Goal: Task Accomplishment & Management: Use online tool/utility

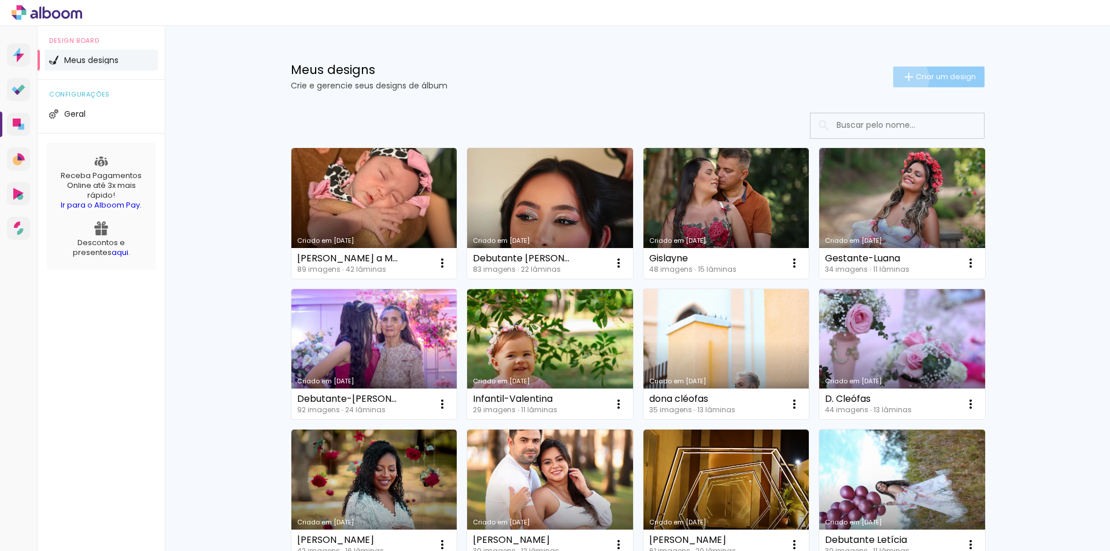
click at [902, 78] on iron-icon at bounding box center [909, 77] width 14 height 14
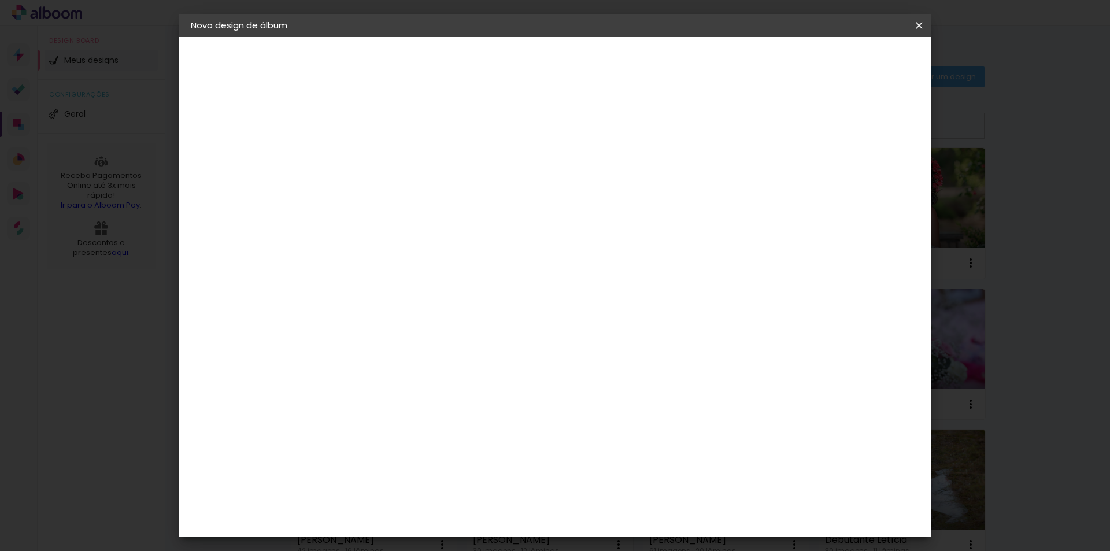
click at [380, 159] on input at bounding box center [380, 155] width 0 height 18
type input "80 anos -"
type paper-input "80 anos -"
type input "80 anos - Alcidia"
type paper-input "80 anos - Alcidia"
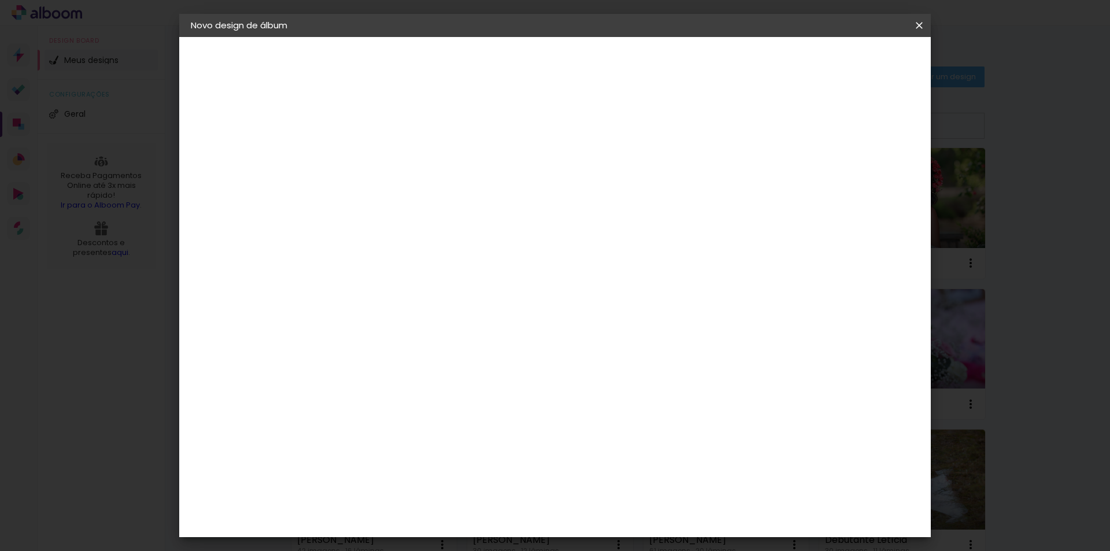
click at [0, 0] on slot "Avançar" at bounding box center [0, 0] width 0 height 0
click at [0, 0] on slot "Tamanho Livre" at bounding box center [0, 0] width 0 height 0
click at [0, 0] on slot "Avançar" at bounding box center [0, 0] width 0 height 0
click at [358, 331] on div "cm" at bounding box center [365, 328] width 14 height 17
drag, startPoint x: 353, startPoint y: 328, endPoint x: 335, endPoint y: 328, distance: 17.3
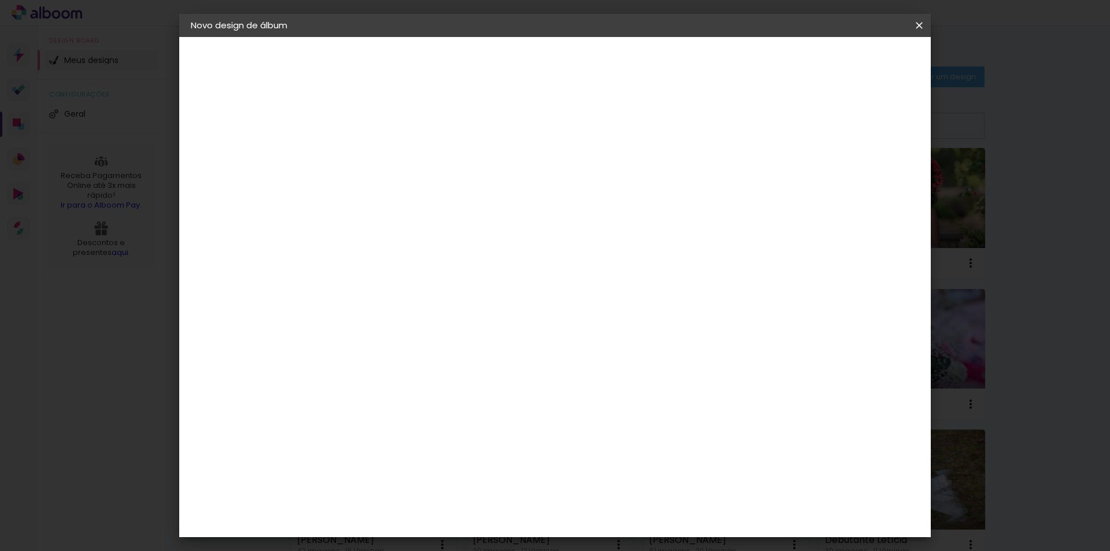
click at [335, 328] on input "30" at bounding box center [343, 328] width 30 height 17
type input "20"
type paper-input "20"
click at [623, 406] on input "60" at bounding box center [619, 406] width 30 height 17
type input "40"
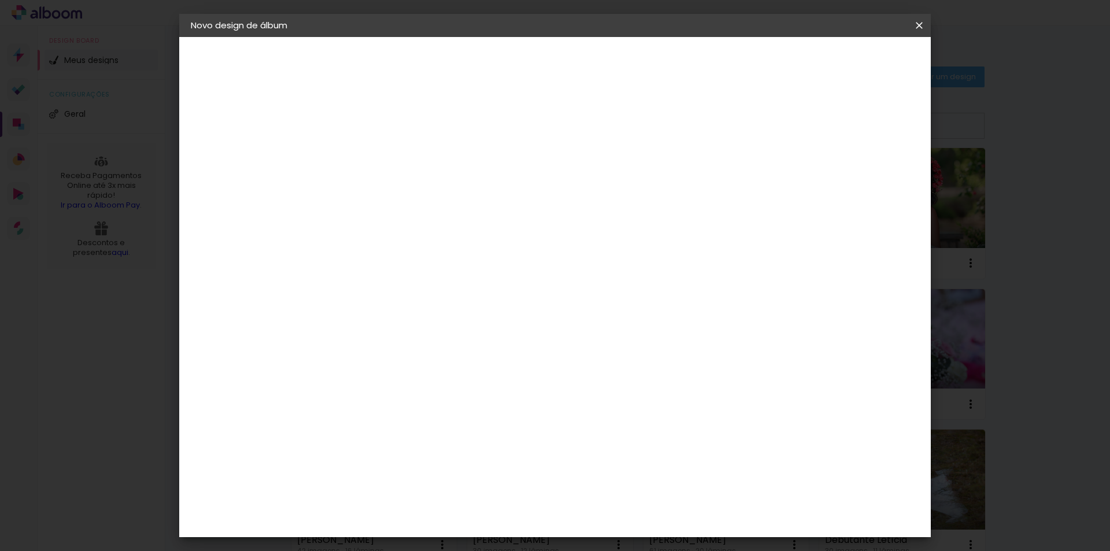
type paper-input "40"
click at [847, 65] on span "Iniciar design" at bounding box center [820, 61] width 53 height 8
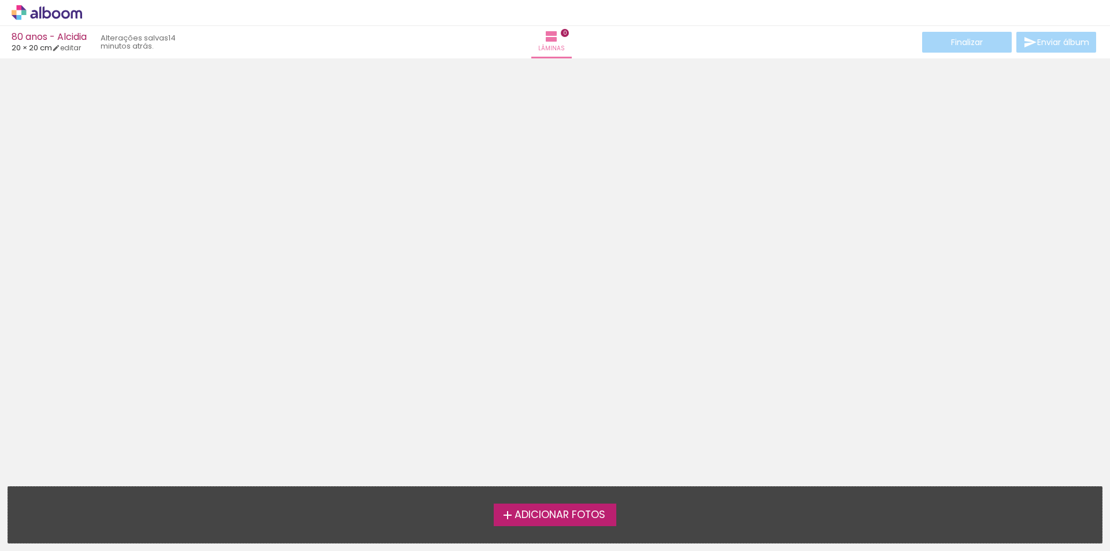
click at [550, 519] on span "Adicionar Fotos" at bounding box center [560, 515] width 91 height 10
click at [0, 0] on input "file" at bounding box center [0, 0] width 0 height 0
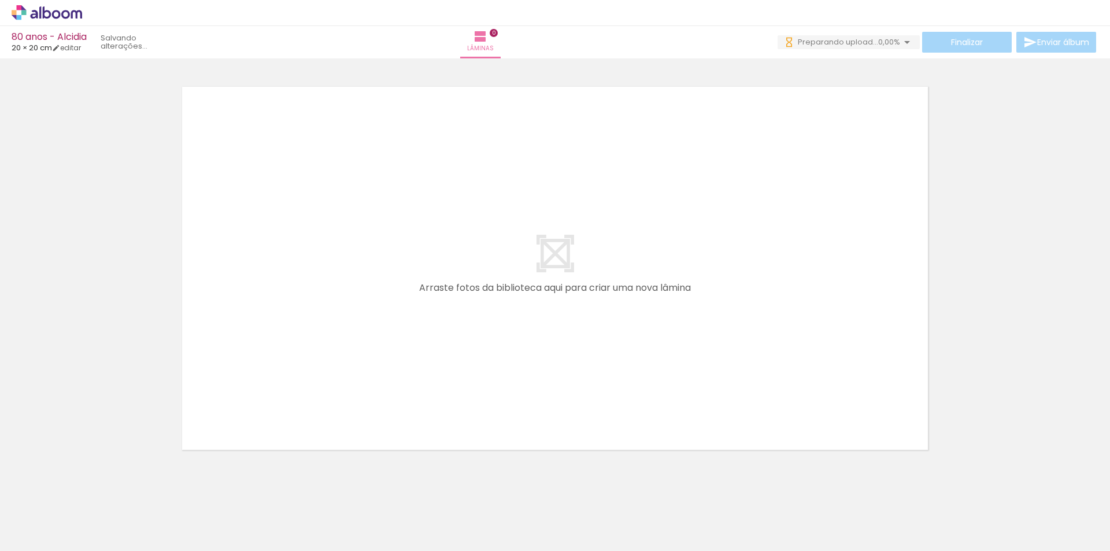
click at [133, 530] on div at bounding box center [116, 511] width 38 height 57
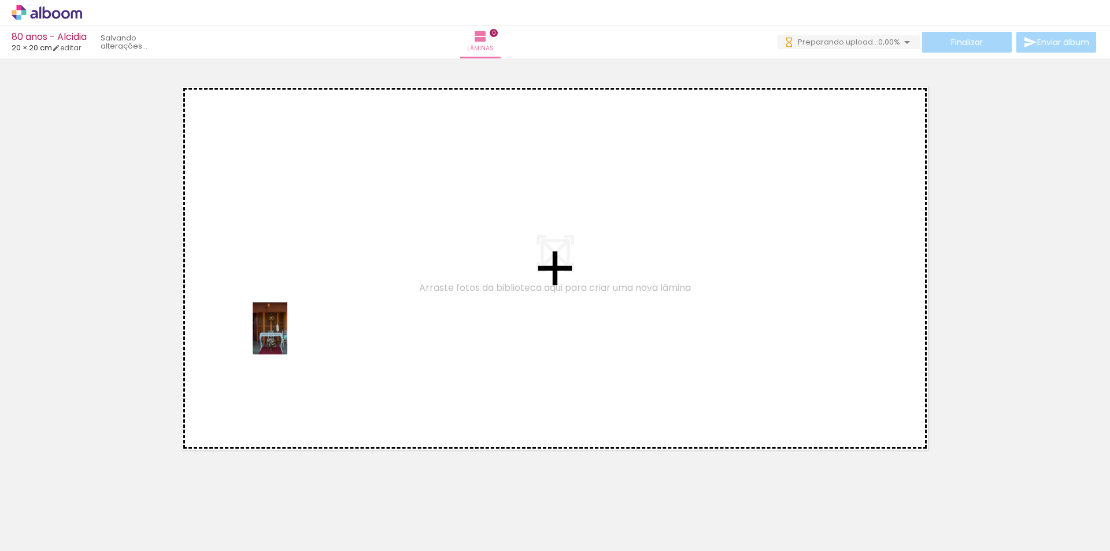
drag, startPoint x: 124, startPoint y: 523, endPoint x: 287, endPoint y: 337, distance: 247.9
click at [287, 337] on quentale-workspace at bounding box center [555, 275] width 1110 height 551
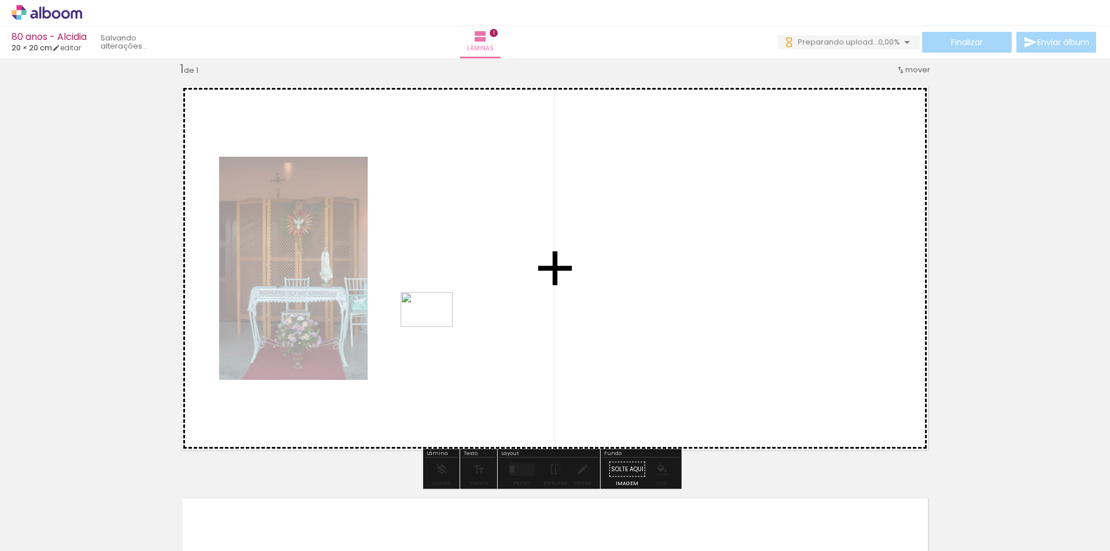
drag, startPoint x: 225, startPoint y: 488, endPoint x: 304, endPoint y: 496, distance: 79.1
click at [438, 326] on quentale-workspace at bounding box center [555, 275] width 1110 height 551
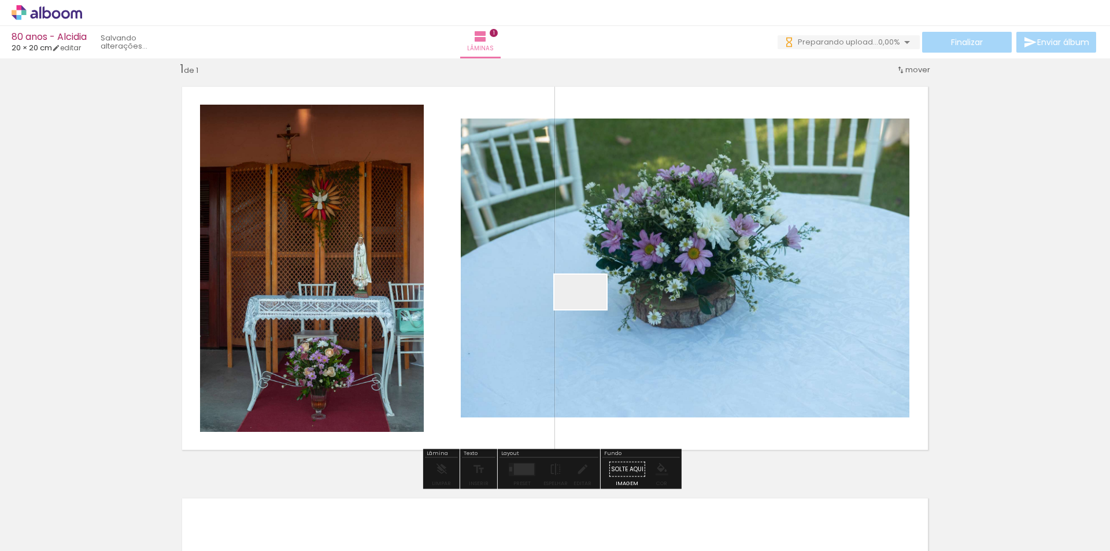
click at [589, 309] on quentale-workspace at bounding box center [555, 275] width 1110 height 551
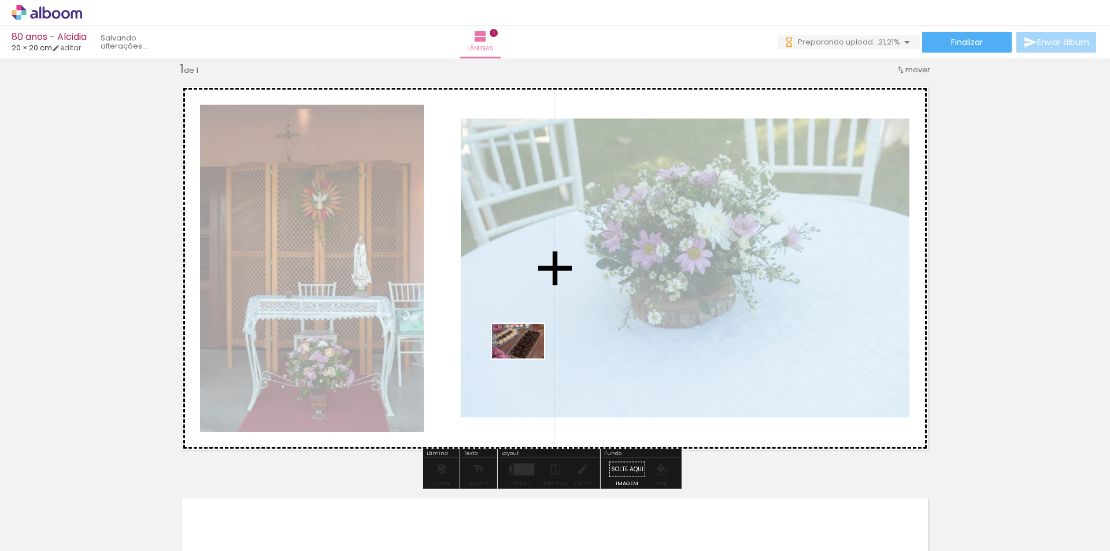
drag, startPoint x: 263, startPoint y: 524, endPoint x: 527, endPoint y: 371, distance: 305.2
click at [528, 358] on quentale-workspace at bounding box center [555, 275] width 1110 height 551
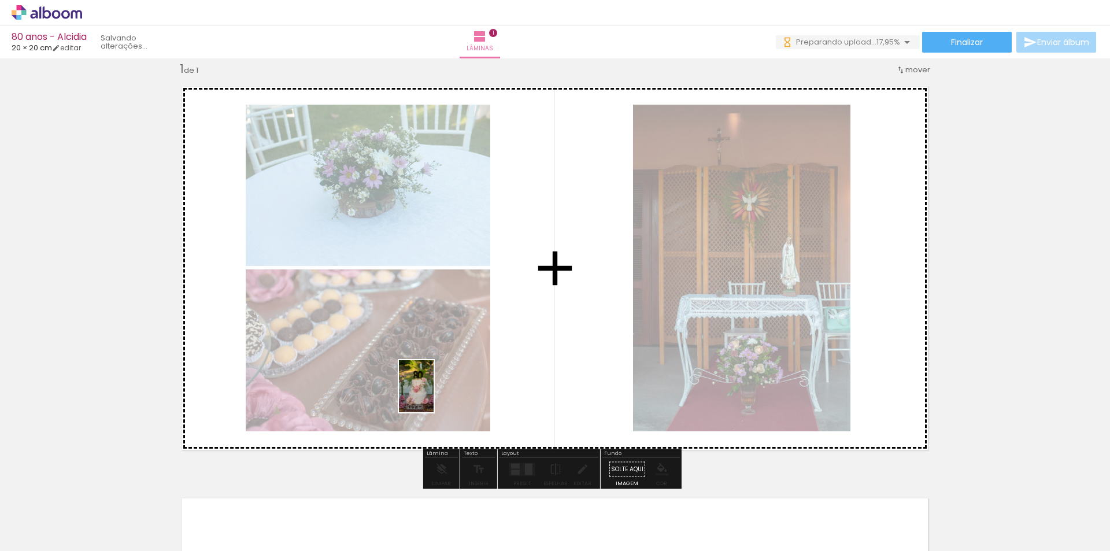
drag, startPoint x: 313, startPoint y: 534, endPoint x: 434, endPoint y: 395, distance: 183.6
click at [434, 395] on quentale-workspace at bounding box center [555, 275] width 1110 height 551
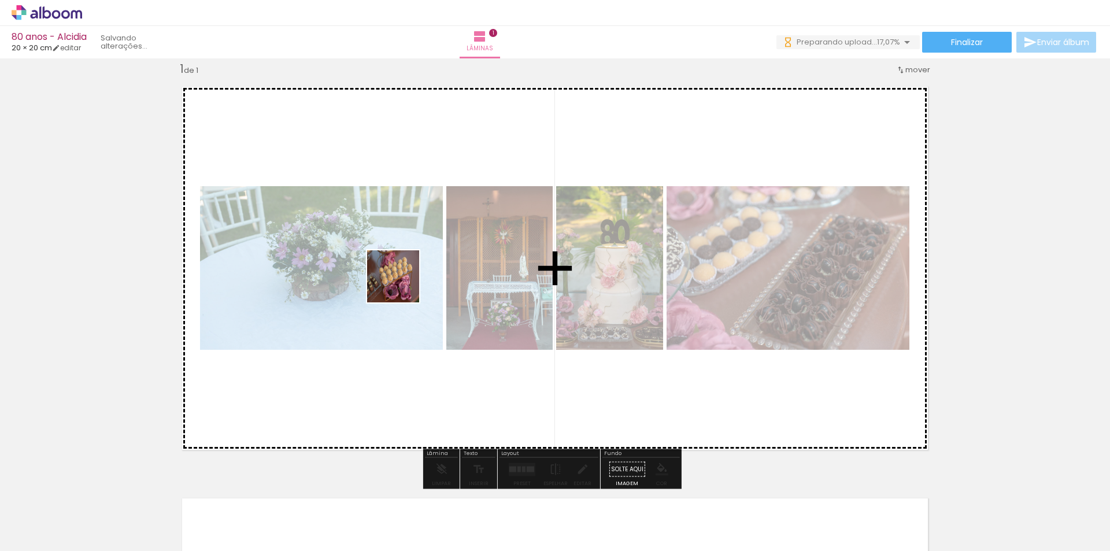
drag, startPoint x: 385, startPoint y: 524, endPoint x: 402, endPoint y: 285, distance: 240.0
click at [402, 285] on quentale-workspace at bounding box center [555, 275] width 1110 height 551
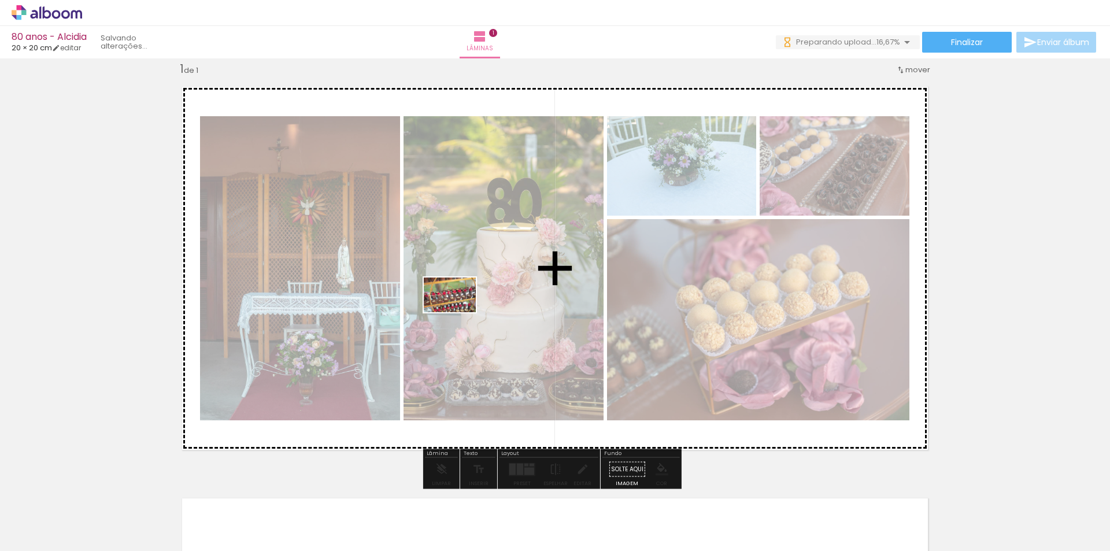
drag, startPoint x: 443, startPoint y: 504, endPoint x: 459, endPoint y: 312, distance: 192.6
click at [459, 312] on quentale-workspace at bounding box center [555, 275] width 1110 height 551
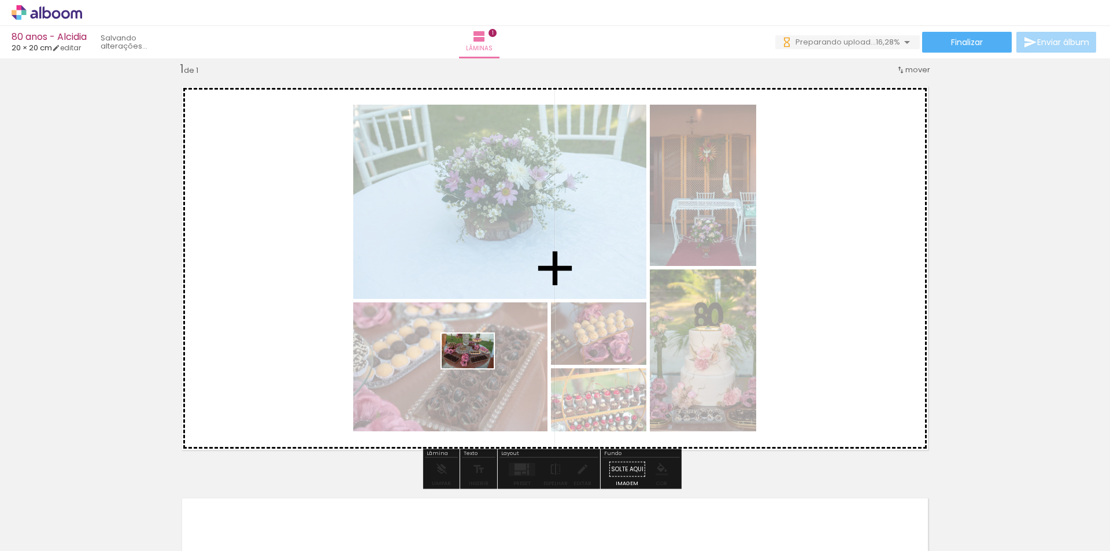
drag, startPoint x: 522, startPoint y: 525, endPoint x: 476, endPoint y: 368, distance: 163.2
click at [476, 368] on quentale-workspace at bounding box center [555, 275] width 1110 height 551
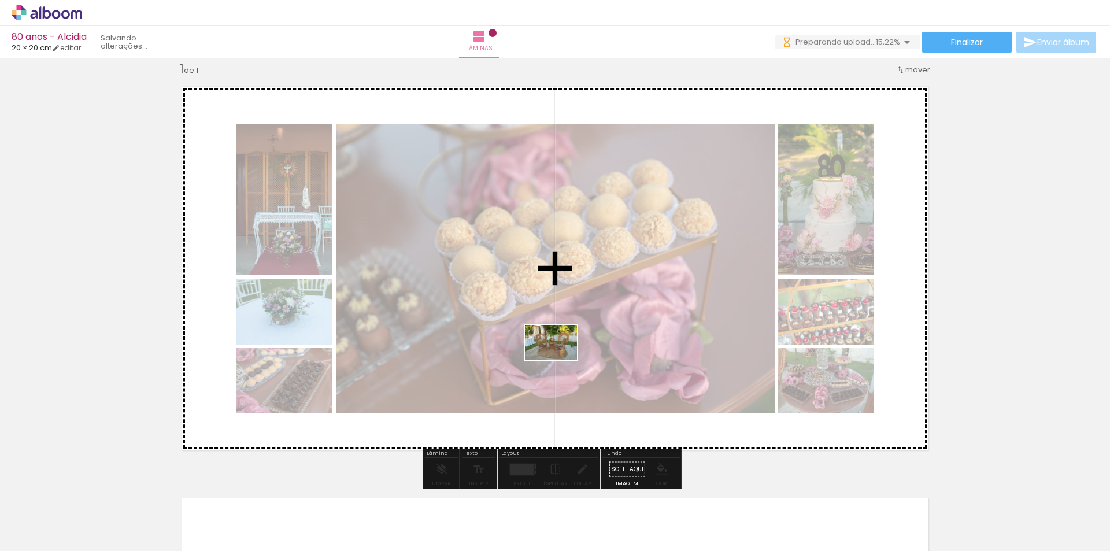
drag, startPoint x: 583, startPoint y: 519, endPoint x: 560, endPoint y: 360, distance: 160.7
click at [560, 360] on quentale-workspace at bounding box center [555, 275] width 1110 height 551
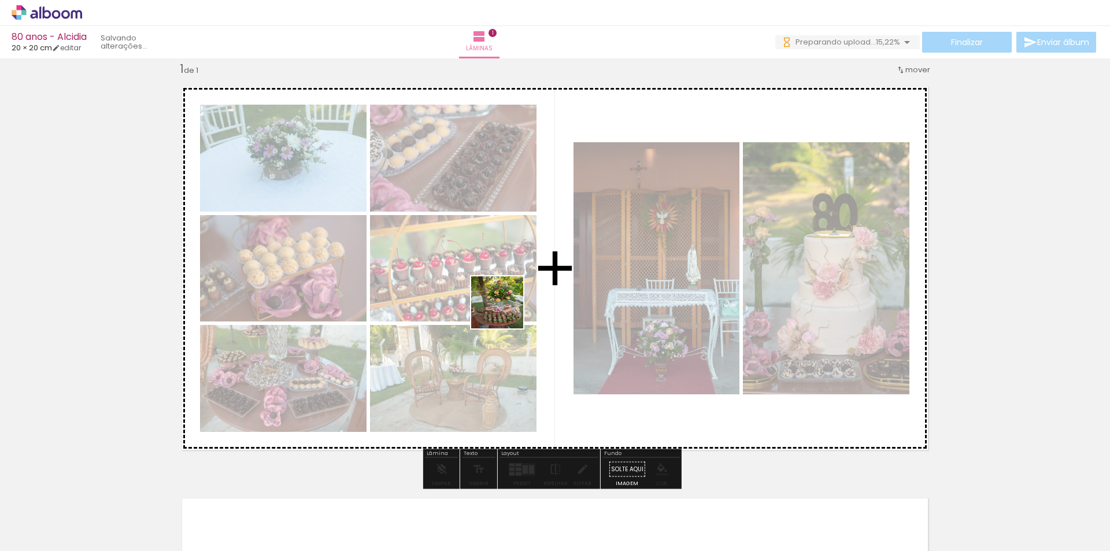
drag, startPoint x: 637, startPoint y: 525, endPoint x: 506, endPoint y: 311, distance: 250.7
click at [506, 311] on quentale-workspace at bounding box center [555, 275] width 1110 height 551
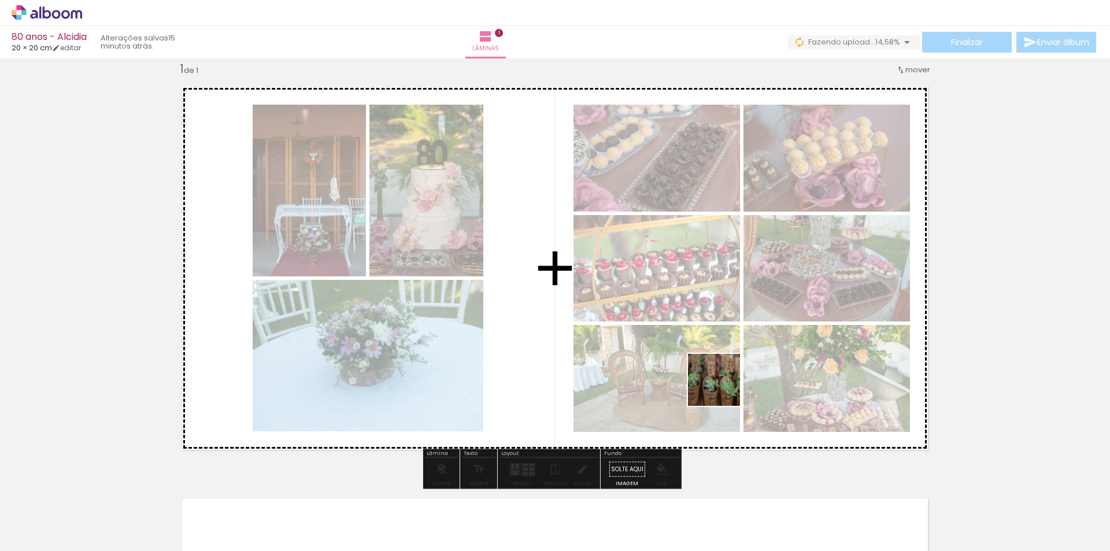
drag, startPoint x: 691, startPoint y: 526, endPoint x: 723, endPoint y: 363, distance: 166.1
click at [723, 363] on quentale-workspace at bounding box center [555, 275] width 1110 height 551
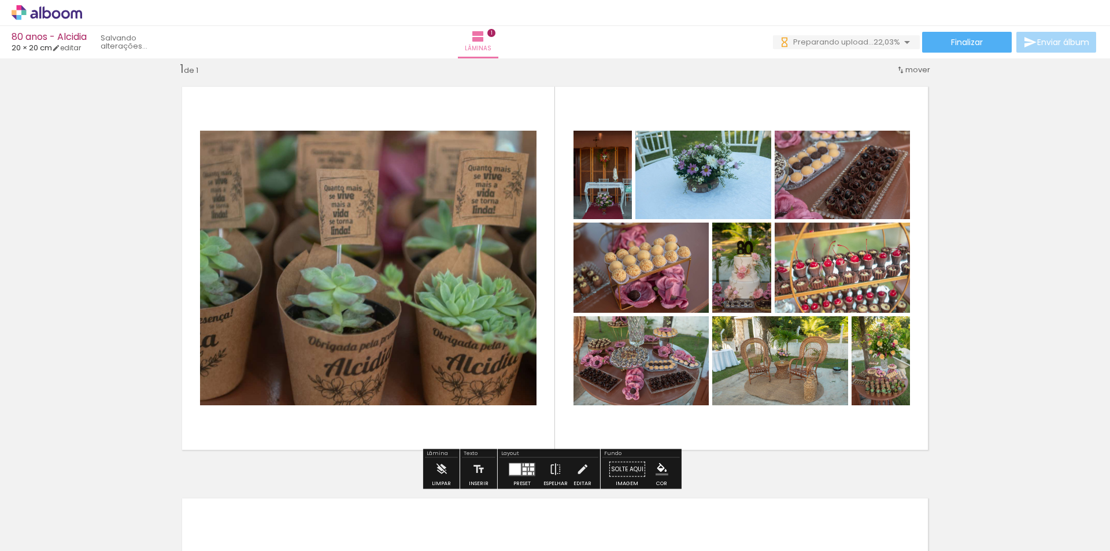
click at [523, 469] on div at bounding box center [525, 468] width 4 height 3
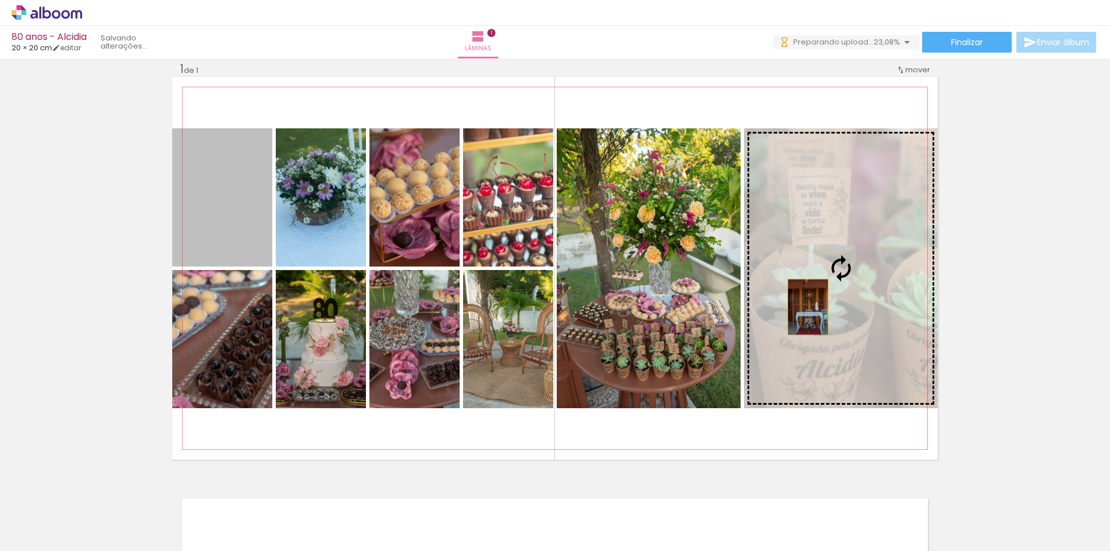
drag, startPoint x: 230, startPoint y: 209, endPoint x: 804, endPoint y: 307, distance: 581.8
click at [0, 0] on slot at bounding box center [0, 0] width 0 height 0
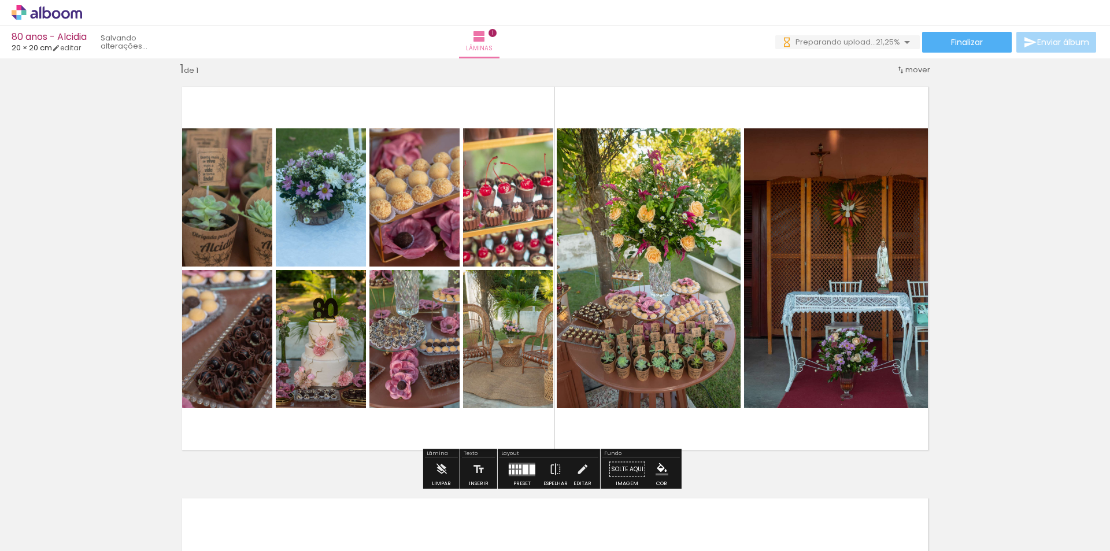
click at [533, 467] on div at bounding box center [522, 469] width 31 height 23
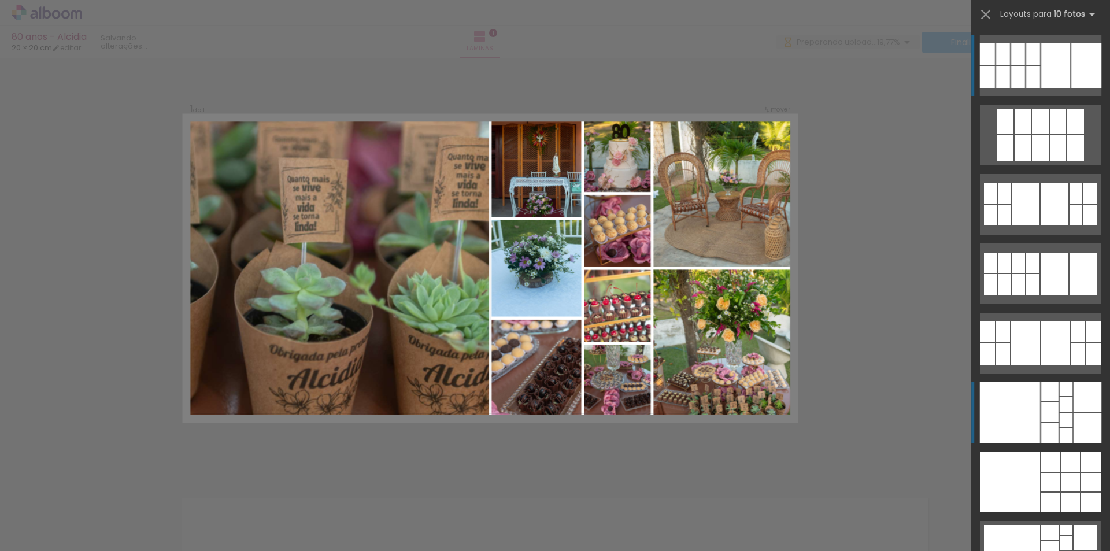
click at [1014, 161] on div at bounding box center [1005, 147] width 17 height 25
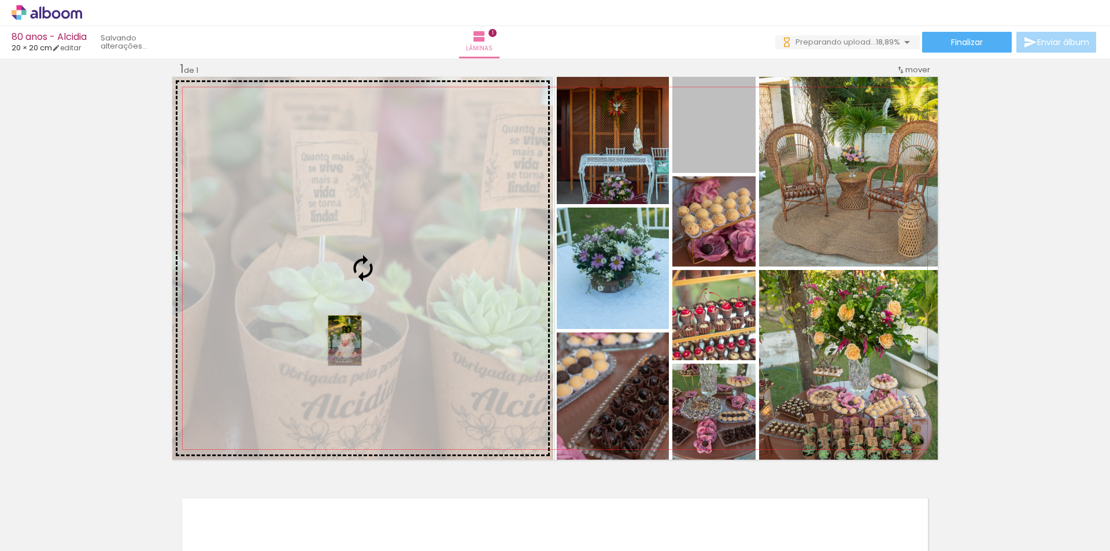
drag, startPoint x: 692, startPoint y: 149, endPoint x: 341, endPoint y: 335, distance: 397.0
click at [0, 0] on slot at bounding box center [0, 0] width 0 height 0
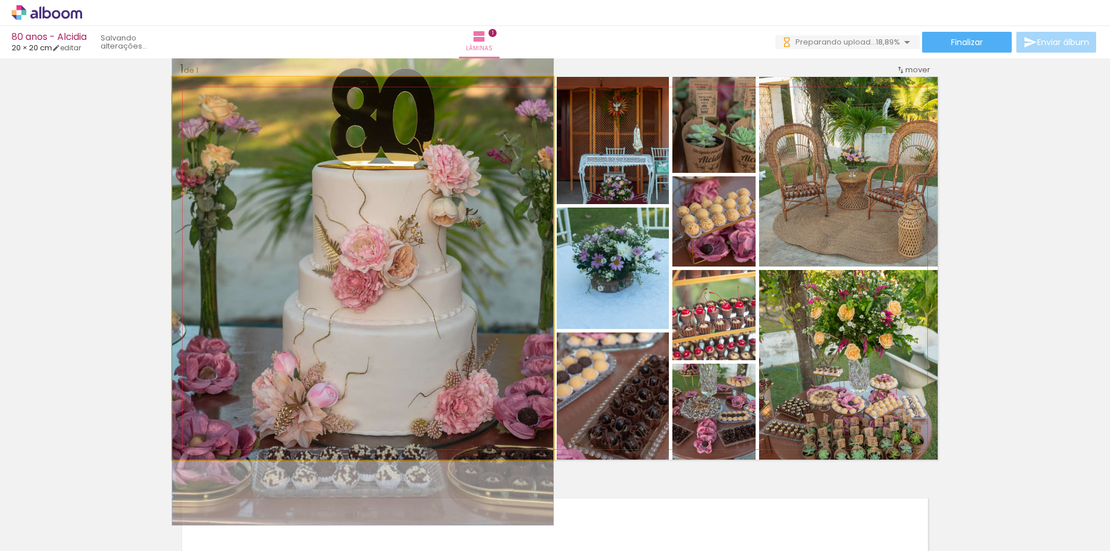
drag, startPoint x: 436, startPoint y: 359, endPoint x: 430, endPoint y: 330, distance: 30.0
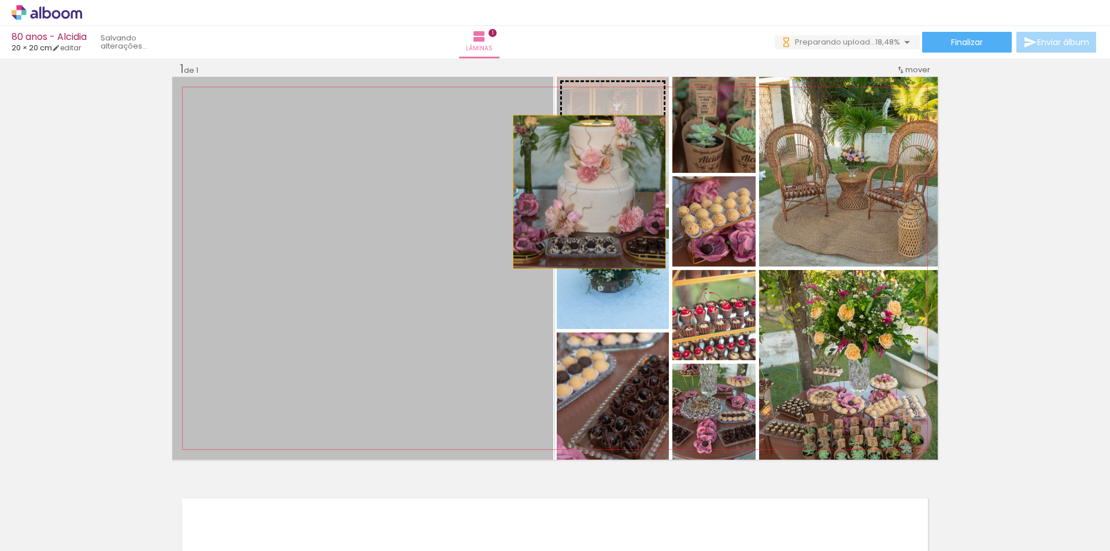
drag, startPoint x: 387, startPoint y: 314, endPoint x: 627, endPoint y: 173, distance: 278.4
click at [0, 0] on slot at bounding box center [0, 0] width 0 height 0
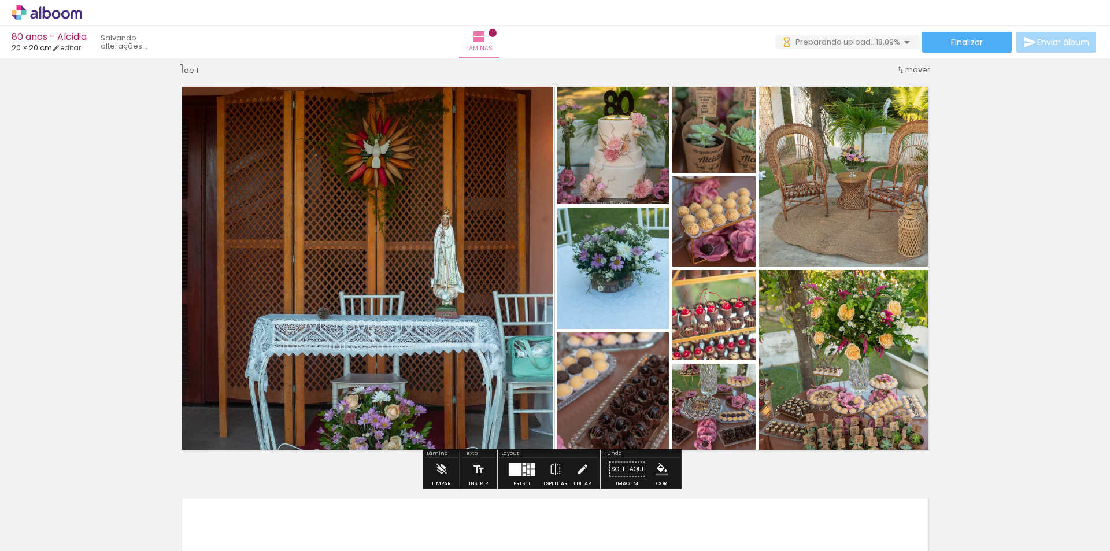
click at [523, 469] on div at bounding box center [524, 469] width 3 height 6
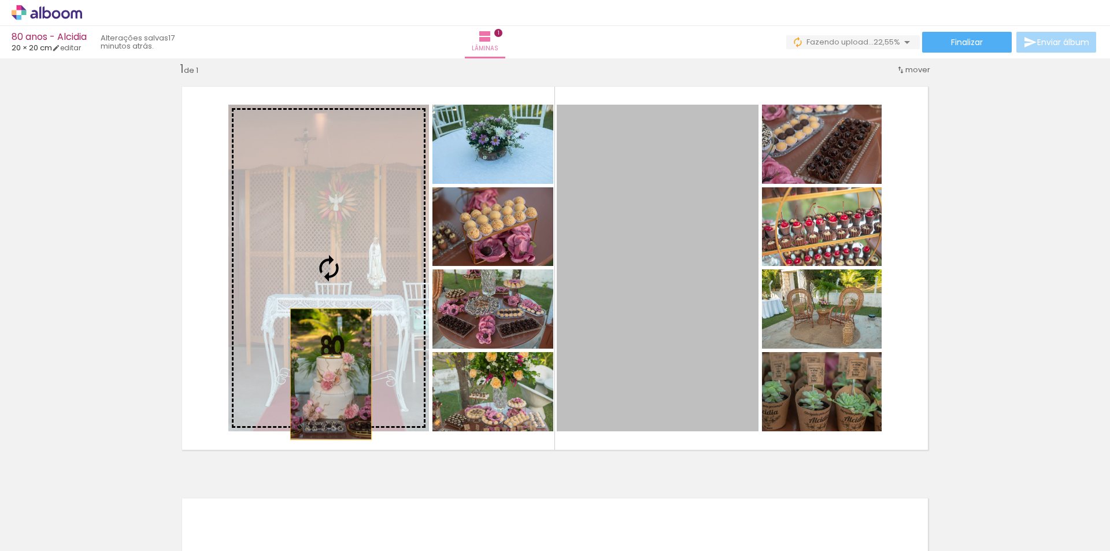
drag, startPoint x: 531, startPoint y: 375, endPoint x: 335, endPoint y: 357, distance: 197.4
click at [0, 0] on slot at bounding box center [0, 0] width 0 height 0
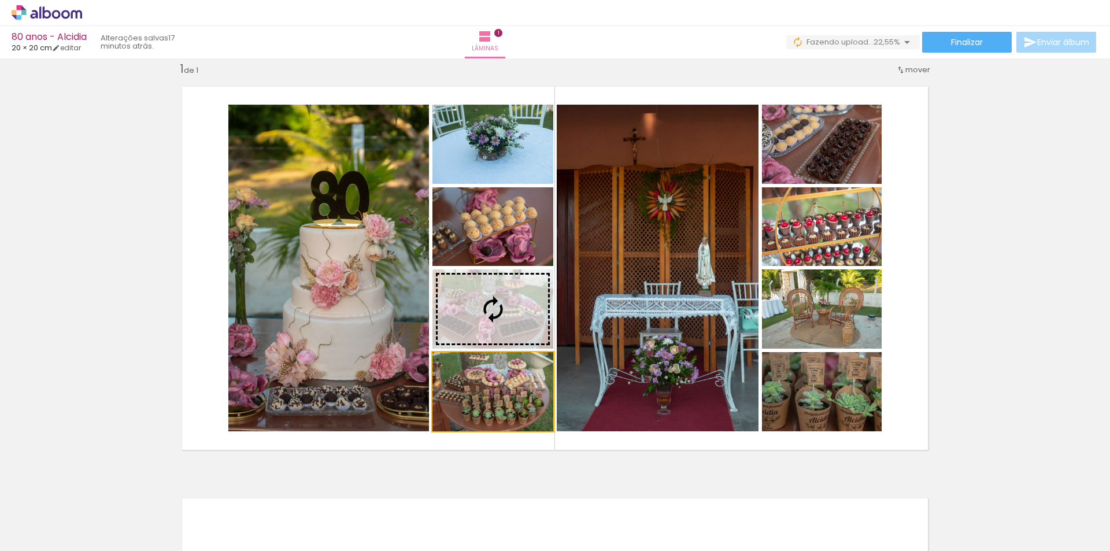
drag, startPoint x: 475, startPoint y: 386, endPoint x: 486, endPoint y: 346, distance: 41.2
click at [0, 0] on slot at bounding box center [0, 0] width 0 height 0
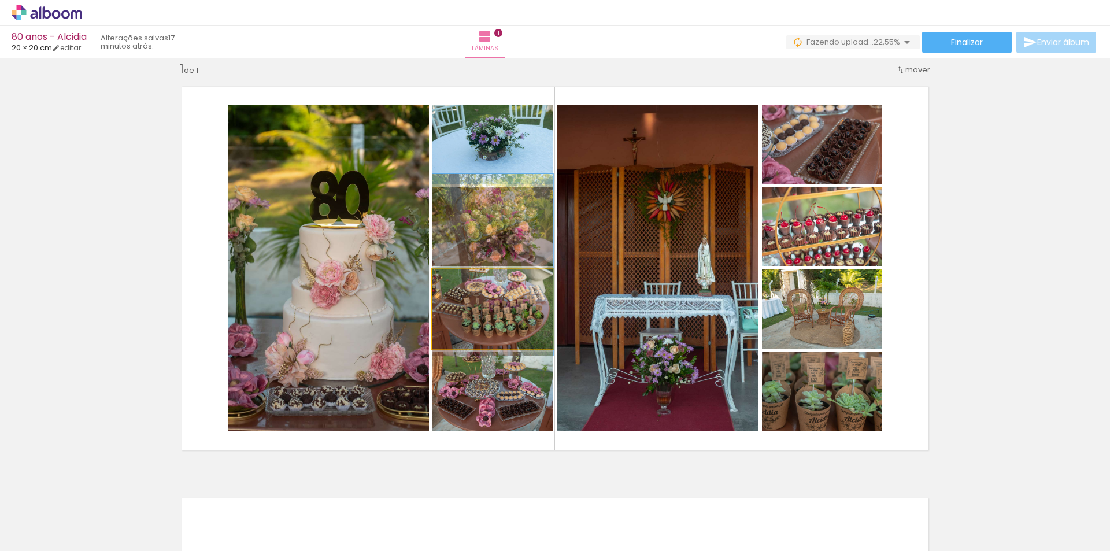
drag, startPoint x: 523, startPoint y: 319, endPoint x: 527, endPoint y: 275, distance: 44.2
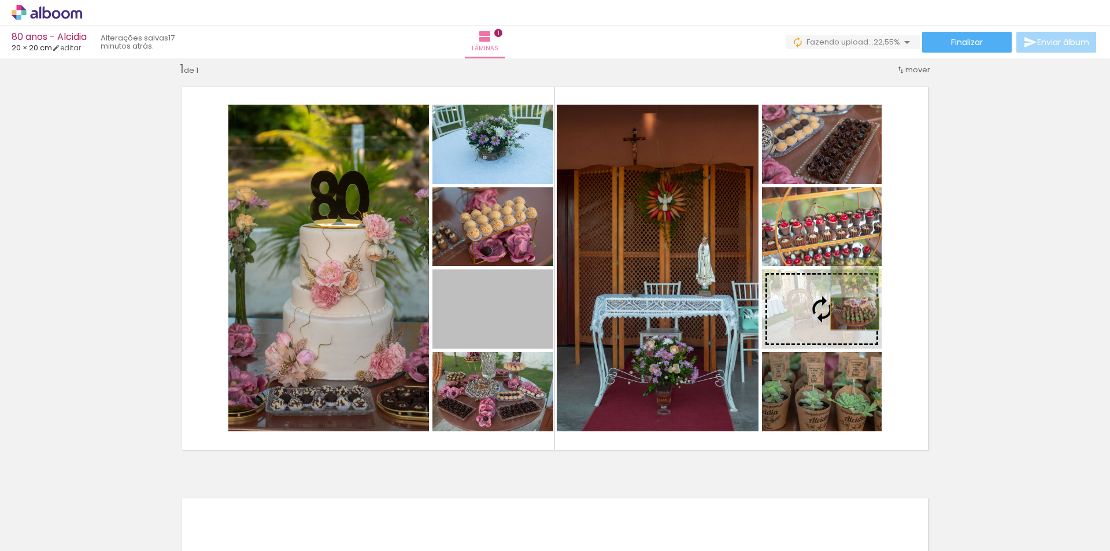
drag, startPoint x: 522, startPoint y: 328, endPoint x: 851, endPoint y: 313, distance: 329.3
click at [0, 0] on slot at bounding box center [0, 0] width 0 height 0
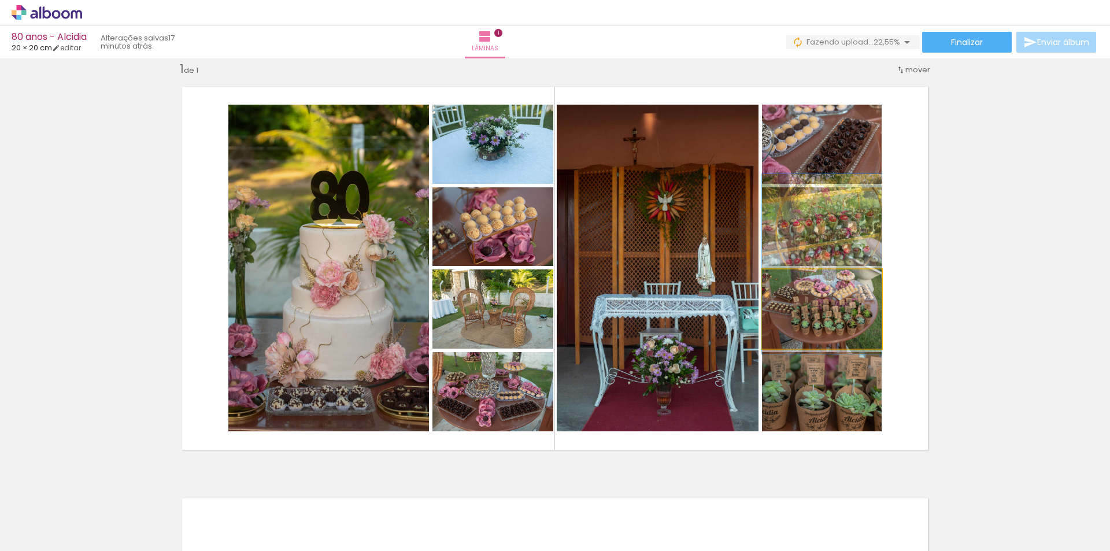
drag, startPoint x: 848, startPoint y: 324, endPoint x: 855, endPoint y: 290, distance: 34.8
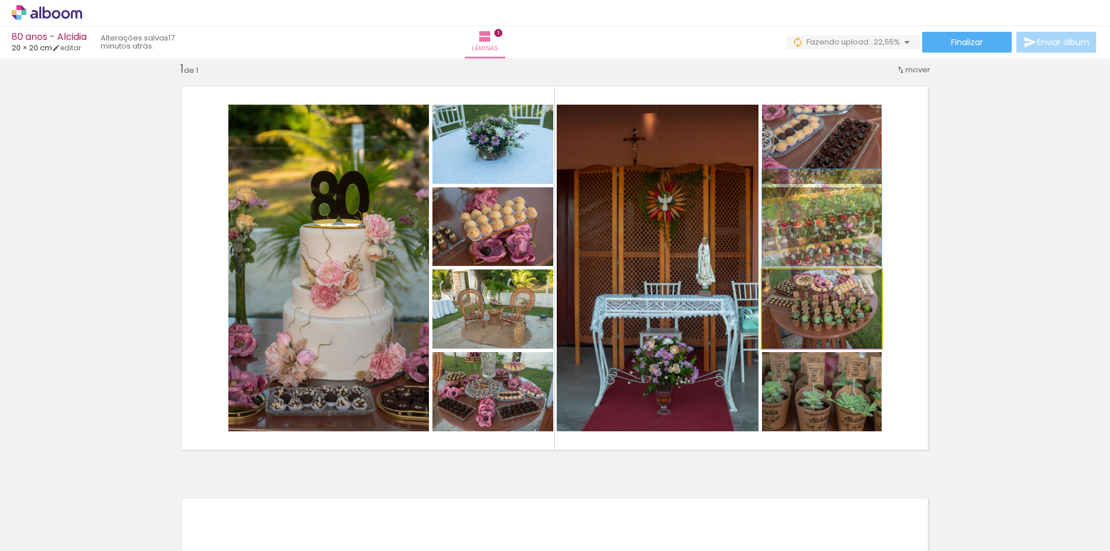
drag, startPoint x: 850, startPoint y: 329, endPoint x: 851, endPoint y: 317, distance: 11.6
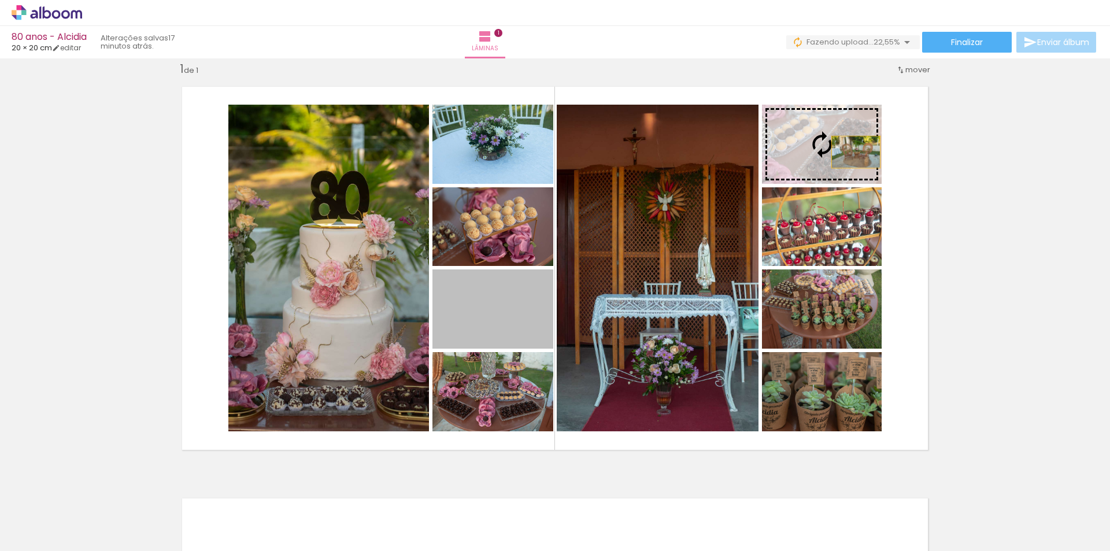
drag, startPoint x: 498, startPoint y: 339, endPoint x: 852, endPoint y: 152, distance: 399.6
click at [0, 0] on slot at bounding box center [0, 0] width 0 height 0
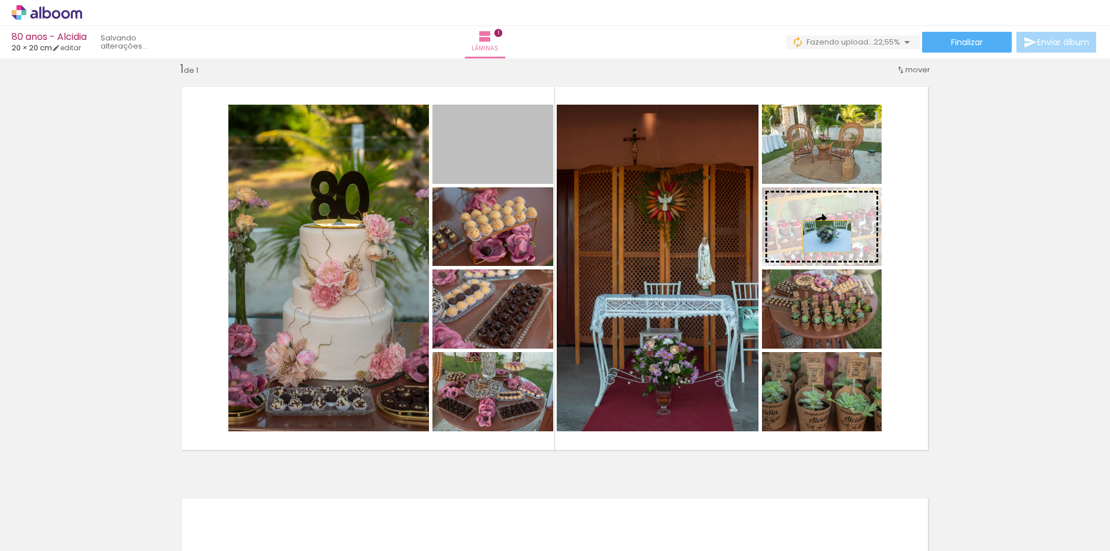
drag, startPoint x: 480, startPoint y: 162, endPoint x: 823, endPoint y: 236, distance: 350.2
click at [0, 0] on slot at bounding box center [0, 0] width 0 height 0
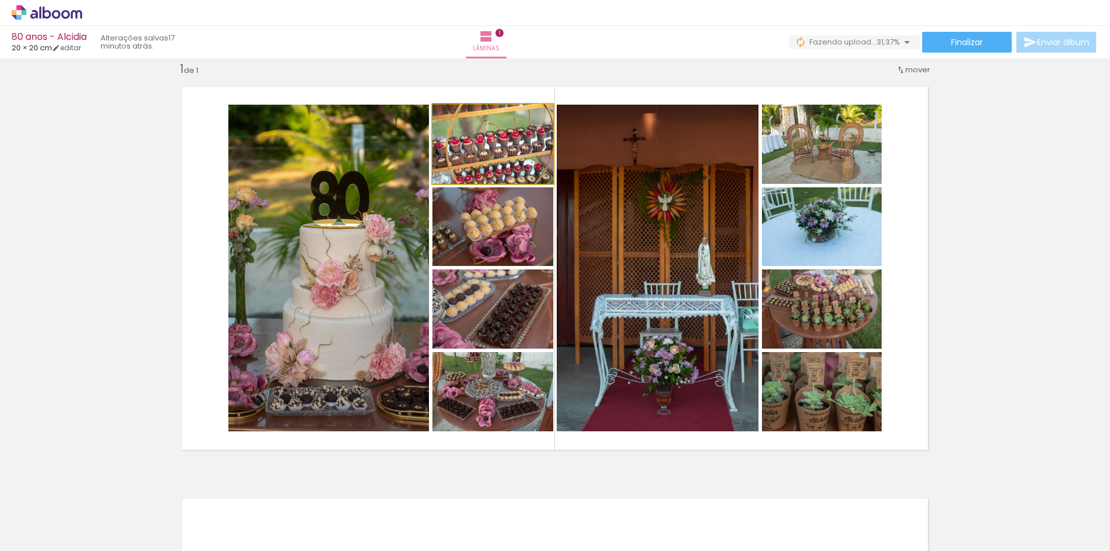
drag, startPoint x: 530, startPoint y: 164, endPoint x: 532, endPoint y: 124, distance: 39.9
drag, startPoint x: 503, startPoint y: 252, endPoint x: 505, endPoint y: 231, distance: 21.5
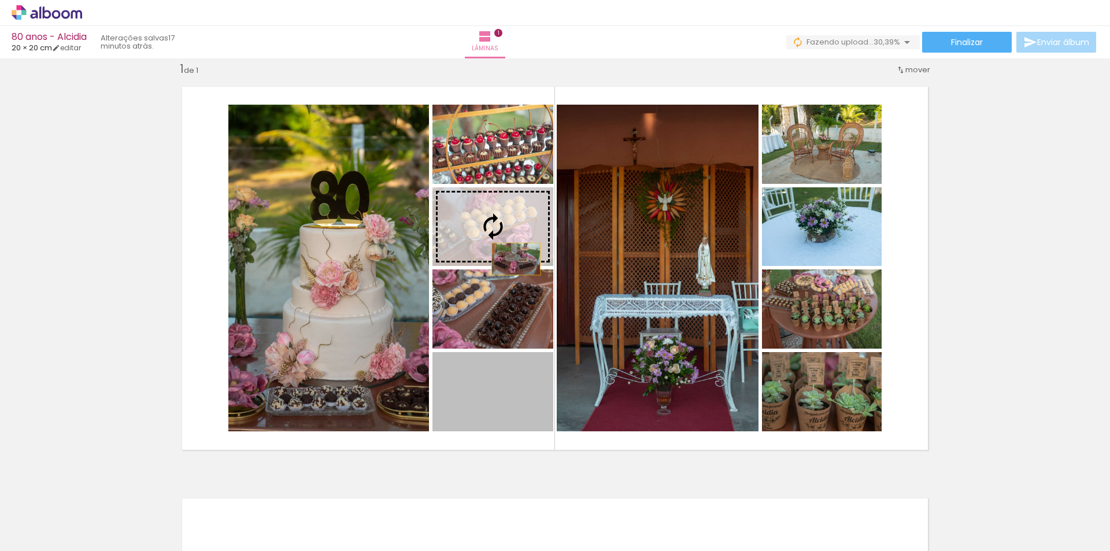
drag, startPoint x: 507, startPoint y: 408, endPoint x: 512, endPoint y: 259, distance: 149.2
click at [0, 0] on slot at bounding box center [0, 0] width 0 height 0
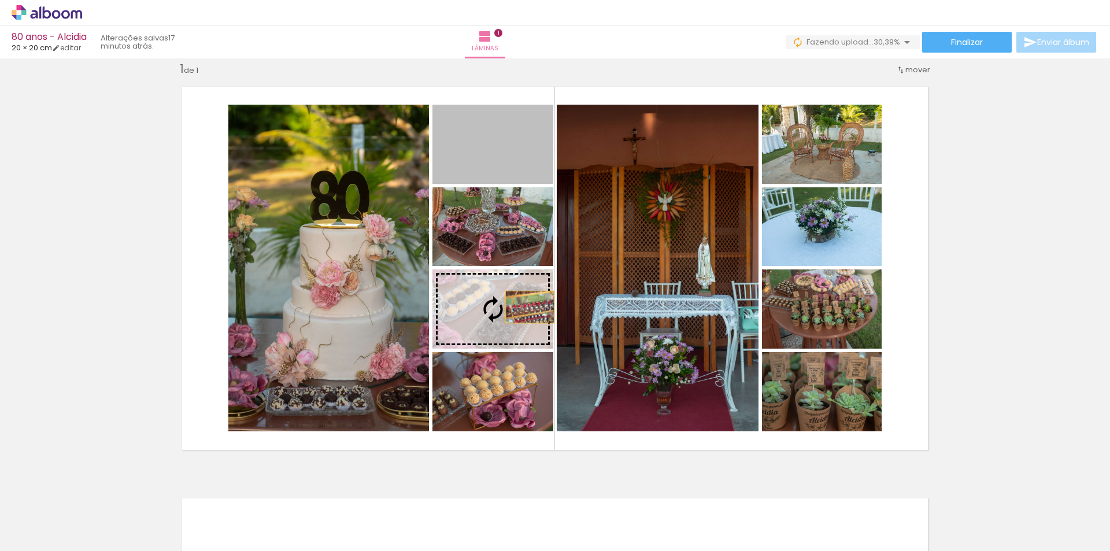
drag, startPoint x: 520, startPoint y: 168, endPoint x: 526, endPoint y: 307, distance: 138.9
click at [0, 0] on slot at bounding box center [0, 0] width 0 height 0
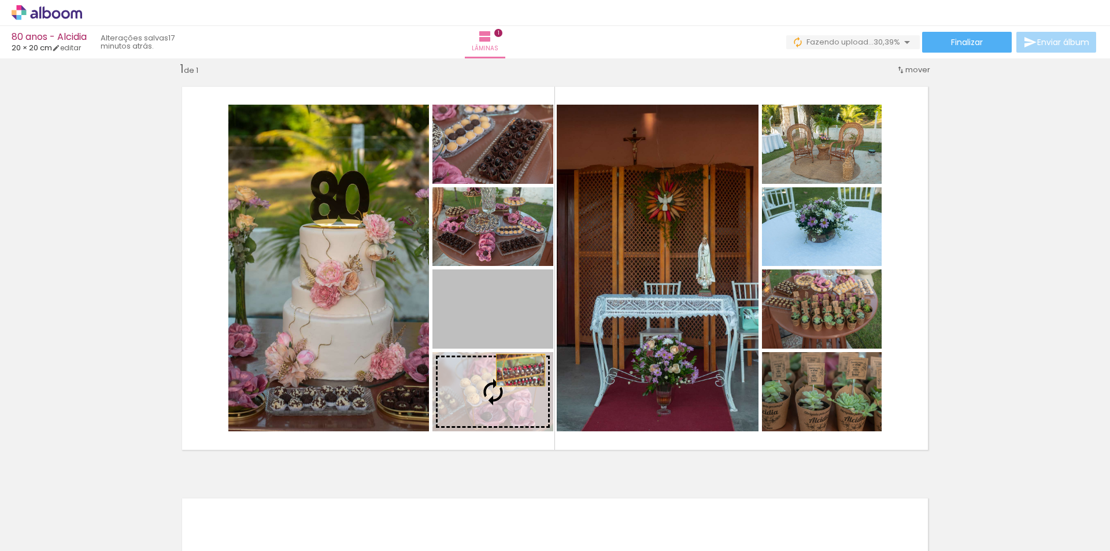
drag, startPoint x: 520, startPoint y: 320, endPoint x: 513, endPoint y: 414, distance: 93.9
click at [0, 0] on slot at bounding box center [0, 0] width 0 height 0
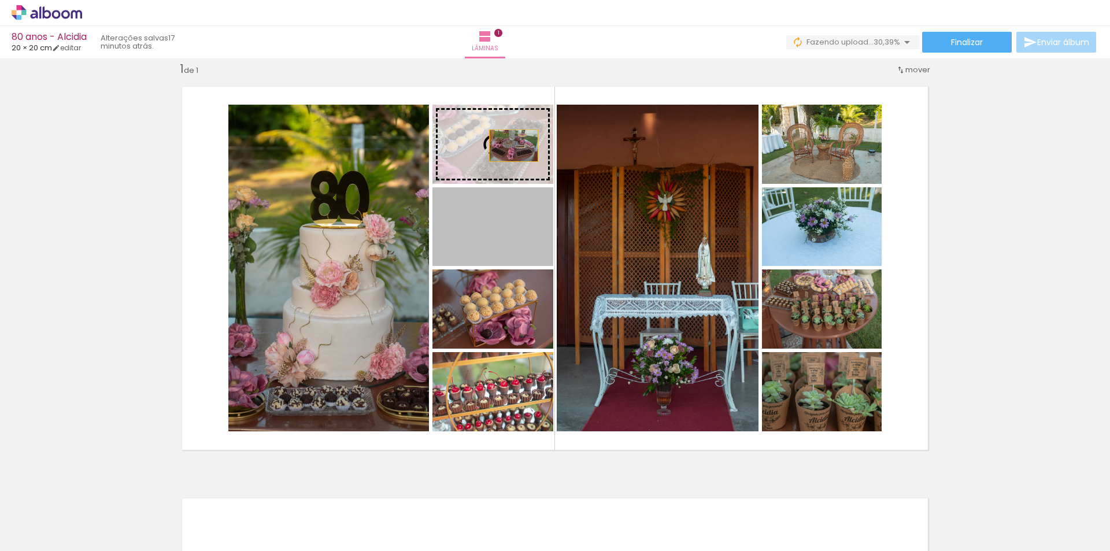
drag, startPoint x: 503, startPoint y: 247, endPoint x: 520, endPoint y: 176, distance: 72.6
click at [0, 0] on slot at bounding box center [0, 0] width 0 height 0
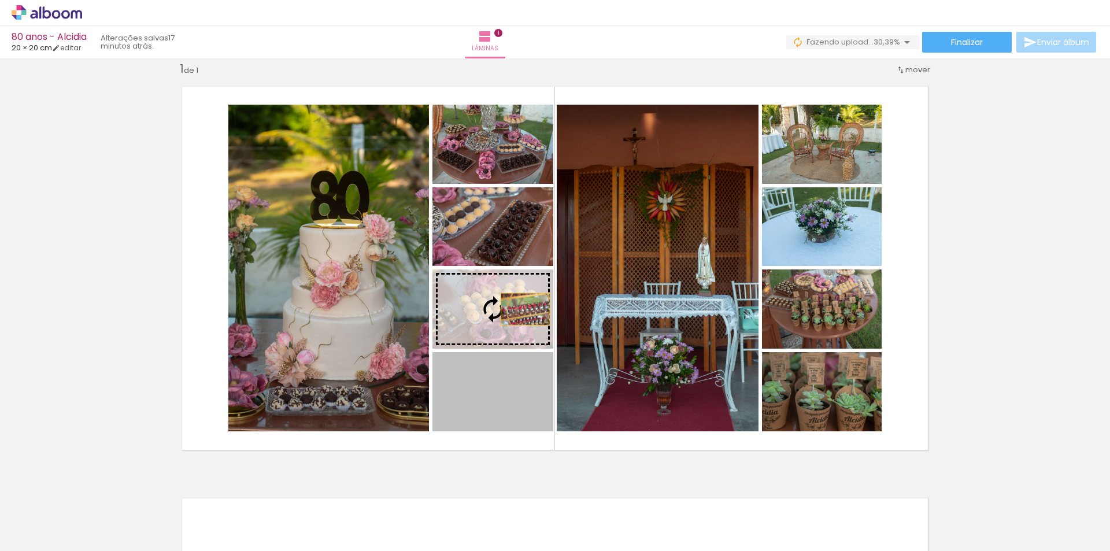
drag, startPoint x: 507, startPoint y: 418, endPoint x: 521, endPoint y: 309, distance: 109.7
click at [0, 0] on slot at bounding box center [0, 0] width 0 height 0
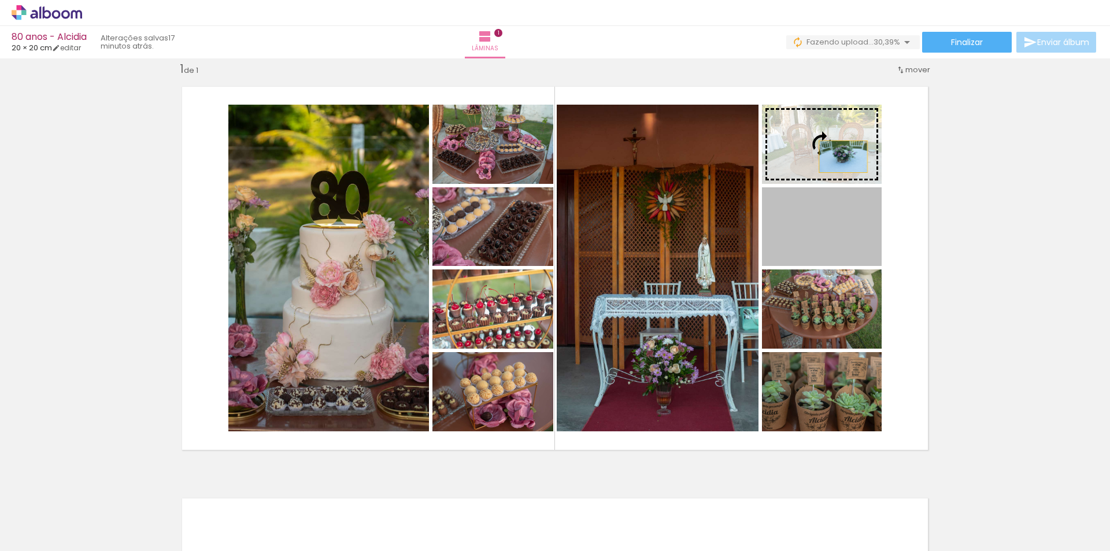
drag, startPoint x: 831, startPoint y: 246, endPoint x: 839, endPoint y: 162, distance: 84.2
click at [0, 0] on slot at bounding box center [0, 0] width 0 height 0
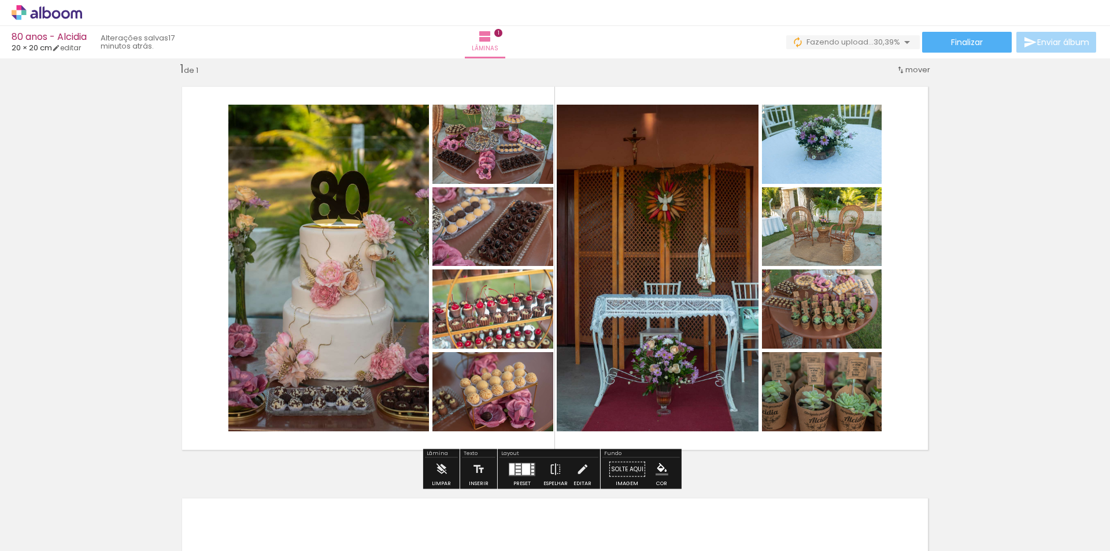
click at [973, 370] on div "Inserir lâmina 1 de 1" at bounding box center [555, 459] width 1110 height 824
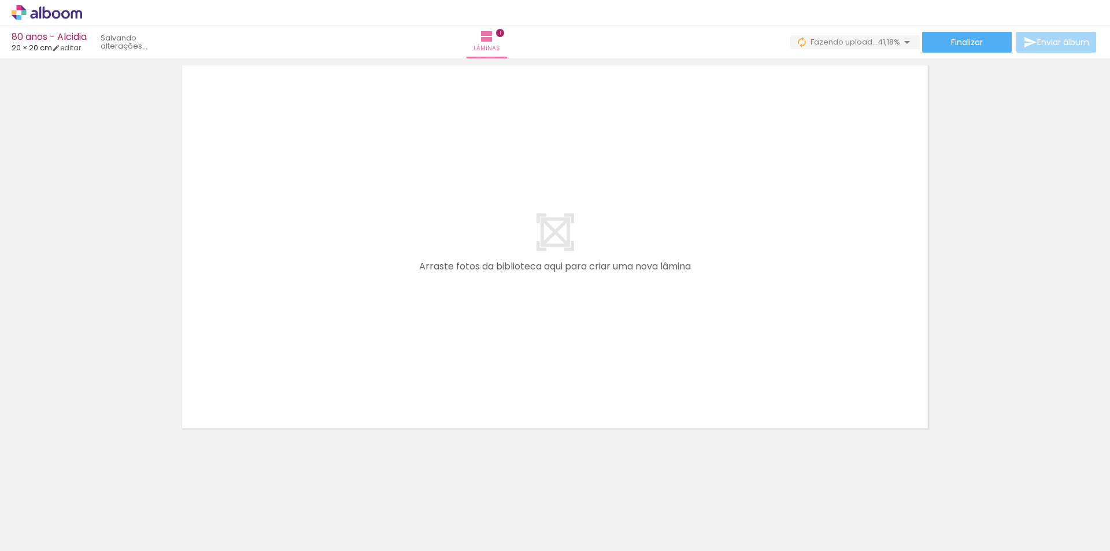
scroll to position [0, 5264]
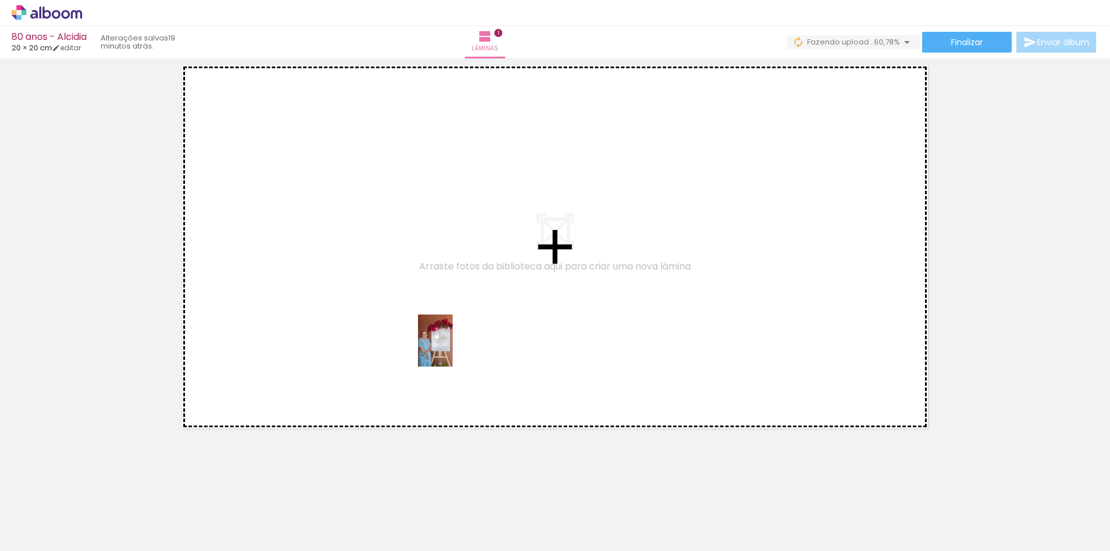
drag, startPoint x: 485, startPoint y: 522, endPoint x: 453, endPoint y: 347, distance: 178.2
click at [453, 347] on quentale-workspace at bounding box center [555, 275] width 1110 height 551
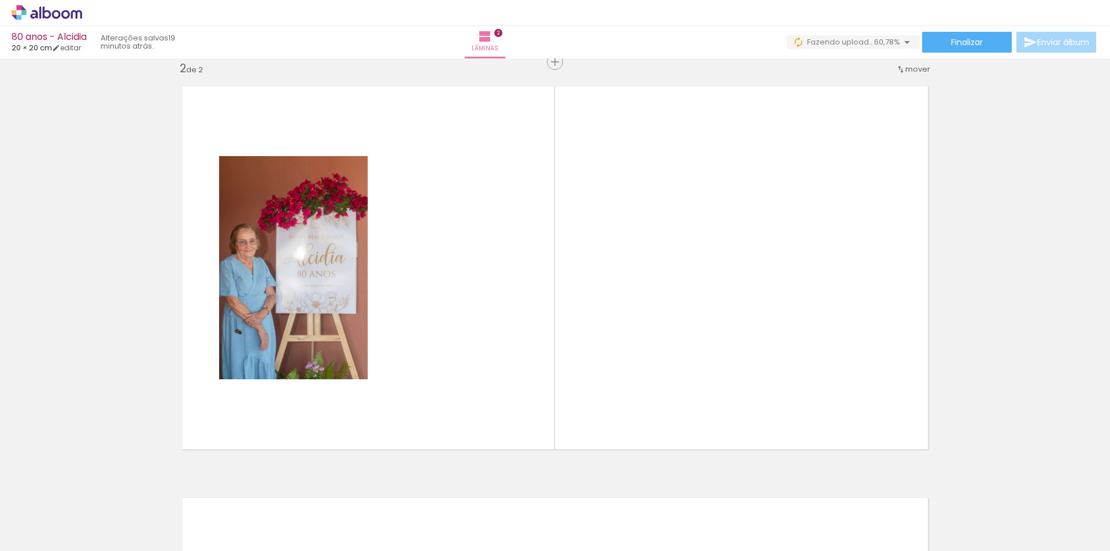
scroll to position [427, 0]
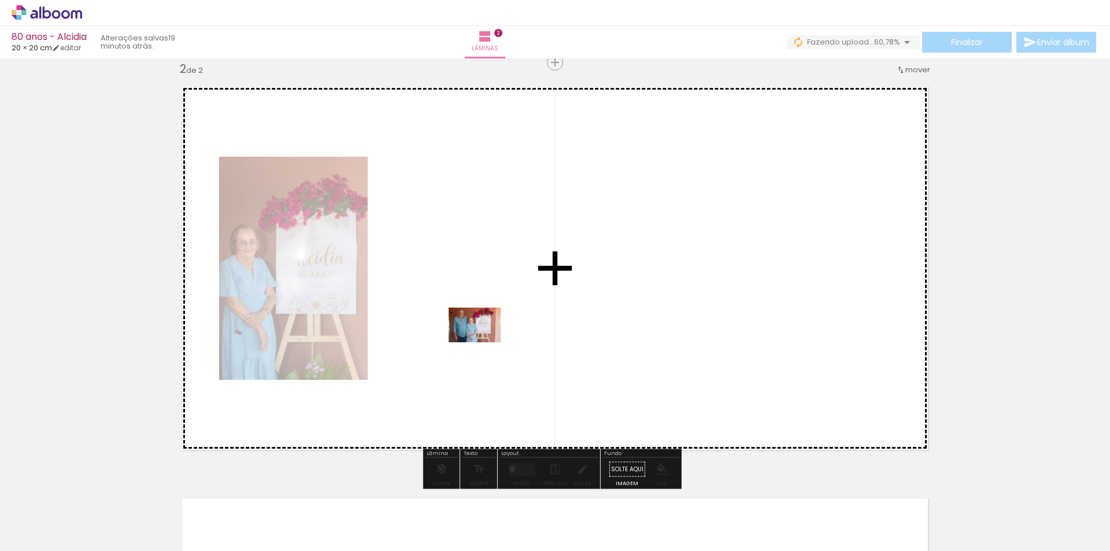
drag, startPoint x: 555, startPoint y: 527, endPoint x: 483, endPoint y: 342, distance: 198.4
click at [483, 342] on quentale-workspace at bounding box center [555, 275] width 1110 height 551
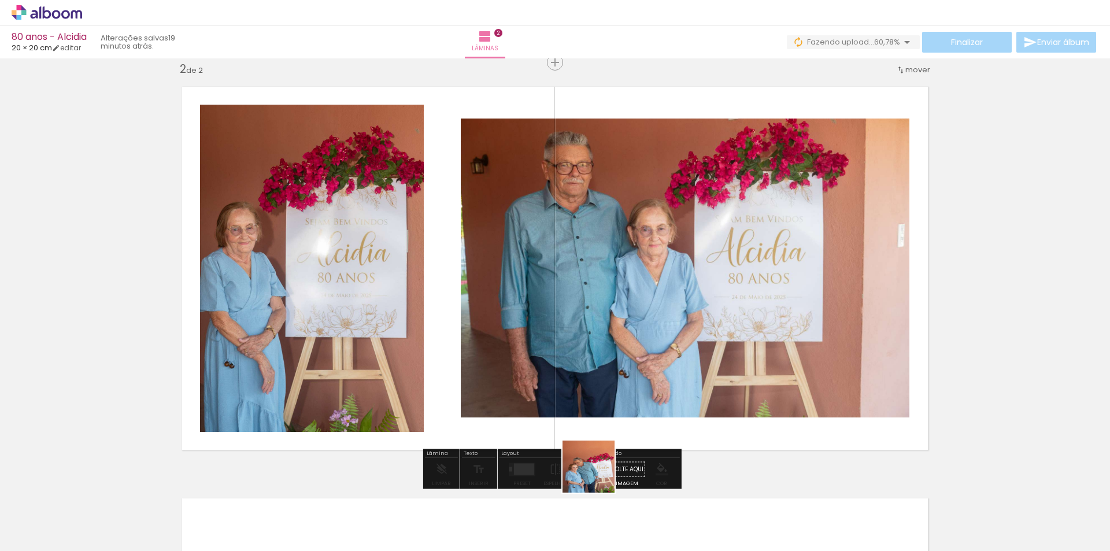
drag, startPoint x: 605, startPoint y: 515, endPoint x: 689, endPoint y: 523, distance: 84.3
click at [580, 386] on quentale-workspace at bounding box center [555, 275] width 1110 height 551
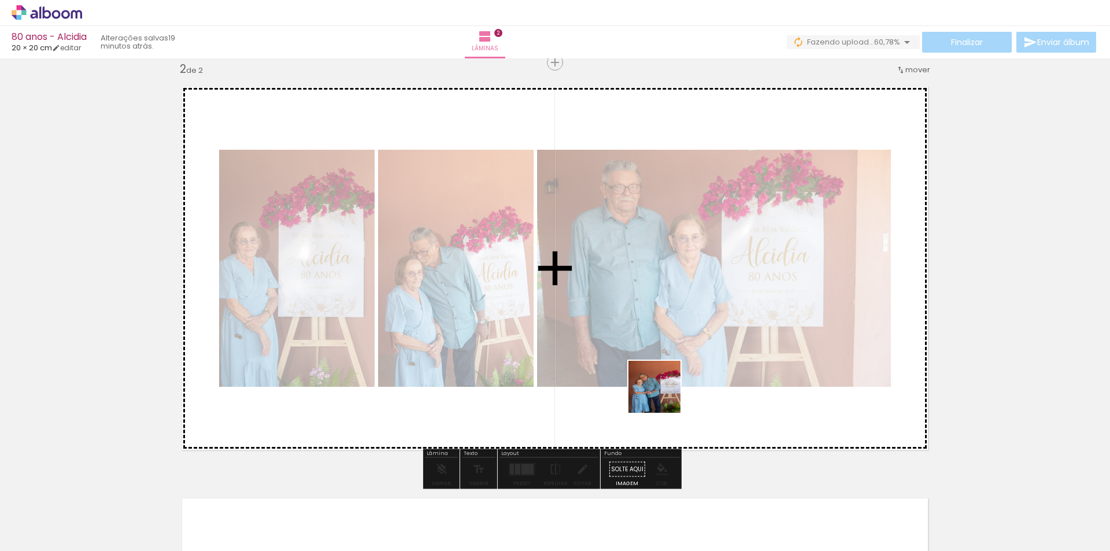
drag, startPoint x: 701, startPoint y: 520, endPoint x: 657, endPoint y: 355, distance: 171.0
click at [657, 355] on quentale-workspace at bounding box center [555, 275] width 1110 height 551
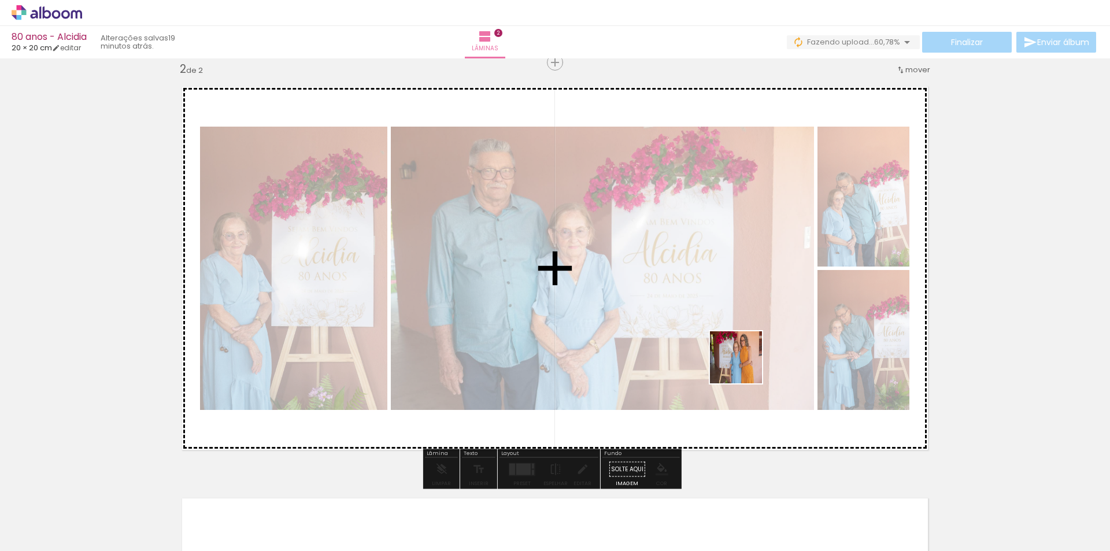
drag, startPoint x: 752, startPoint y: 522, endPoint x: 745, endPoint y: 366, distance: 156.3
click at [745, 366] on quentale-workspace at bounding box center [555, 275] width 1110 height 551
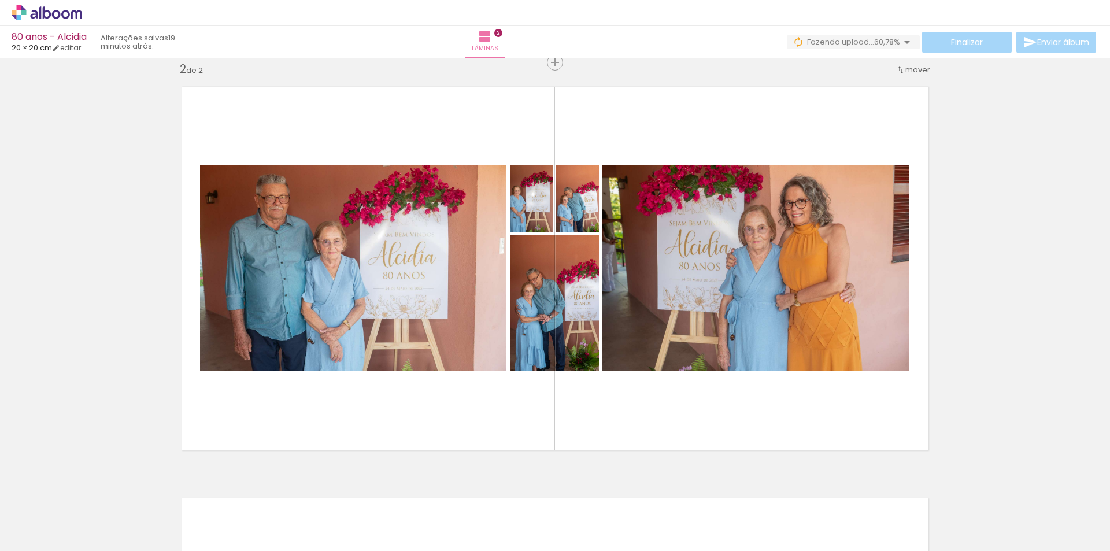
scroll to position [0, 0]
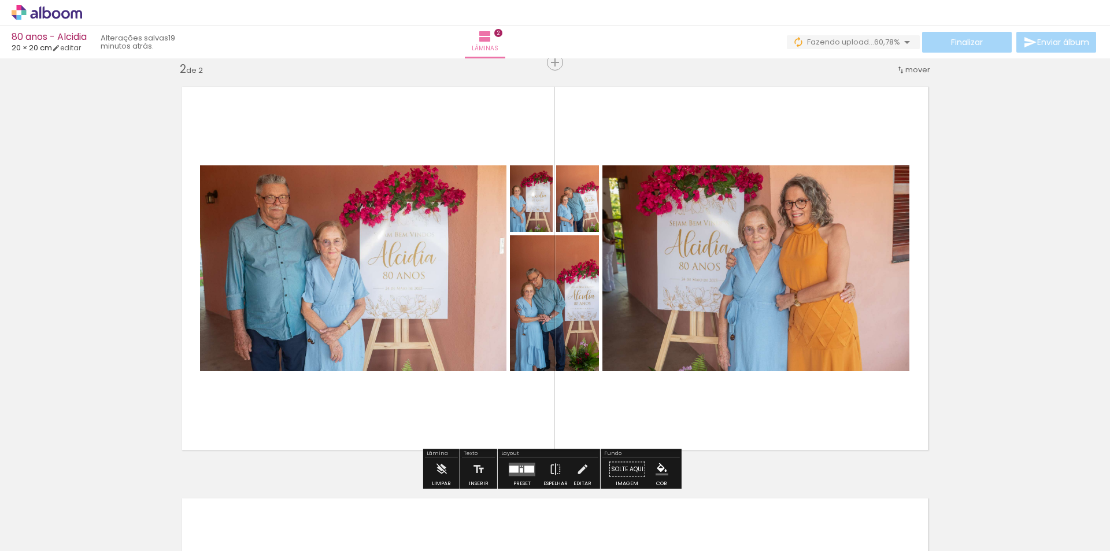
click at [509, 467] on div at bounding box center [513, 468] width 9 height 7
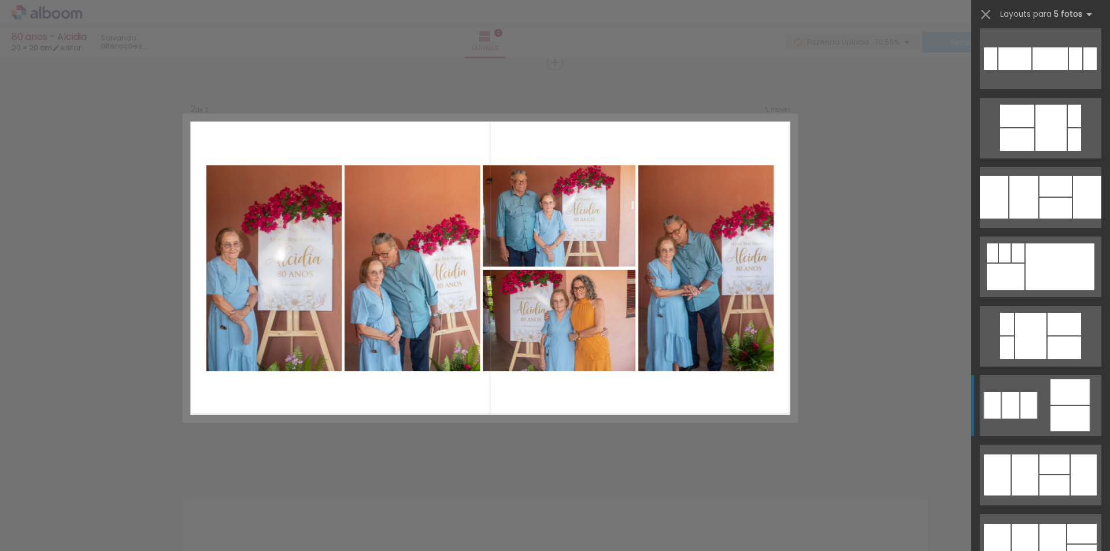
scroll to position [925, 0]
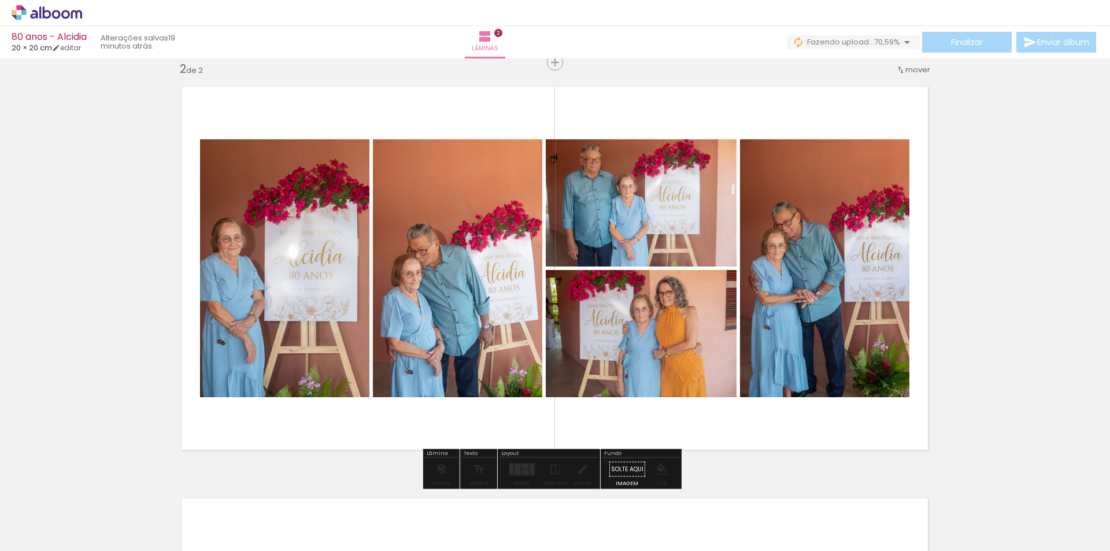
drag, startPoint x: 660, startPoint y: 316, endPoint x: 659, endPoint y: 337, distance: 21.4
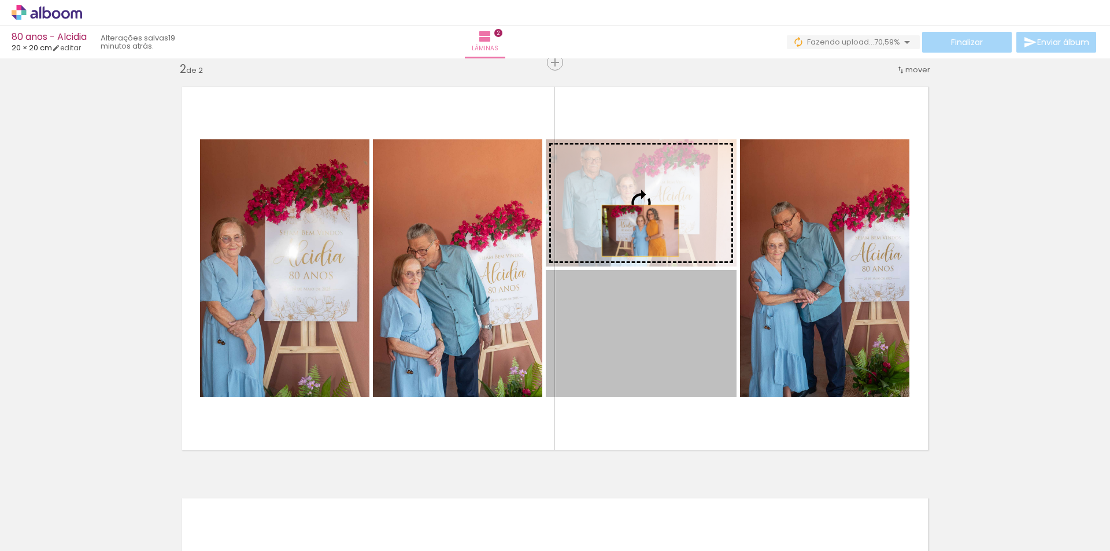
drag, startPoint x: 611, startPoint y: 358, endPoint x: 636, endPoint y: 231, distance: 129.7
click at [0, 0] on slot at bounding box center [0, 0] width 0 height 0
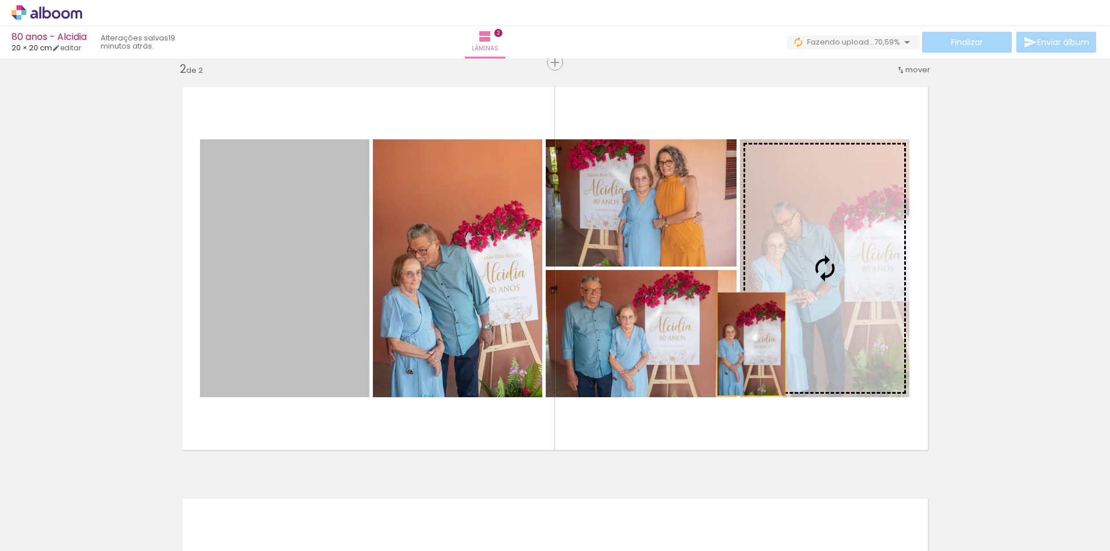
drag, startPoint x: 253, startPoint y: 323, endPoint x: 754, endPoint y: 429, distance: 511.8
click at [0, 0] on slot at bounding box center [0, 0] width 0 height 0
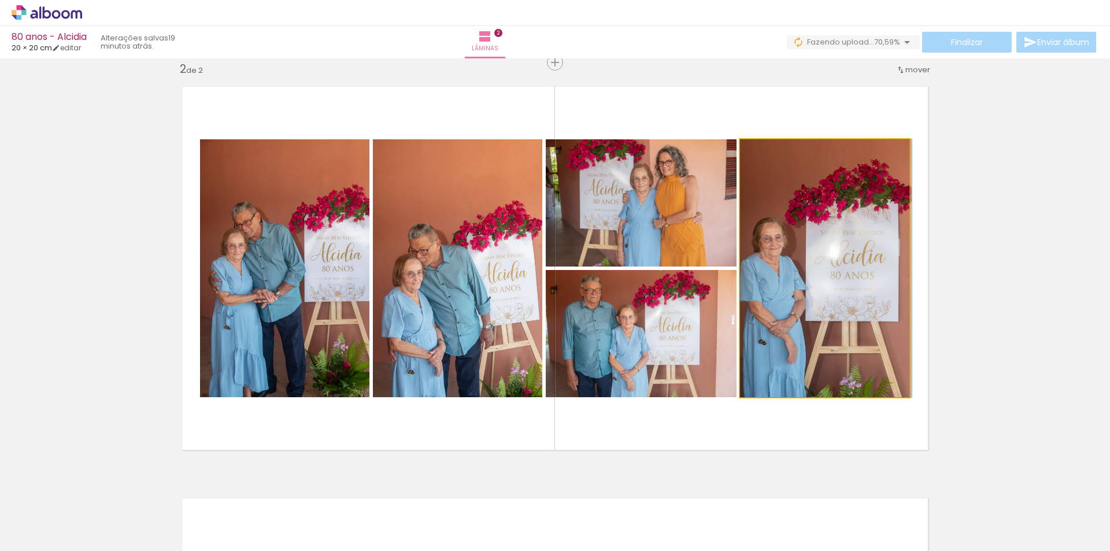
drag, startPoint x: 848, startPoint y: 349, endPoint x: 855, endPoint y: 349, distance: 6.9
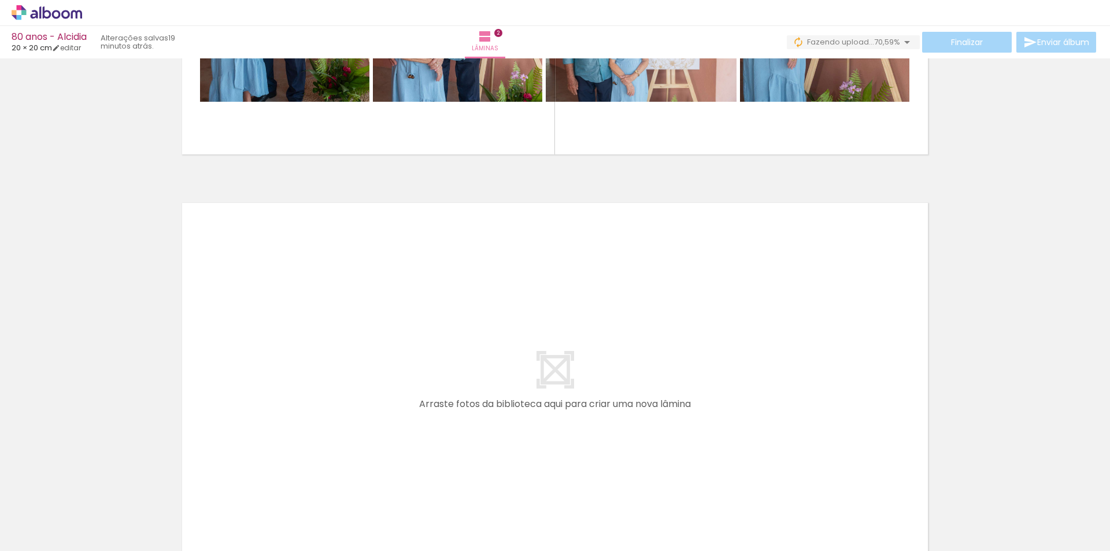
scroll to position [860, 0]
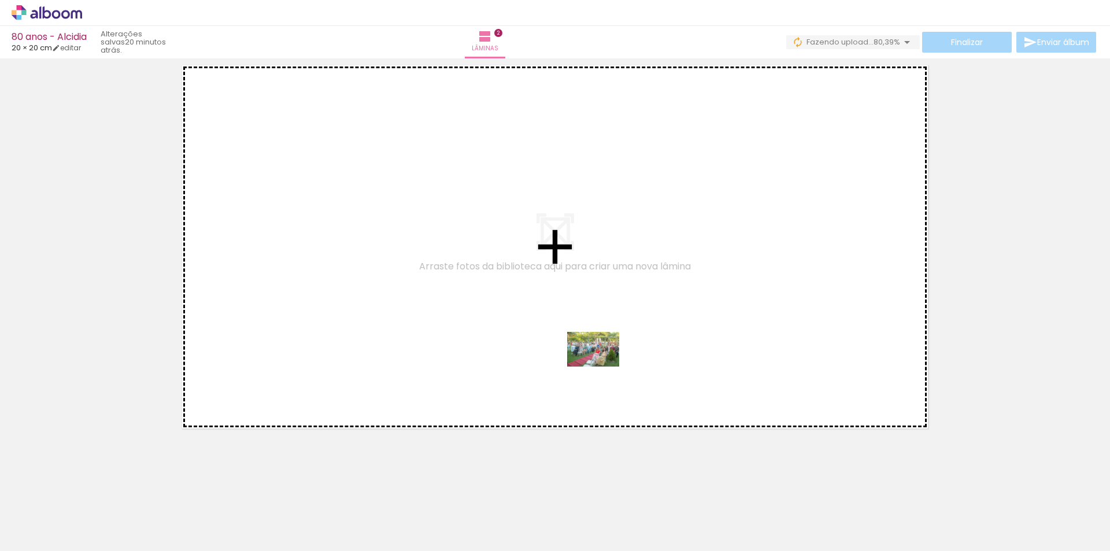
drag, startPoint x: 765, startPoint y: 524, endPoint x: 602, endPoint y: 367, distance: 226.5
click at [602, 367] on quentale-workspace at bounding box center [555, 275] width 1110 height 551
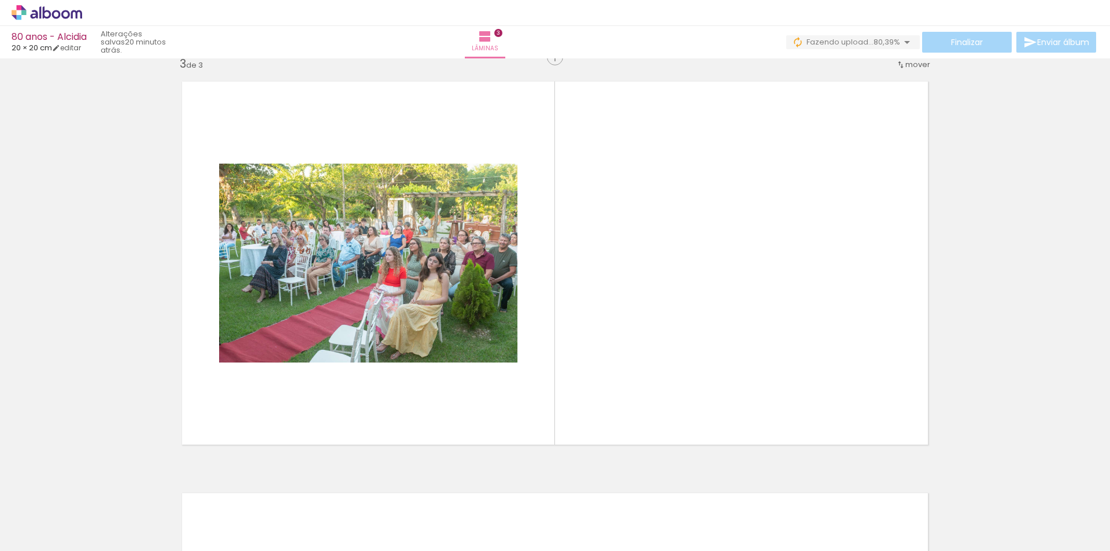
scroll to position [838, 0]
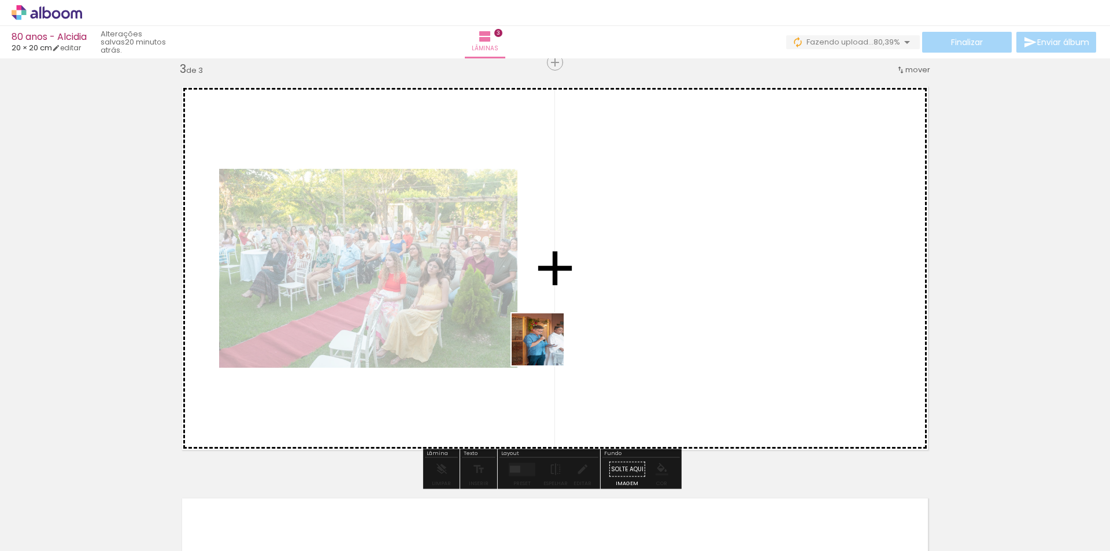
drag, startPoint x: 833, startPoint y: 520, endPoint x: 510, endPoint y: 285, distance: 399.5
click at [510, 285] on quentale-workspace at bounding box center [555, 275] width 1110 height 551
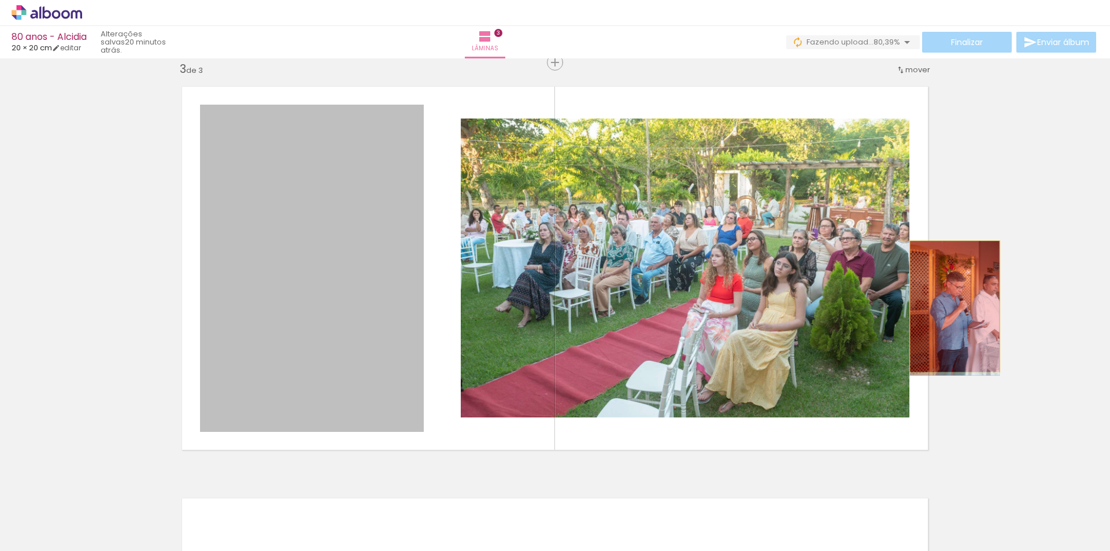
drag, startPoint x: 542, startPoint y: 381, endPoint x: 951, endPoint y: 306, distance: 415.0
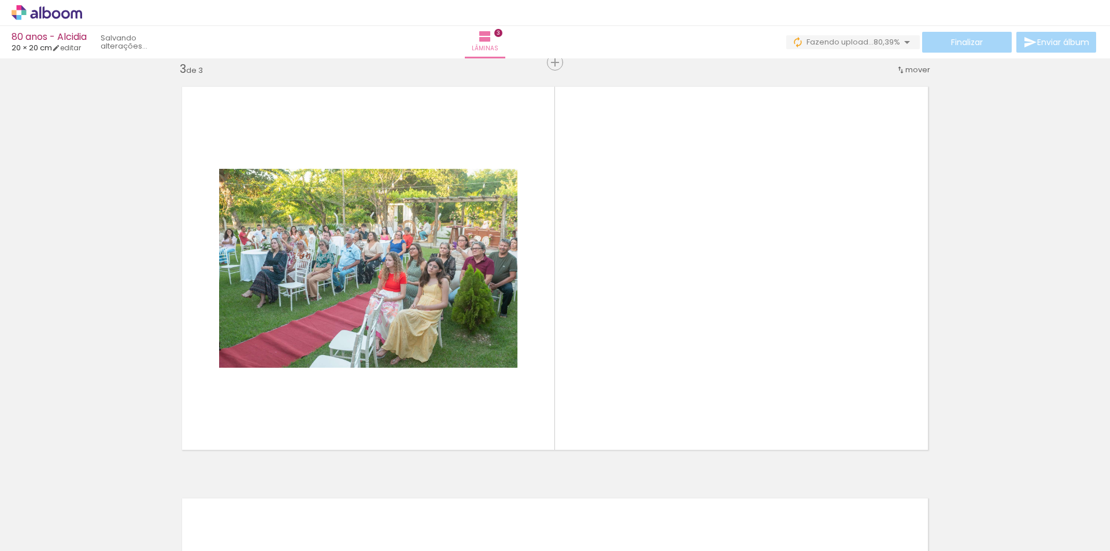
scroll to position [0, 892]
click at [95, 544] on iron-horizontal-list at bounding box center [83, 515] width 23 height 72
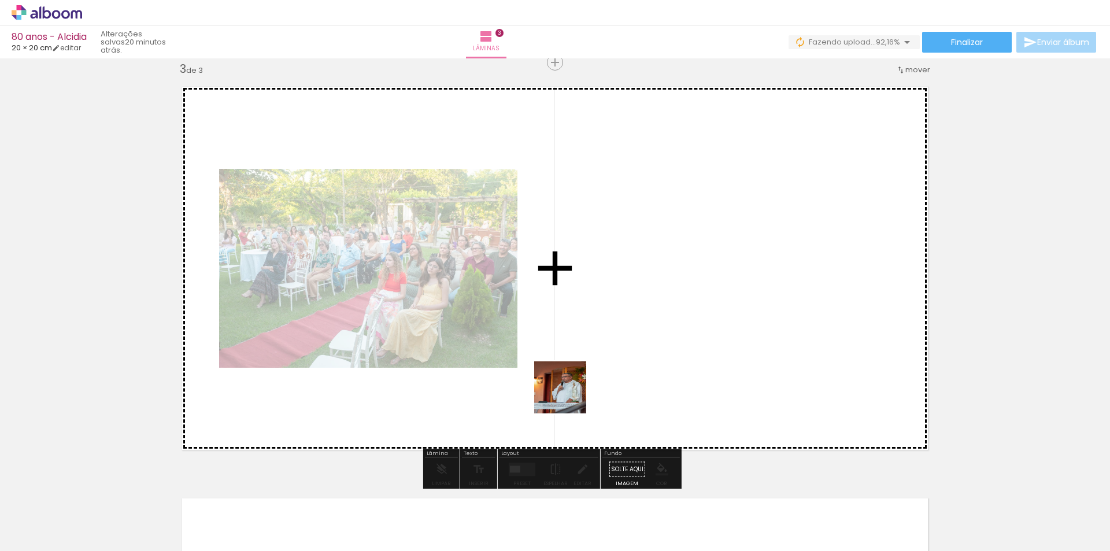
drag, startPoint x: 526, startPoint y: 534, endPoint x: 572, endPoint y: 382, distance: 158.2
click at [572, 382] on quentale-workspace at bounding box center [555, 275] width 1110 height 551
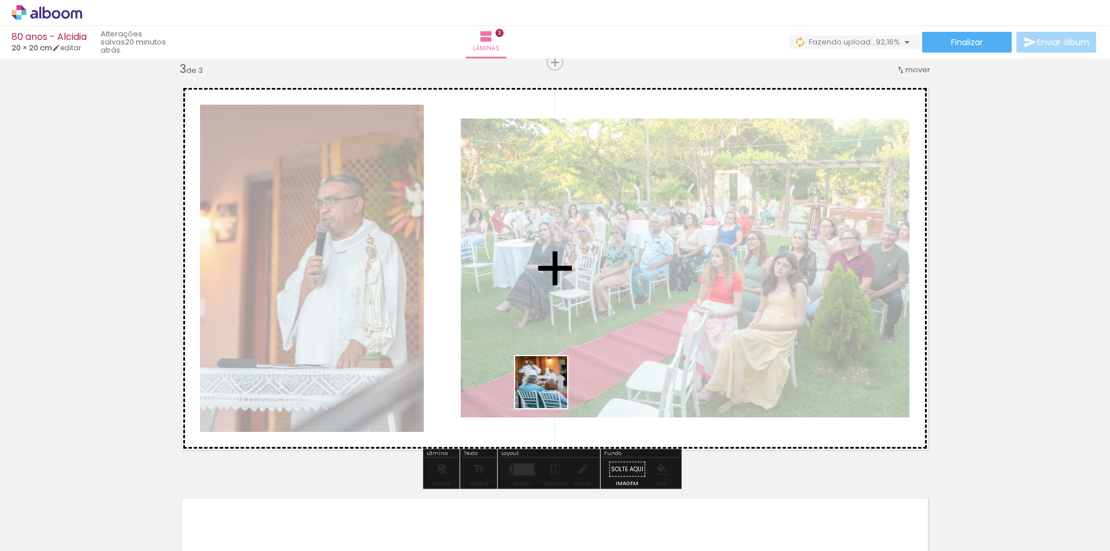
drag, startPoint x: 583, startPoint y: 523, endPoint x: 535, endPoint y: 360, distance: 170.1
click at [535, 360] on quentale-workspace at bounding box center [555, 275] width 1110 height 551
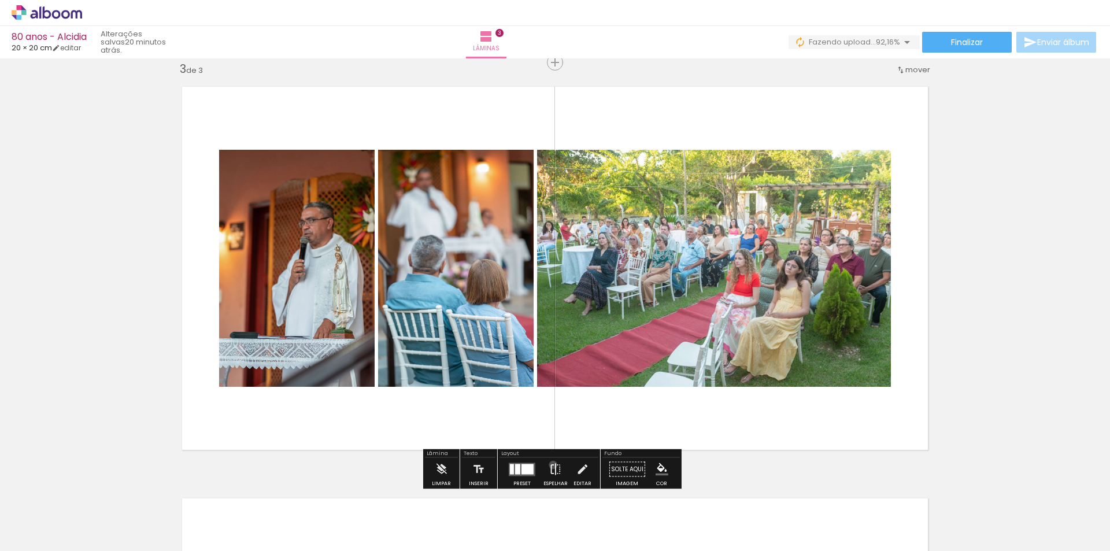
click at [550, 465] on iron-icon at bounding box center [555, 469] width 13 height 23
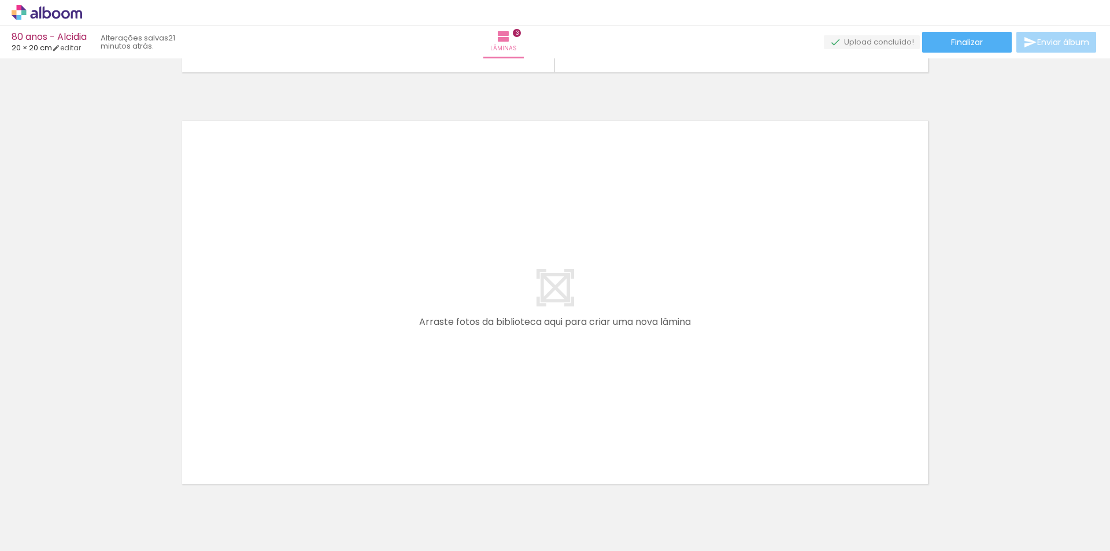
scroll to position [1243, 0]
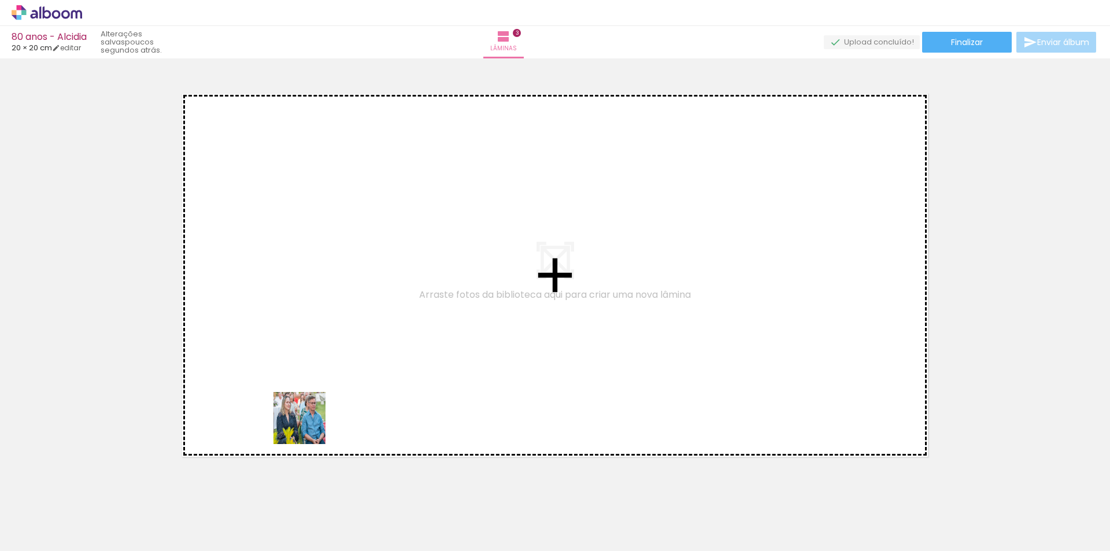
drag, startPoint x: 281, startPoint y: 485, endPoint x: 322, endPoint y: 380, distance: 112.4
click at [322, 380] on quentale-workspace at bounding box center [555, 275] width 1110 height 551
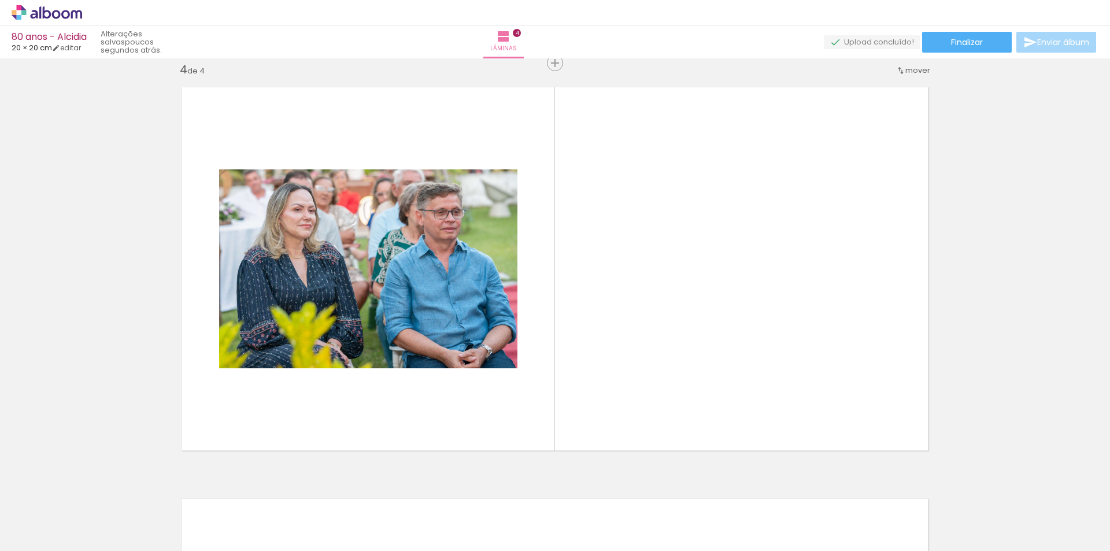
scroll to position [1250, 0]
drag, startPoint x: 358, startPoint y: 503, endPoint x: 512, endPoint y: 394, distance: 187.9
click at [512, 394] on quentale-workspace at bounding box center [555, 275] width 1110 height 551
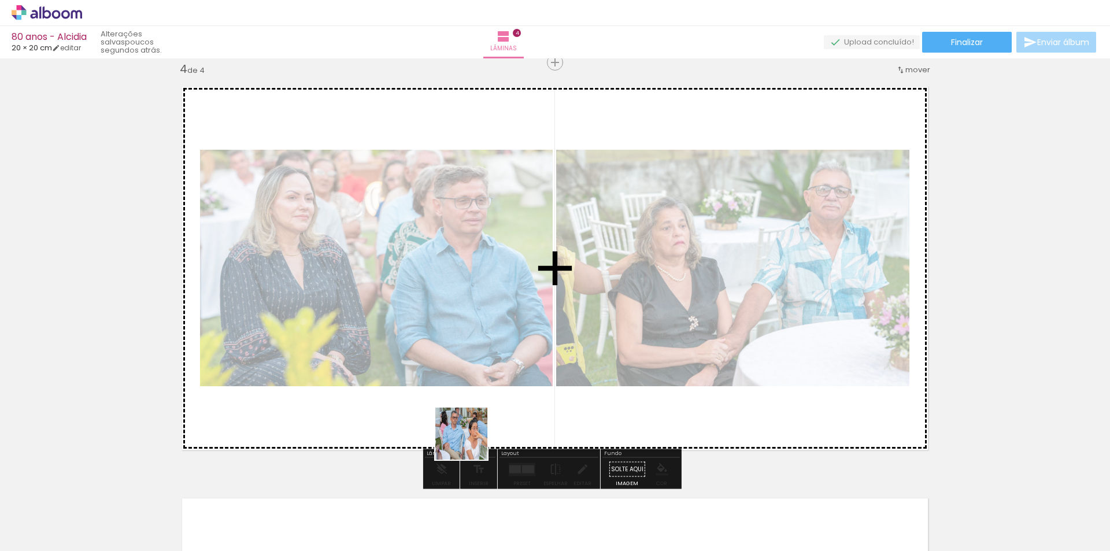
drag, startPoint x: 404, startPoint y: 517, endPoint x: 476, endPoint y: 526, distance: 72.9
click at [548, 343] on quentale-workspace at bounding box center [555, 275] width 1110 height 551
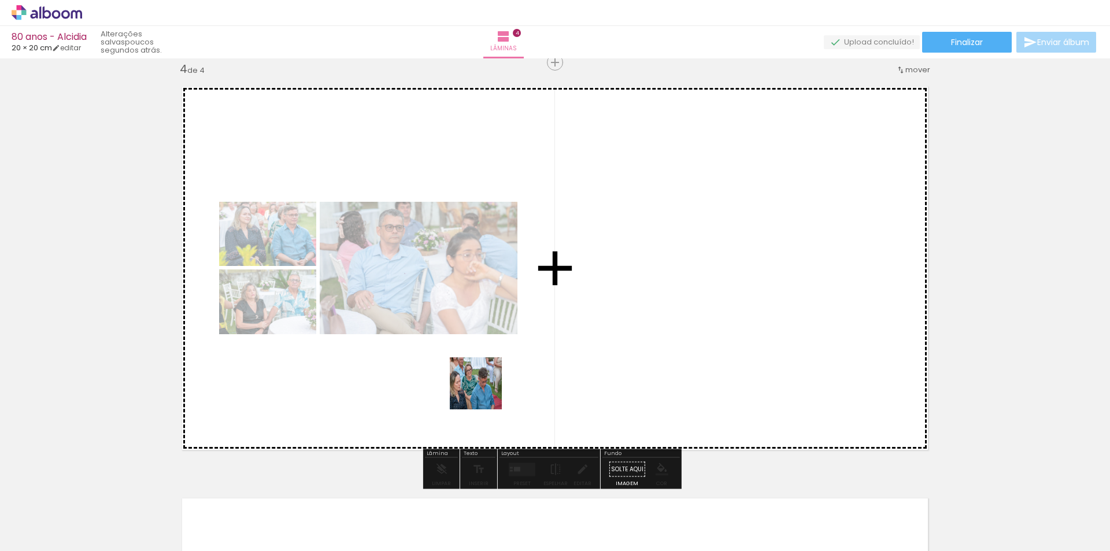
drag, startPoint x: 473, startPoint y: 529, endPoint x: 291, endPoint y: 524, distance: 181.6
click at [485, 390] on quentale-workspace at bounding box center [555, 275] width 1110 height 551
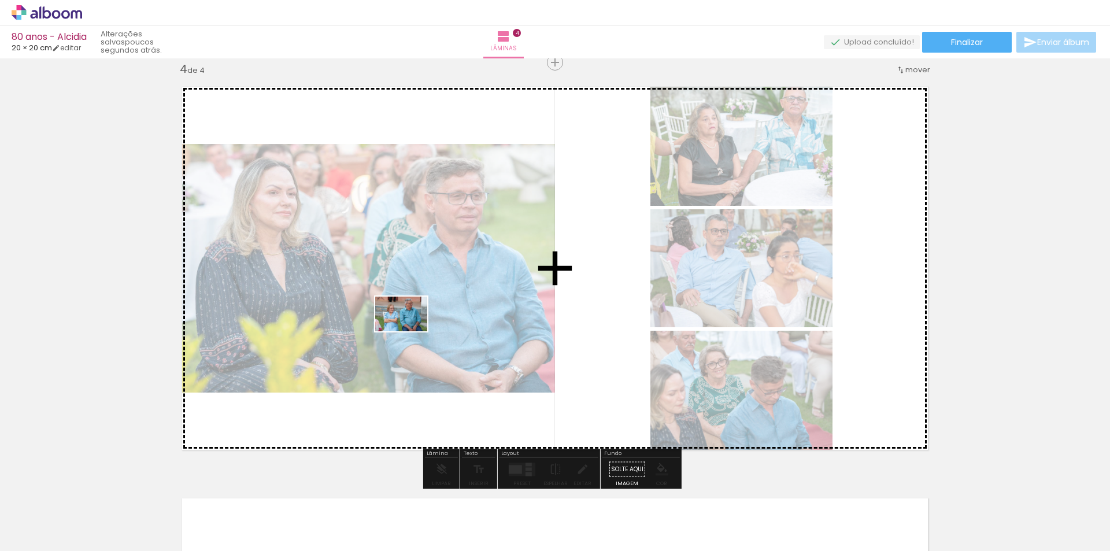
drag, startPoint x: 185, startPoint y: 521, endPoint x: 410, endPoint y: 331, distance: 294.2
click at [410, 331] on quentale-workspace at bounding box center [555, 275] width 1110 height 551
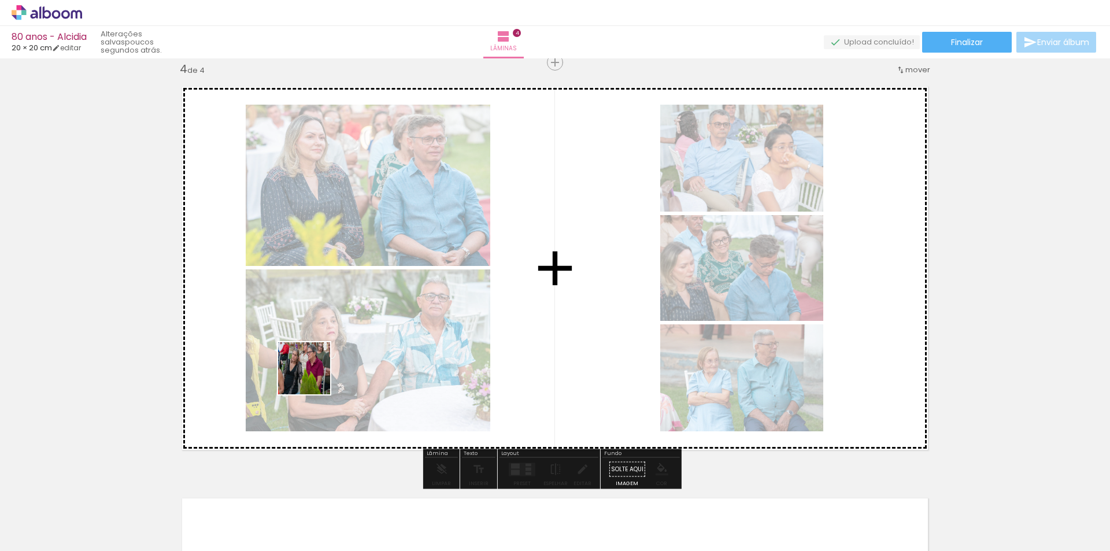
drag, startPoint x: 137, startPoint y: 512, endPoint x: 396, endPoint y: 550, distance: 261.7
click at [352, 350] on quentale-workspace at bounding box center [555, 275] width 1110 height 551
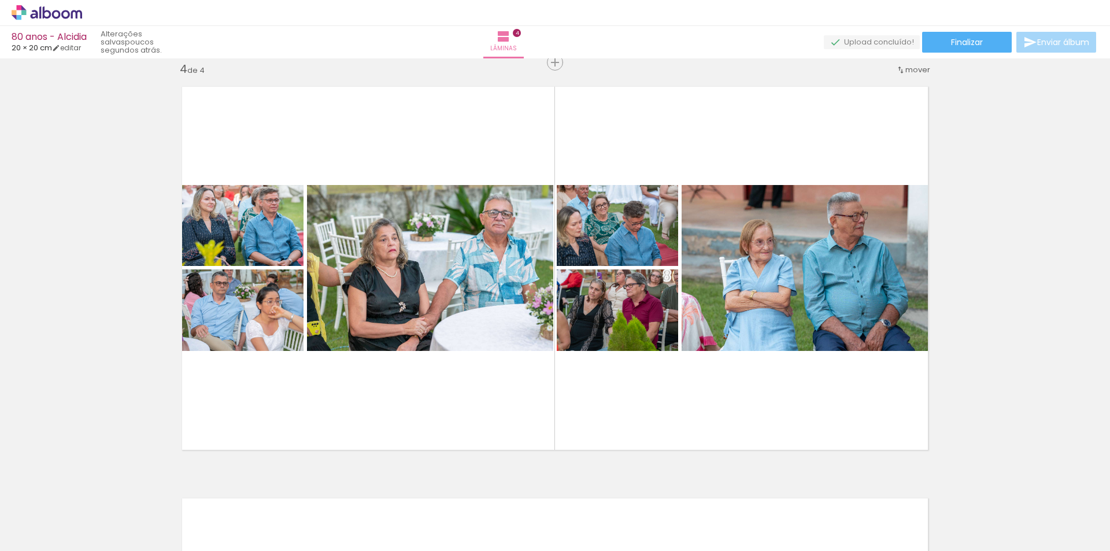
scroll to position [0, 696]
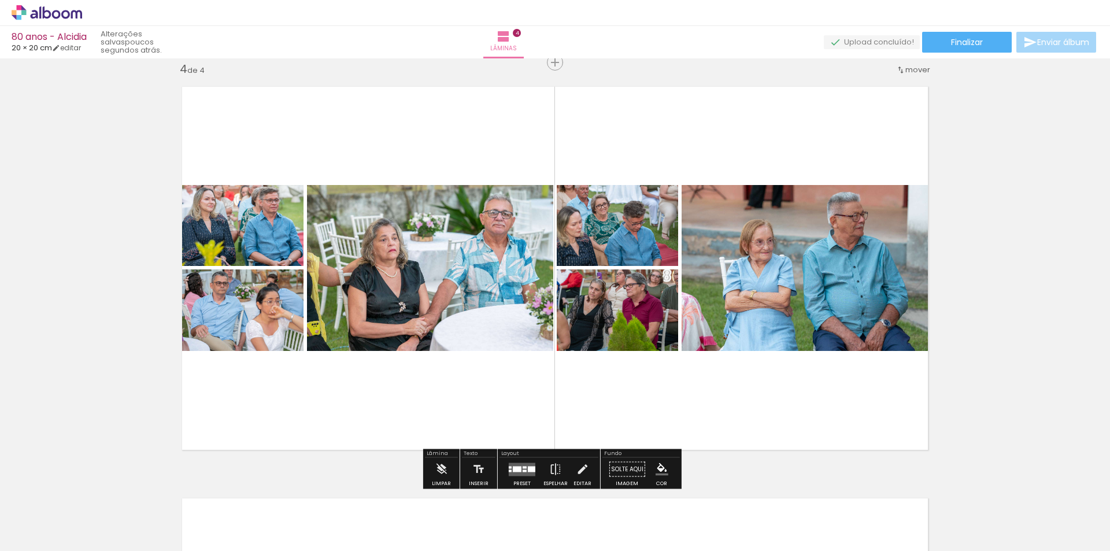
click at [518, 468] on div at bounding box center [517, 469] width 9 height 6
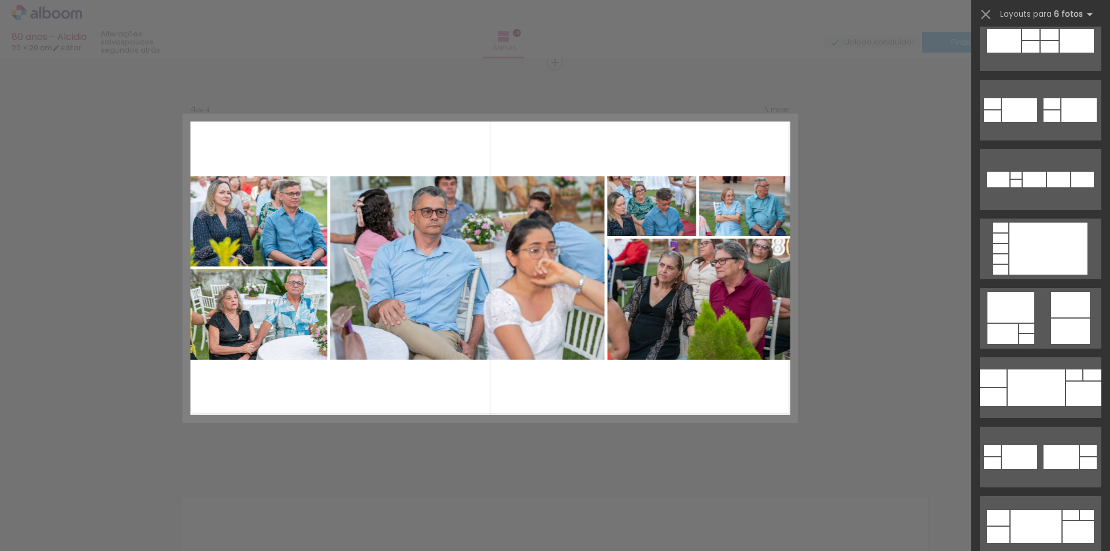
scroll to position [231, 0]
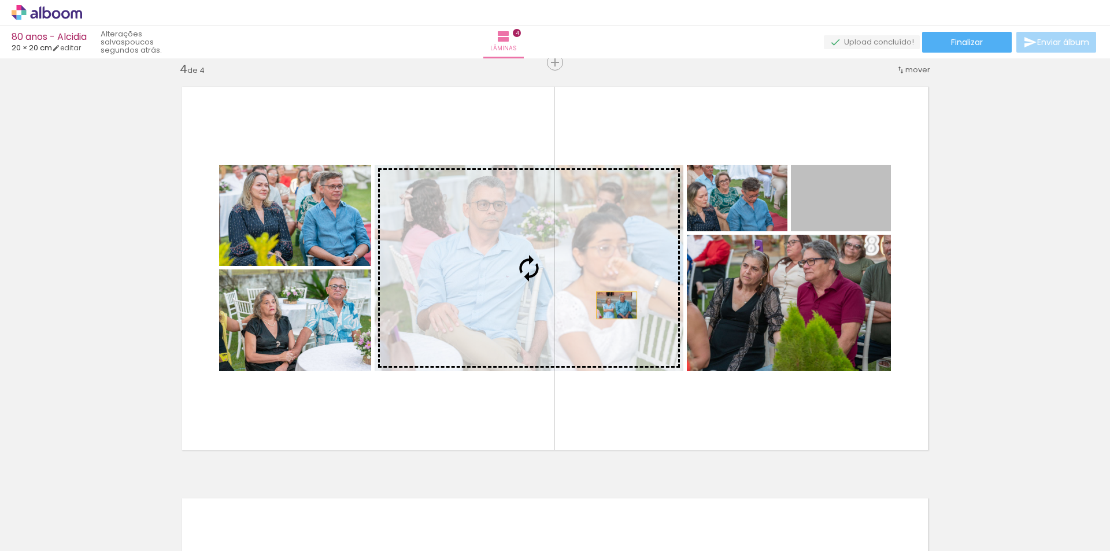
drag, startPoint x: 844, startPoint y: 201, endPoint x: 612, endPoint y: 305, distance: 254.4
click at [0, 0] on slot at bounding box center [0, 0] width 0 height 0
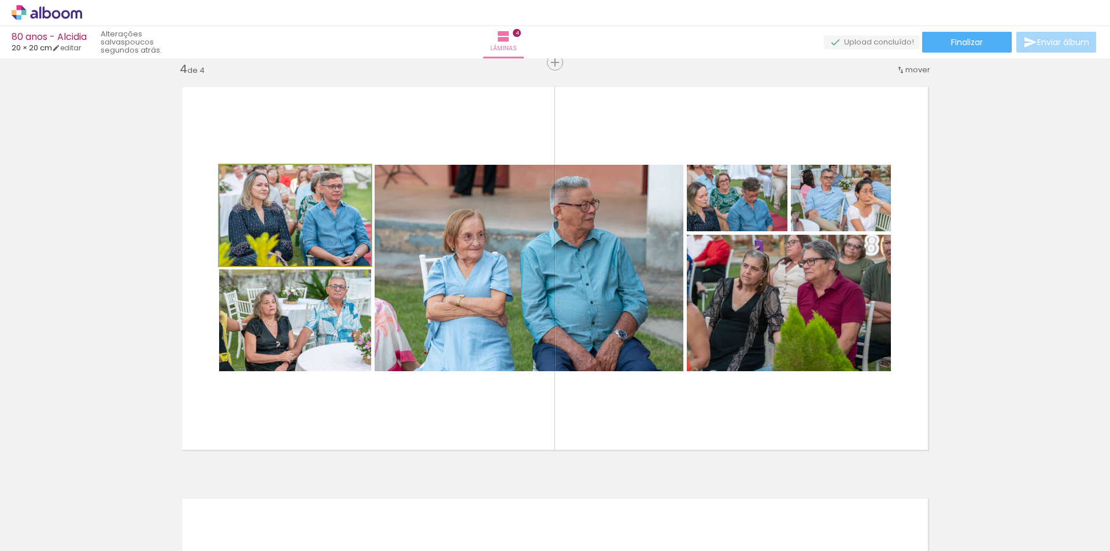
drag, startPoint x: 426, startPoint y: 238, endPoint x: 259, endPoint y: 216, distance: 168.5
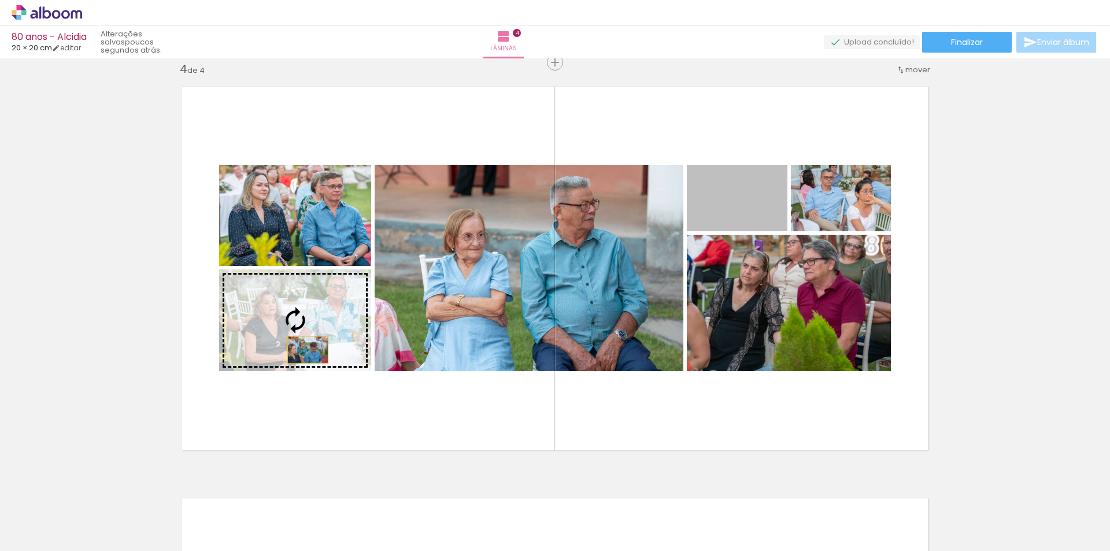
drag, startPoint x: 742, startPoint y: 221, endPoint x: 304, endPoint y: 350, distance: 457.4
click at [0, 0] on slot at bounding box center [0, 0] width 0 height 0
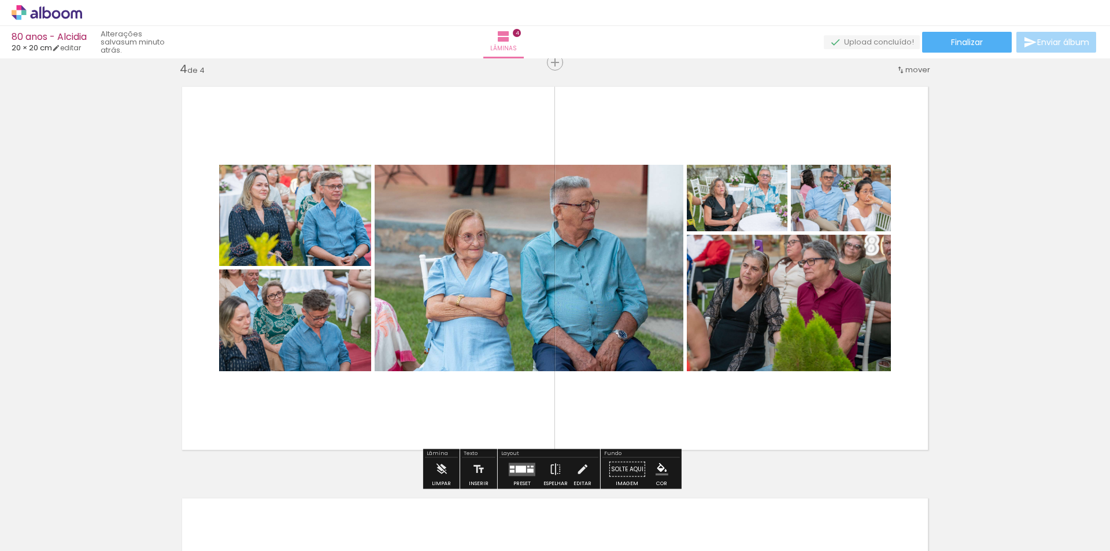
click at [526, 479] on quentale-thumb at bounding box center [521, 512] width 65 height 66
click at [531, 466] on div at bounding box center [532, 466] width 3 height 2
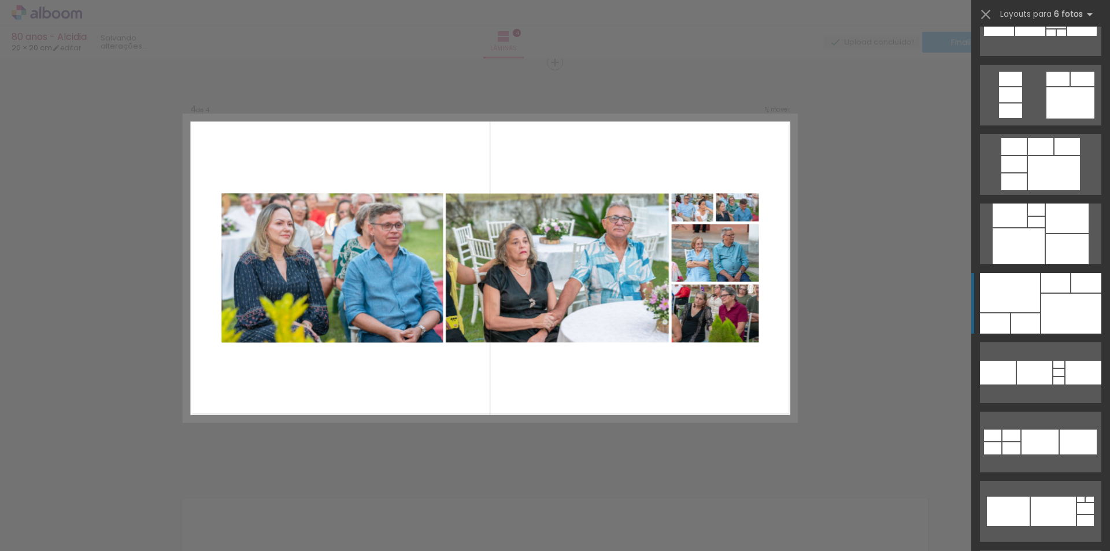
scroll to position [856, 0]
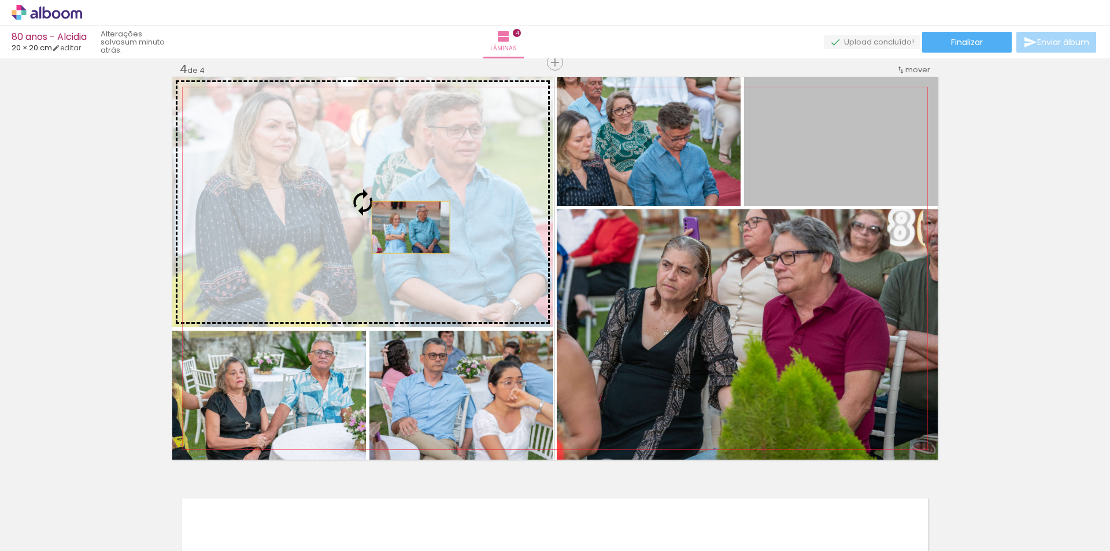
drag, startPoint x: 863, startPoint y: 163, endPoint x: 391, endPoint y: 227, distance: 476.7
click at [0, 0] on slot at bounding box center [0, 0] width 0 height 0
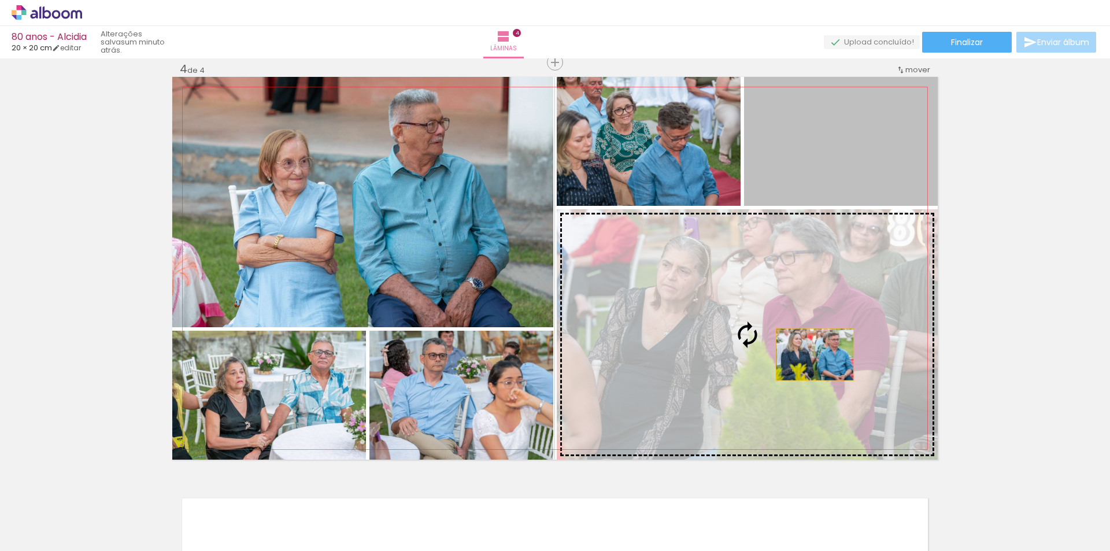
click at [0, 0] on slot at bounding box center [0, 0] width 0 height 0
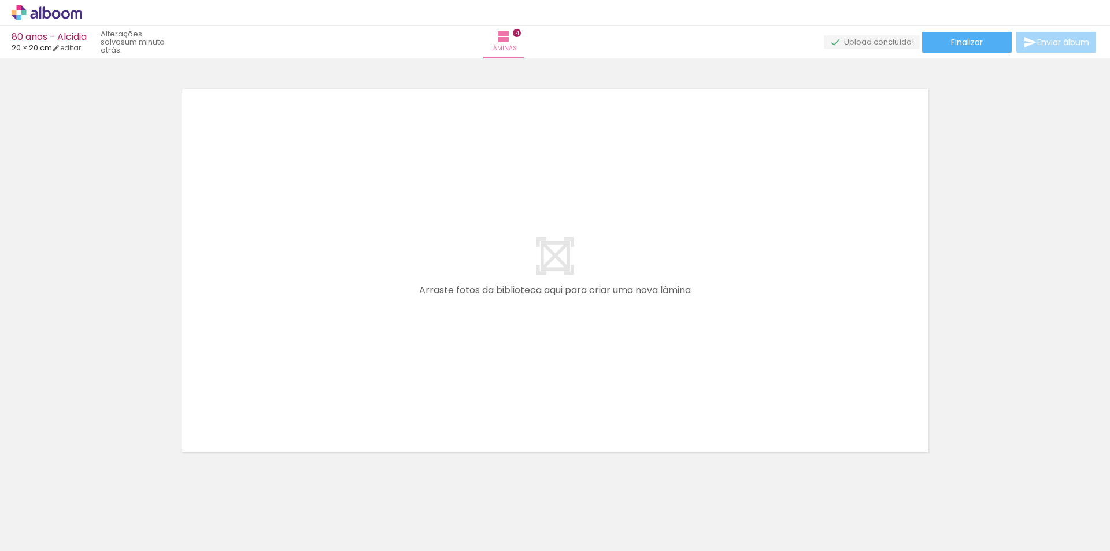
scroll to position [1683, 0]
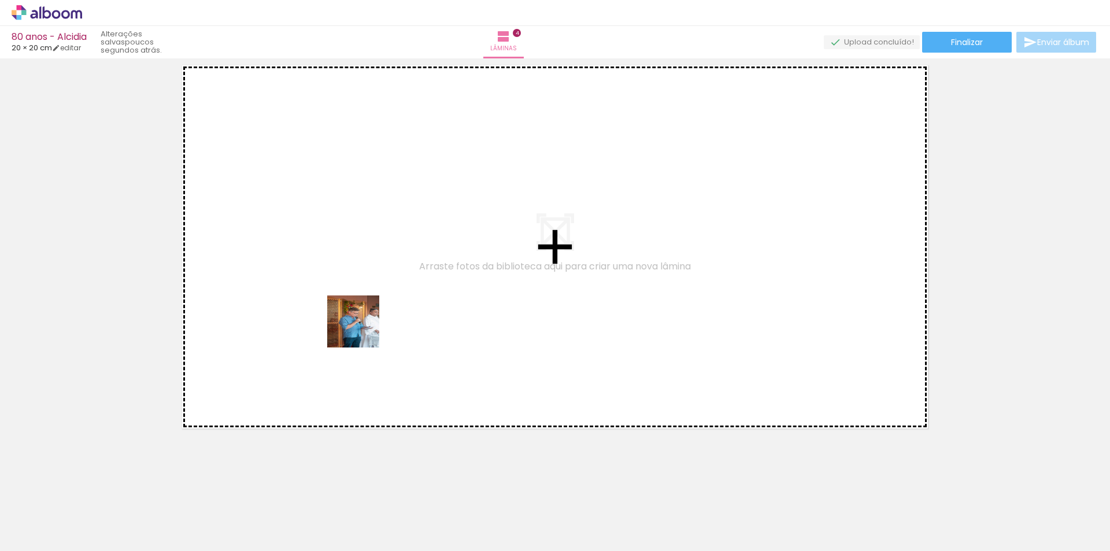
drag, startPoint x: 138, startPoint y: 527, endPoint x: 214, endPoint y: 505, distance: 78.9
click at [365, 327] on quentale-workspace at bounding box center [555, 275] width 1110 height 551
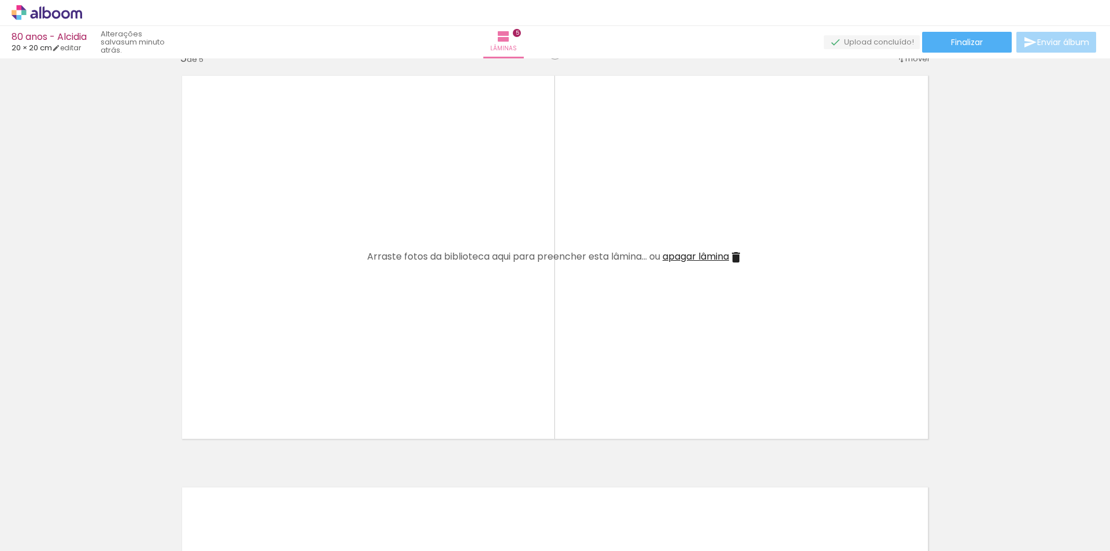
scroll to position [1706, 0]
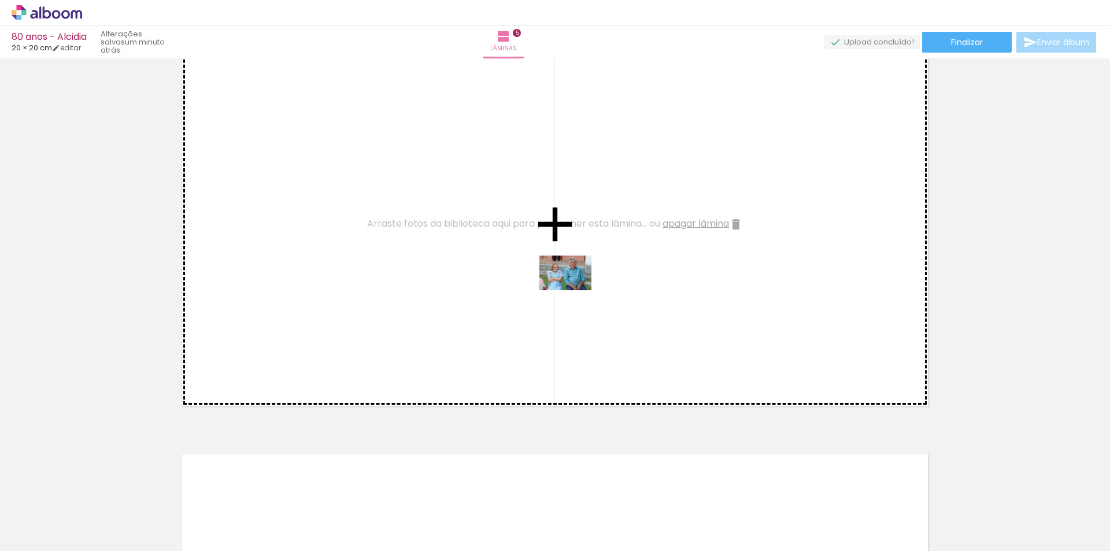
drag, startPoint x: 835, startPoint y: 444, endPoint x: 911, endPoint y: 512, distance: 101.5
click at [537, 279] on quentale-workspace at bounding box center [555, 275] width 1110 height 551
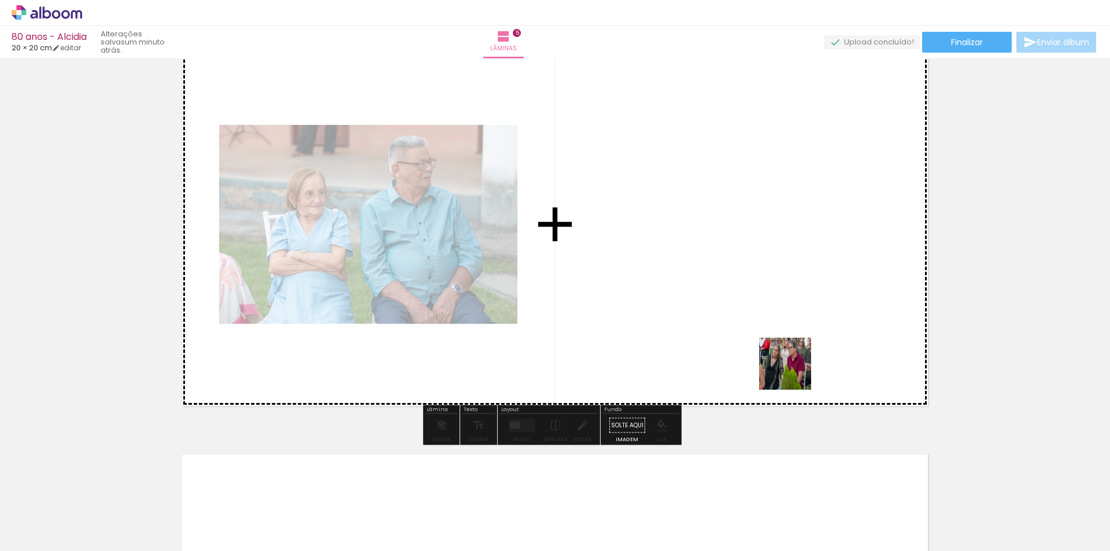
drag, startPoint x: 859, startPoint y: 486, endPoint x: 745, endPoint y: 297, distance: 220.7
click at [745, 297] on quentale-workspace at bounding box center [555, 275] width 1110 height 551
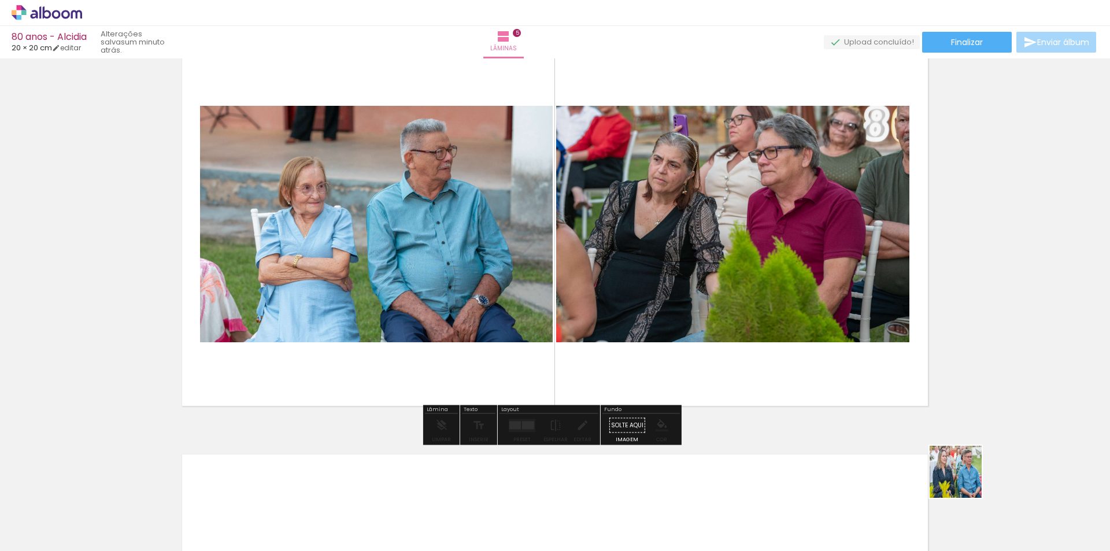
drag, startPoint x: 990, startPoint y: 511, endPoint x: 1011, endPoint y: 517, distance: 22.3
click at [666, 277] on quentale-workspace at bounding box center [555, 275] width 1110 height 551
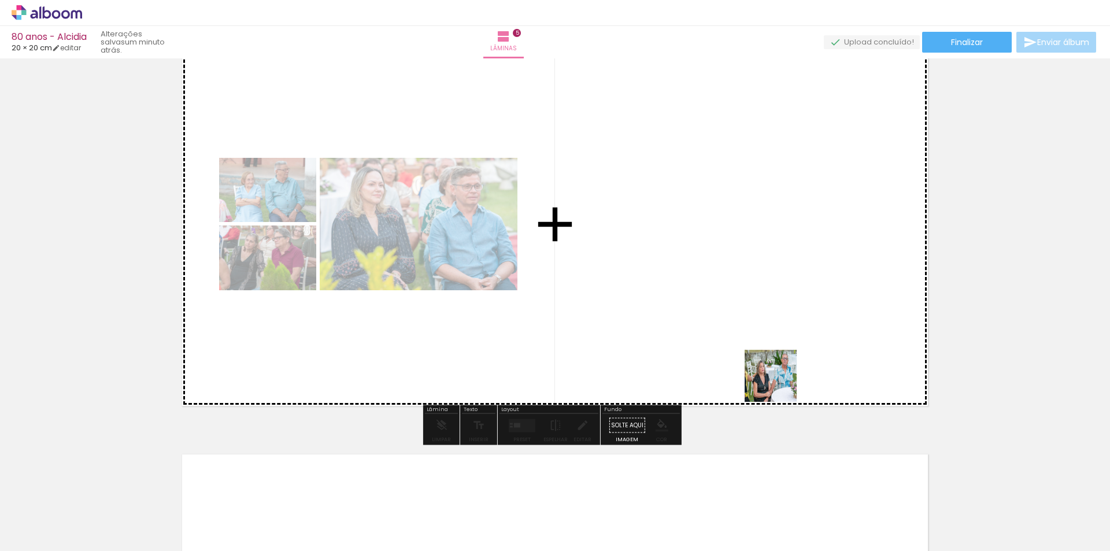
drag, startPoint x: 1051, startPoint y: 517, endPoint x: 869, endPoint y: 548, distance: 184.0
click at [668, 270] on quentale-workspace at bounding box center [555, 275] width 1110 height 551
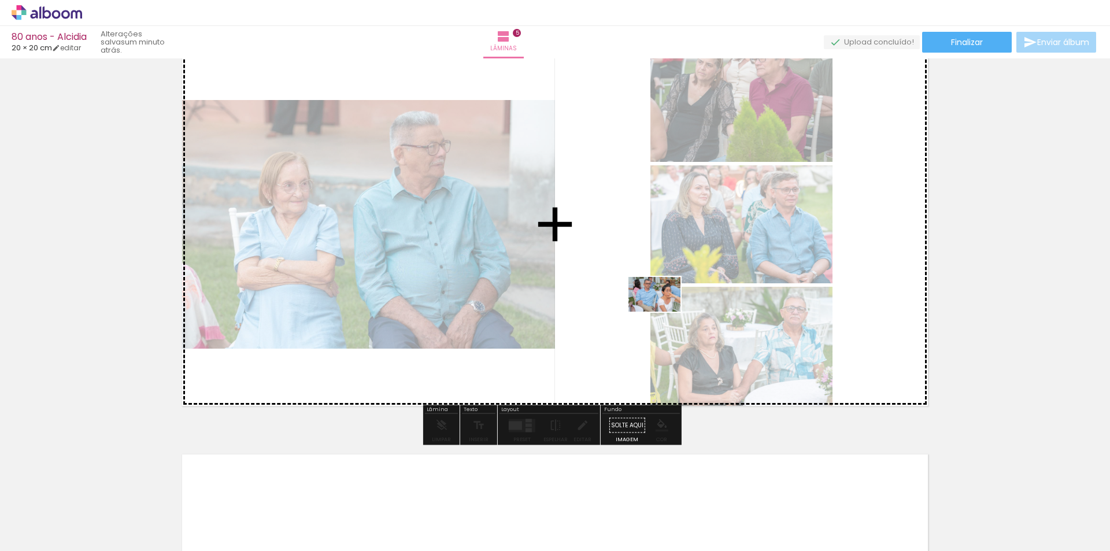
drag, startPoint x: 1102, startPoint y: 522, endPoint x: 479, endPoint y: 550, distance: 624.0
click at [636, 293] on quentale-workspace at bounding box center [555, 275] width 1110 height 551
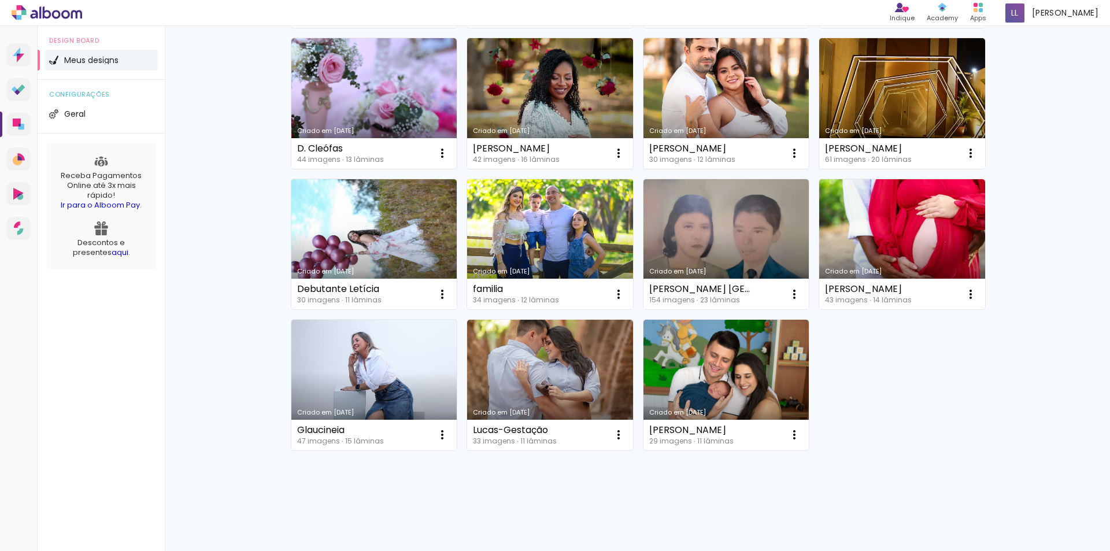
scroll to position [467, 0]
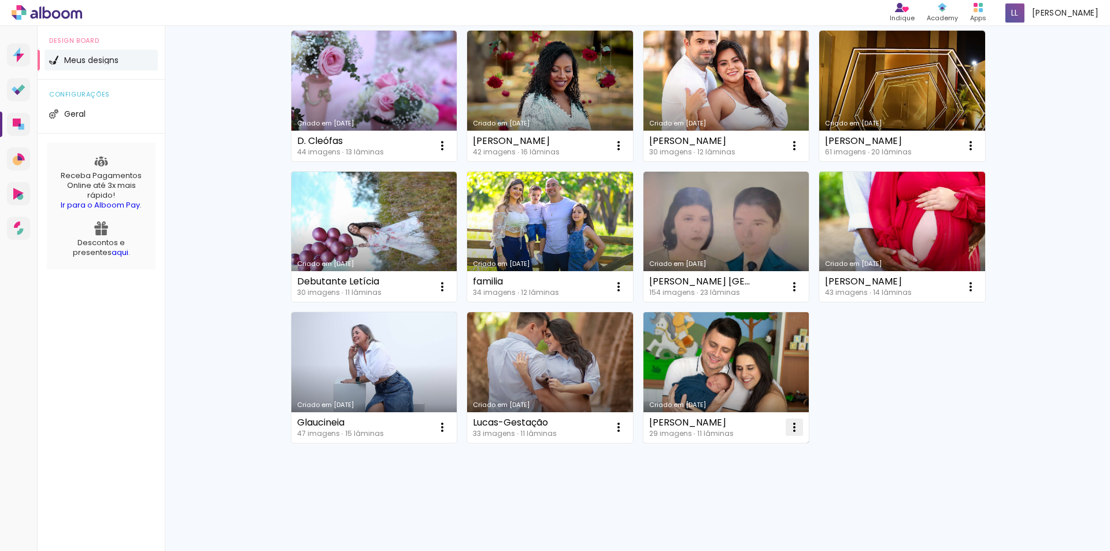
click at [720, 502] on span "Excluir" at bounding box center [725, 504] width 25 height 8
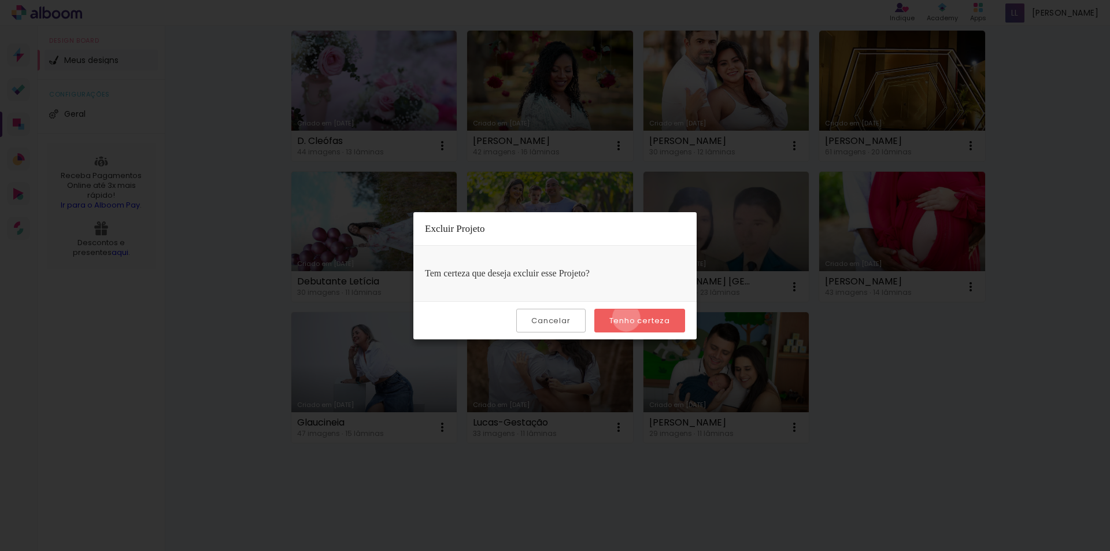
click at [0, 0] on slot "Tenho certeza" at bounding box center [0, 0] width 0 height 0
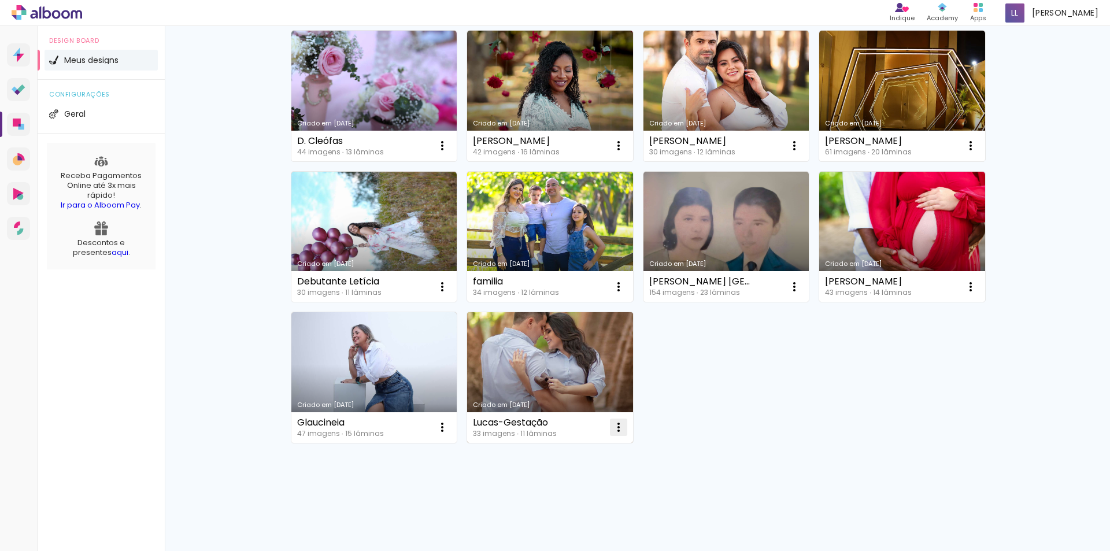
click at [613, 417] on paper-icon-button at bounding box center [618, 427] width 23 height 23
click at [572, 503] on paper-item "Excluir" at bounding box center [568, 503] width 114 height 23
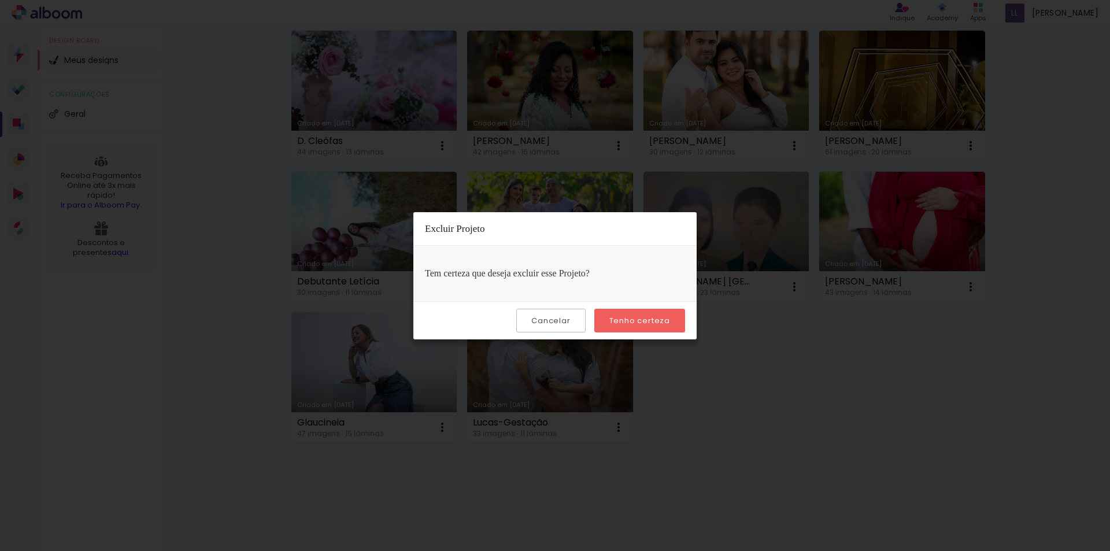
click at [0, 0] on slot "Tenho certeza" at bounding box center [0, 0] width 0 height 0
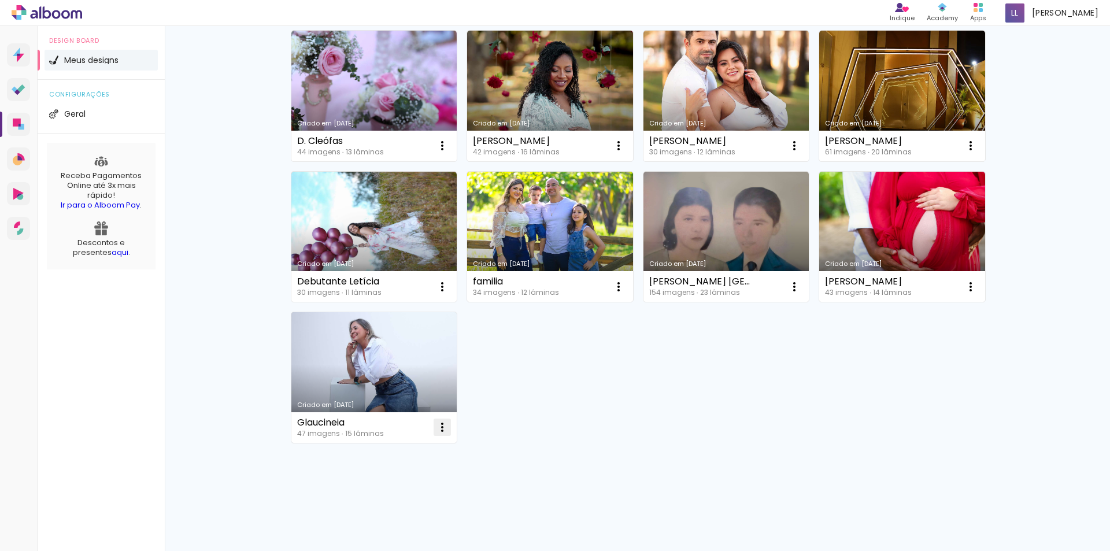
click at [378, 508] on span "Excluir" at bounding box center [373, 504] width 25 height 8
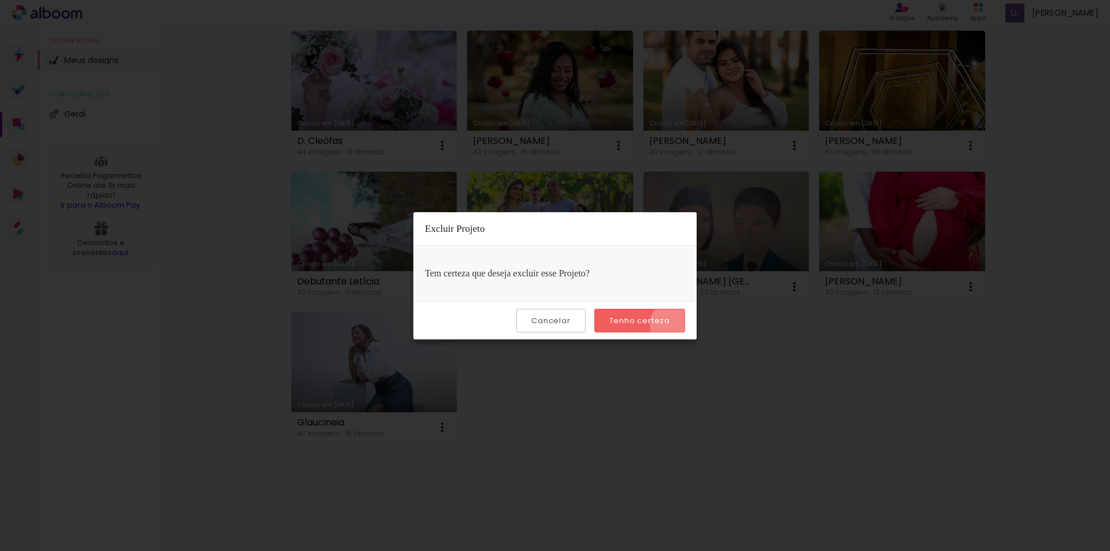
click at [675, 324] on paper-button "Tenho certeza" at bounding box center [639, 321] width 91 height 24
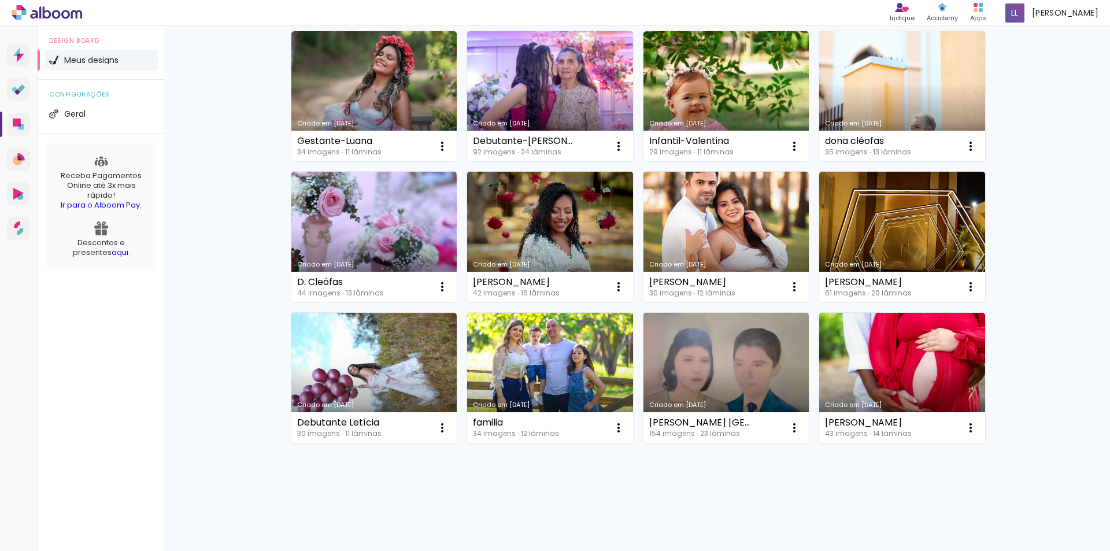
scroll to position [326, 0]
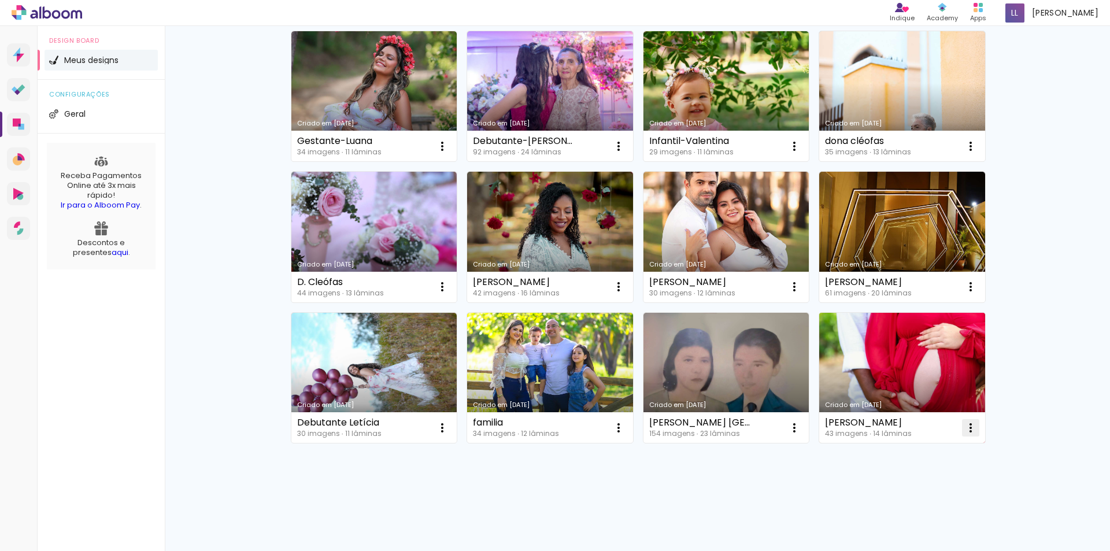
click at [449, 12] on iron-icon at bounding box center [442, 5] width 14 height 14
click at [922, 499] on paper-item "Excluir" at bounding box center [920, 504] width 114 height 23
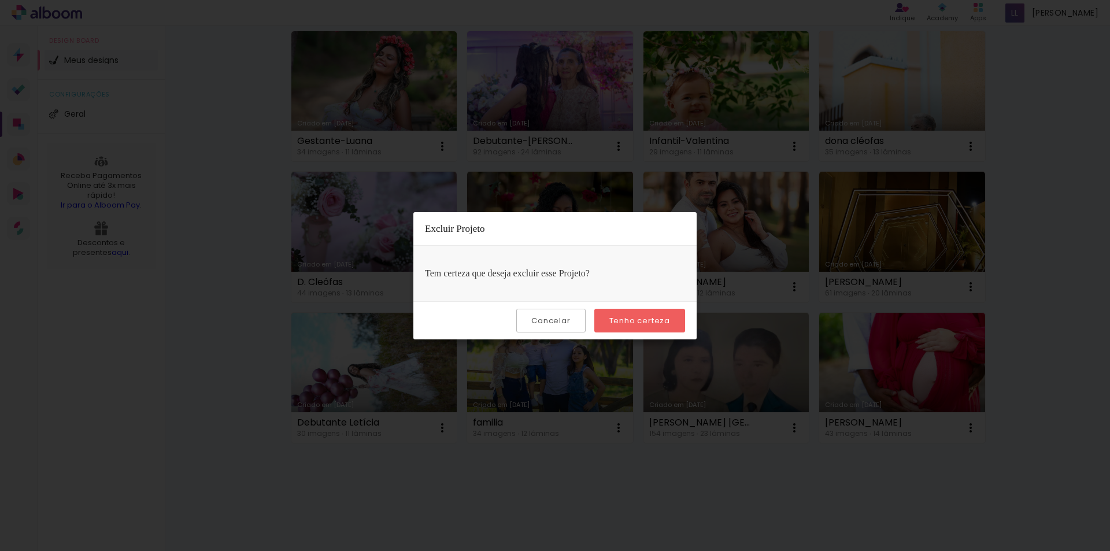
click at [0, 0] on slot "Tenho certeza" at bounding box center [0, 0] width 0 height 0
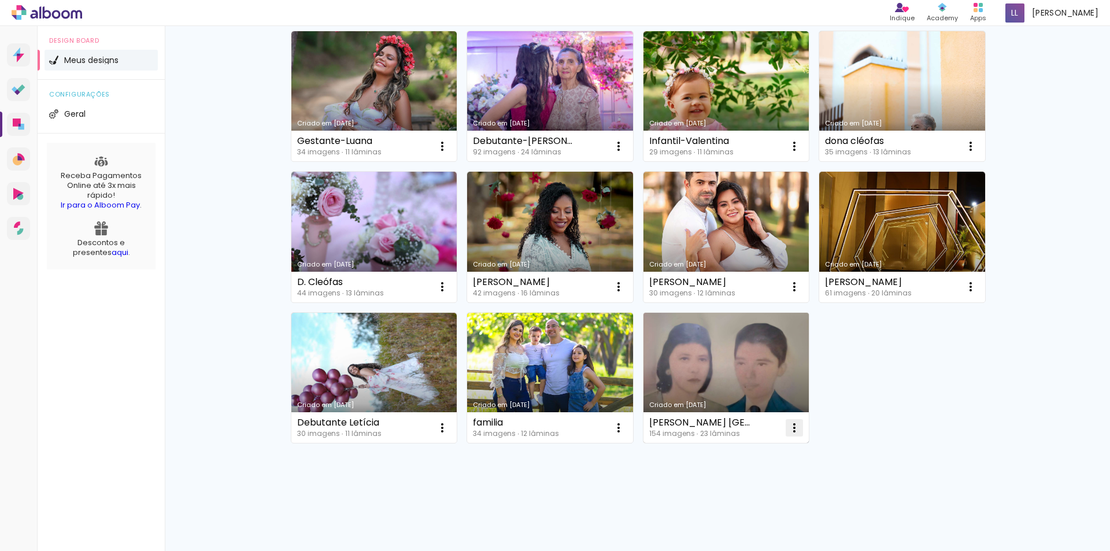
click at [449, 12] on iron-icon at bounding box center [442, 5] width 14 height 14
click at [716, 504] on span "Excluir" at bounding box center [725, 504] width 25 height 8
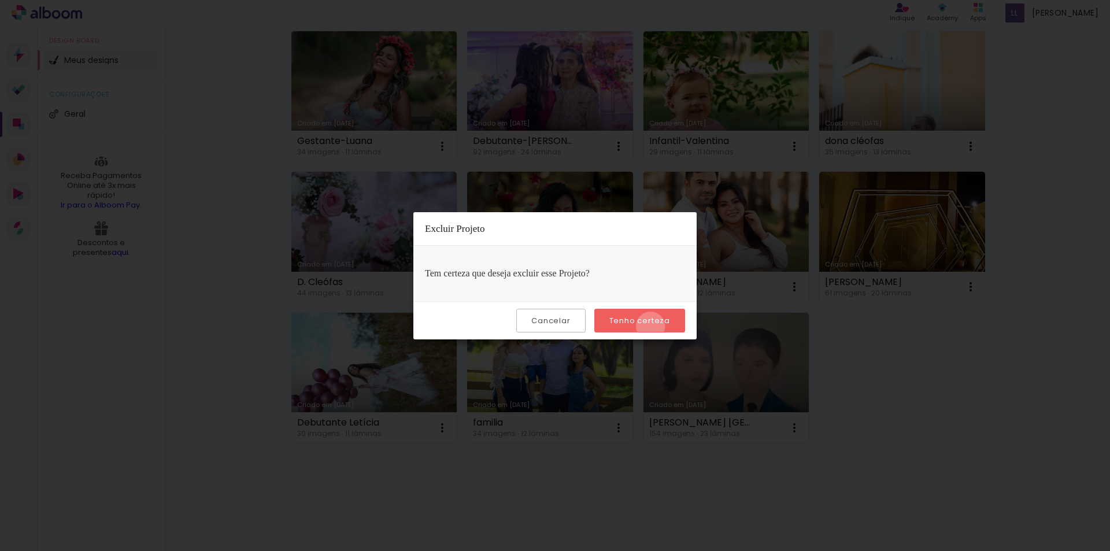
click at [652, 326] on paper-button "Tenho certeza" at bounding box center [639, 321] width 91 height 24
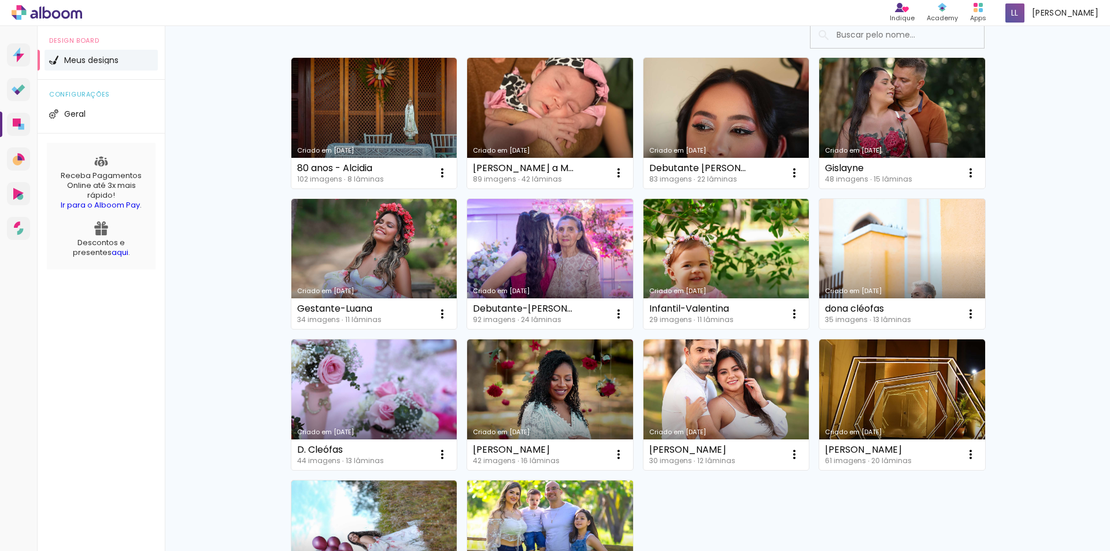
scroll to position [0, 0]
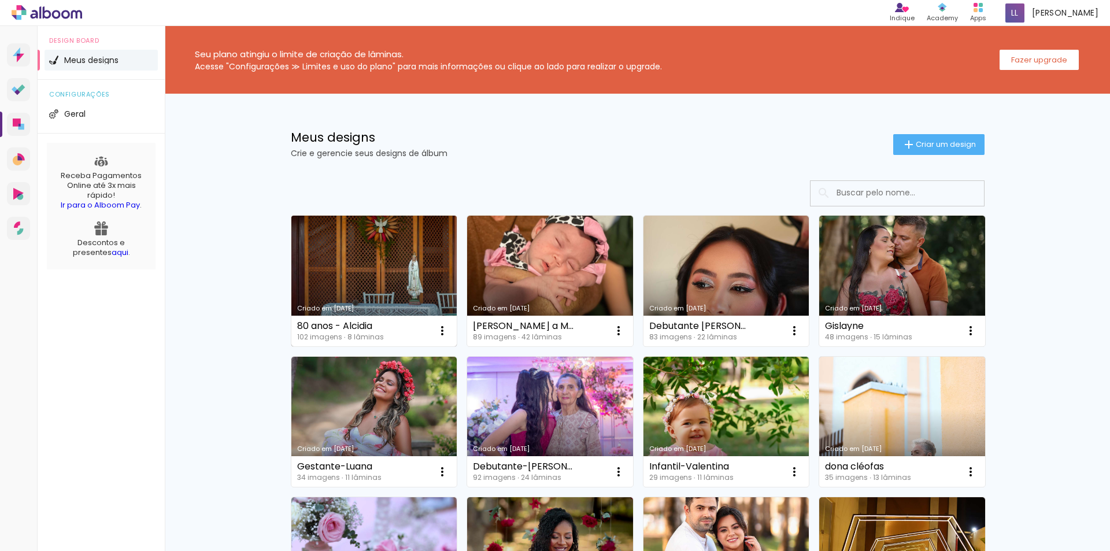
click at [355, 253] on link "Criado em [DATE]" at bounding box center [374, 281] width 166 height 131
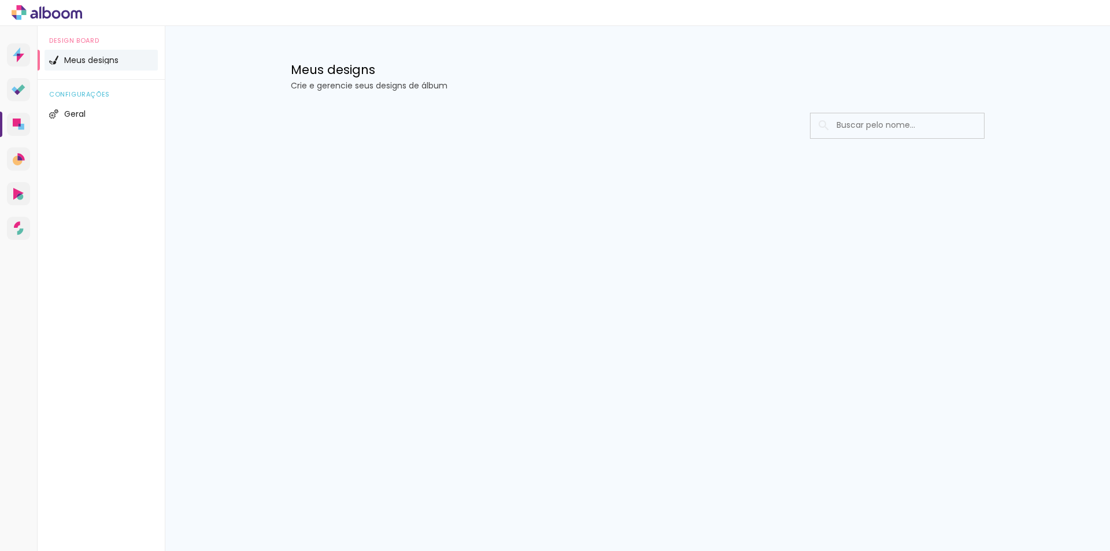
click at [411, 317] on div "Prosite Website + Landing pages Proof Sistema de seleção e venda de fotos Desig…" at bounding box center [555, 288] width 1110 height 525
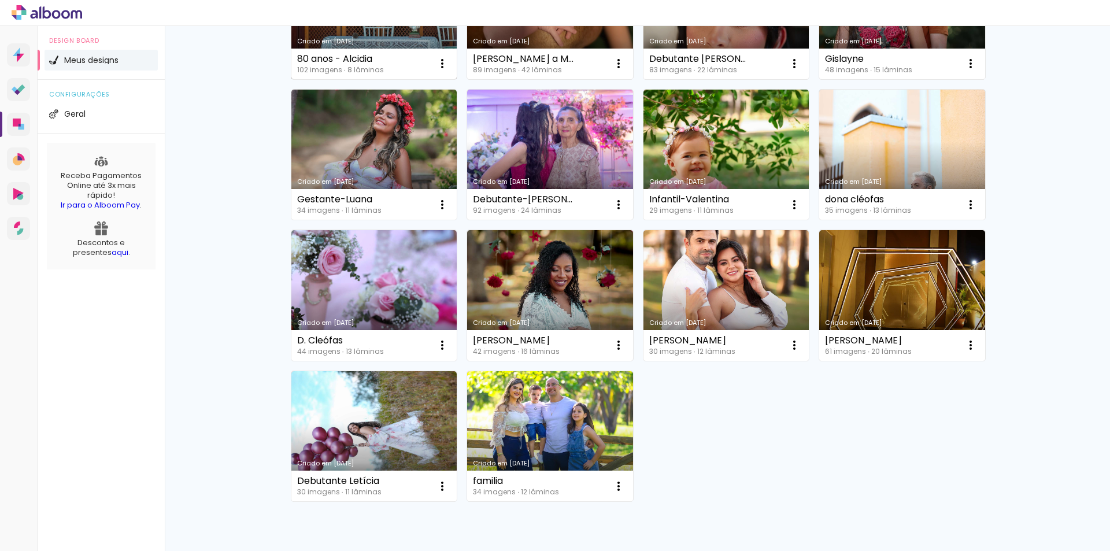
scroll to position [326, 0]
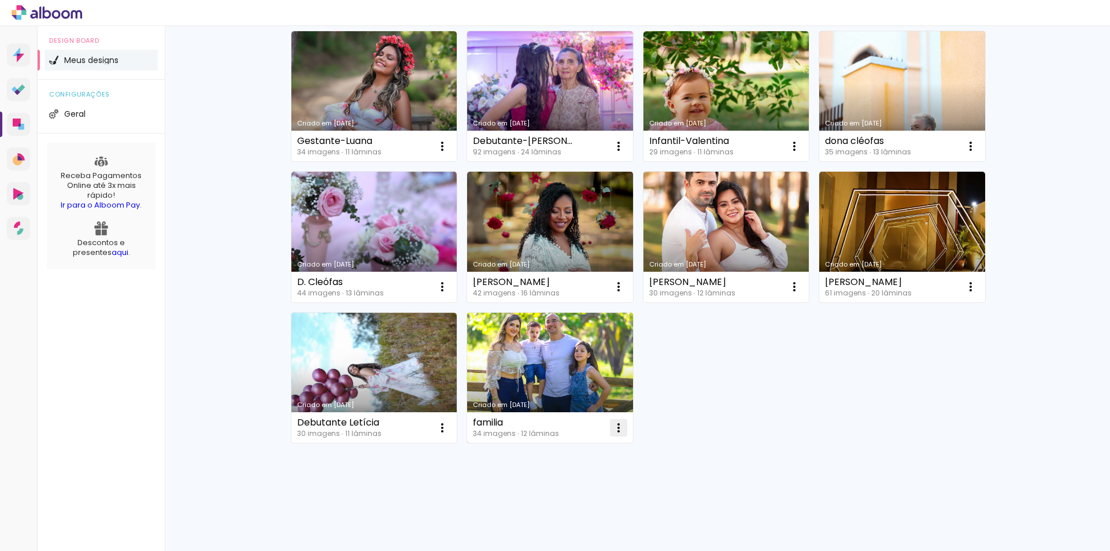
click at [449, 12] on iron-icon at bounding box center [442, 5] width 14 height 14
click at [571, 509] on paper-item "Excluir" at bounding box center [568, 504] width 114 height 23
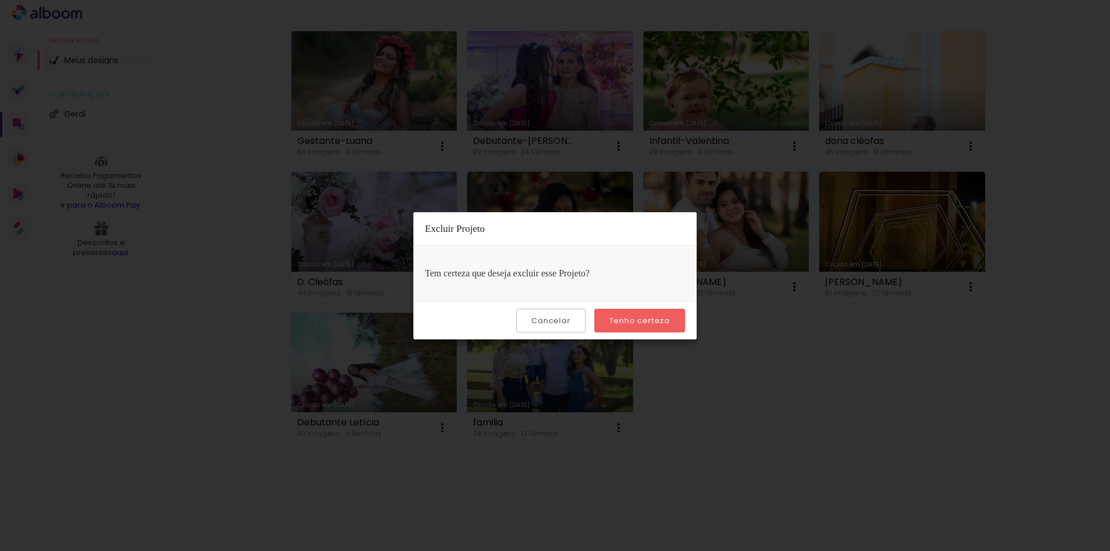
click at [0, 0] on slot "Tenho certeza" at bounding box center [0, 0] width 0 height 0
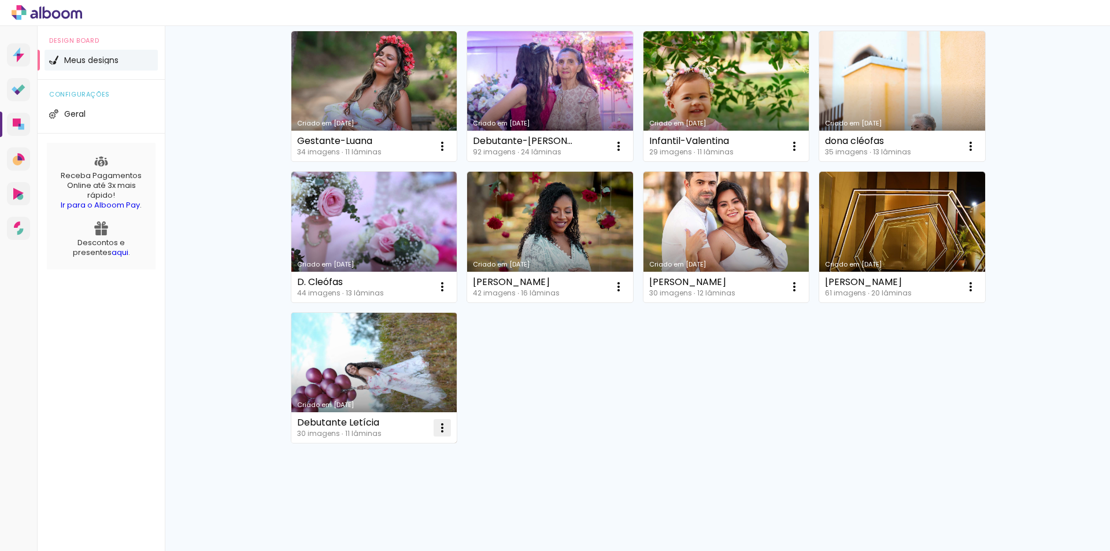
click at [441, 12] on iron-icon at bounding box center [442, 5] width 14 height 14
click at [395, 501] on paper-item "Excluir" at bounding box center [392, 504] width 114 height 23
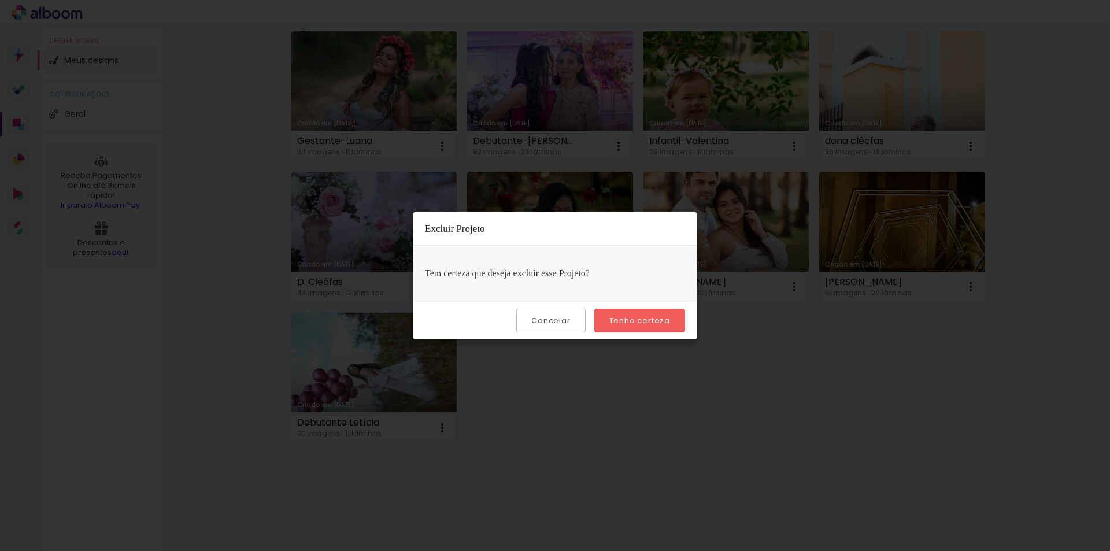
click at [619, 315] on paper-button "Tenho certeza" at bounding box center [639, 321] width 91 height 24
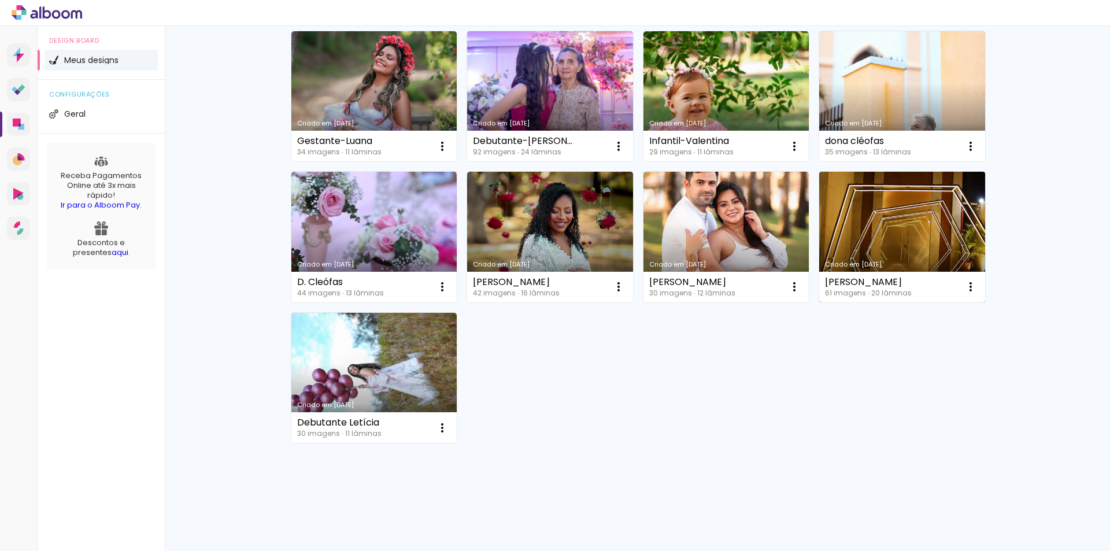
scroll to position [185, 0]
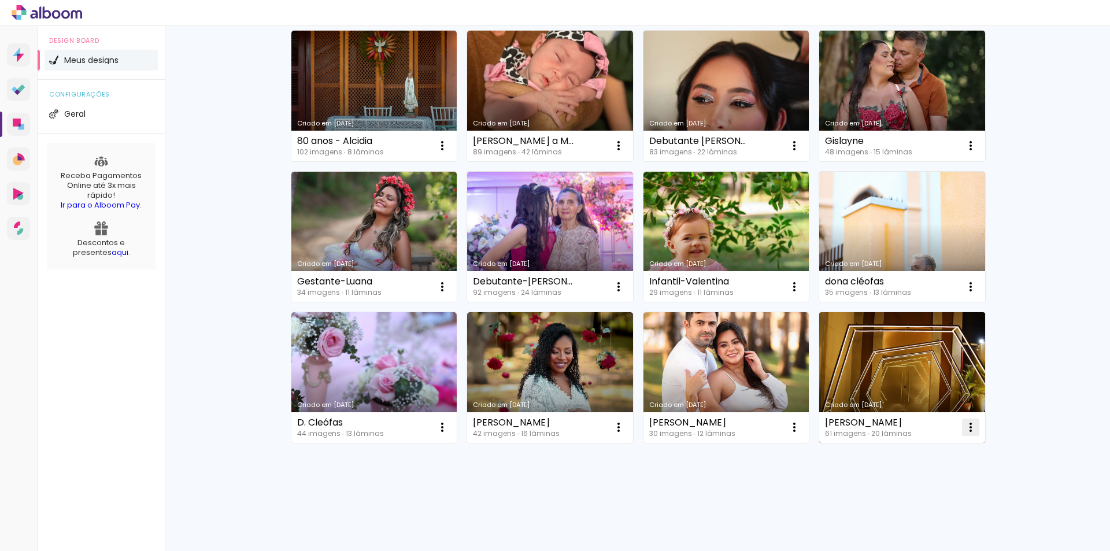
click at [449, 153] on iron-icon at bounding box center [442, 146] width 14 height 14
click at [893, 500] on span "Excluir" at bounding box center [901, 504] width 25 height 8
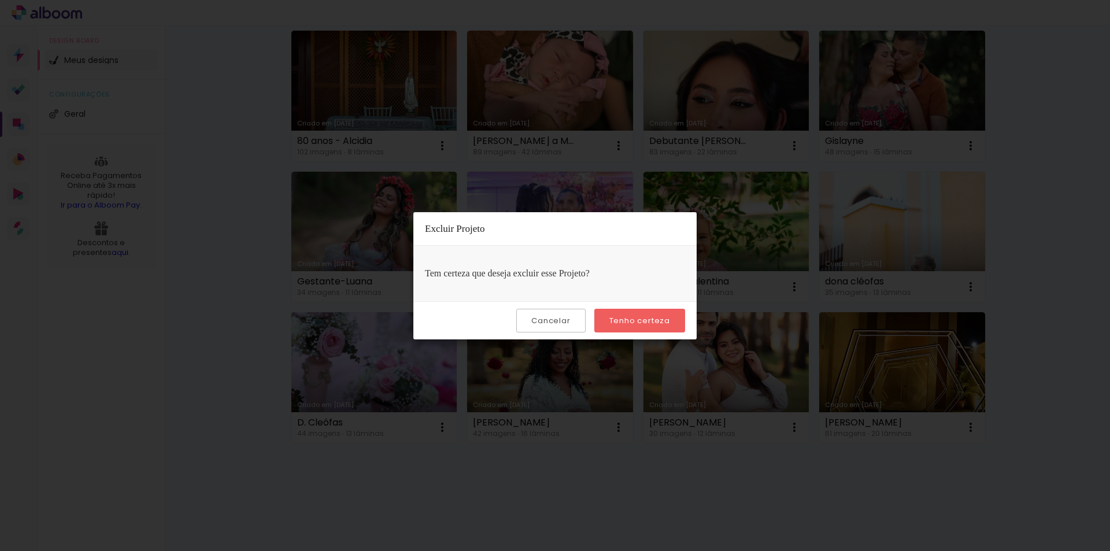
click at [0, 0] on slot "Tenho certeza" at bounding box center [0, 0] width 0 height 0
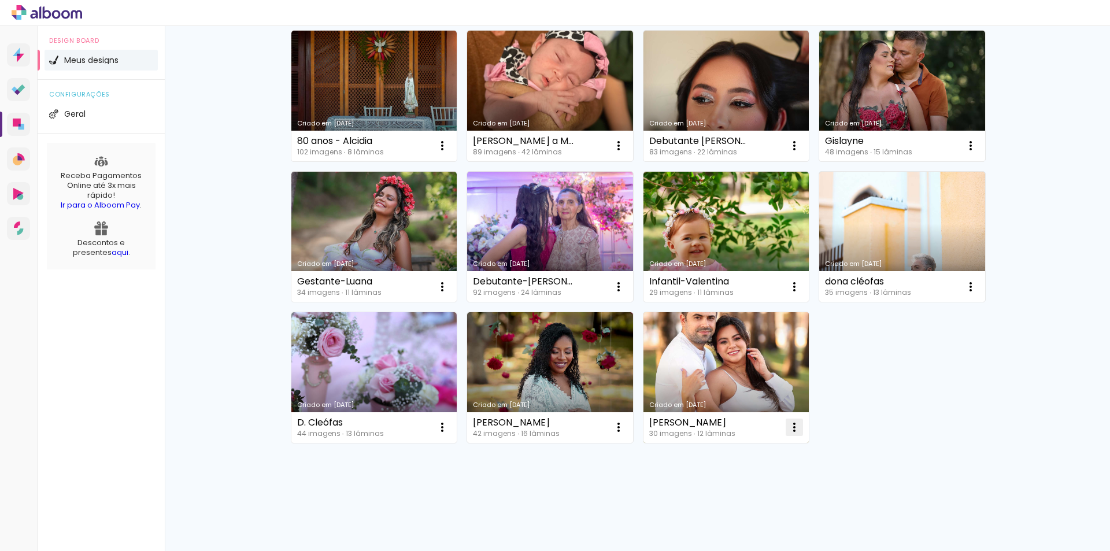
click at [449, 153] on iron-icon at bounding box center [442, 146] width 14 height 14
click at [713, 500] on span "Excluir" at bounding box center [725, 504] width 25 height 8
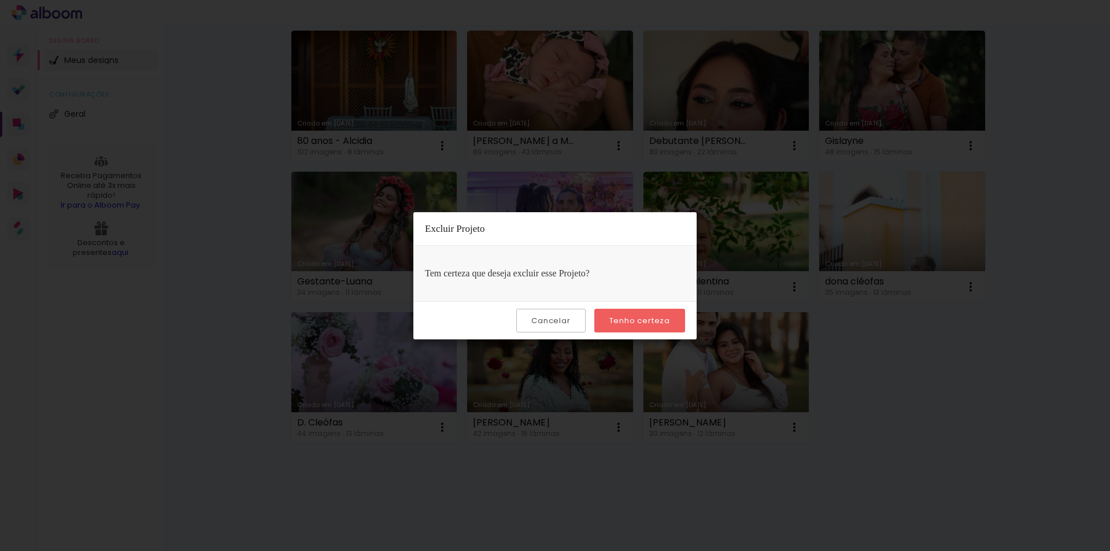
click at [636, 326] on paper-button "Tenho certeza" at bounding box center [639, 321] width 91 height 24
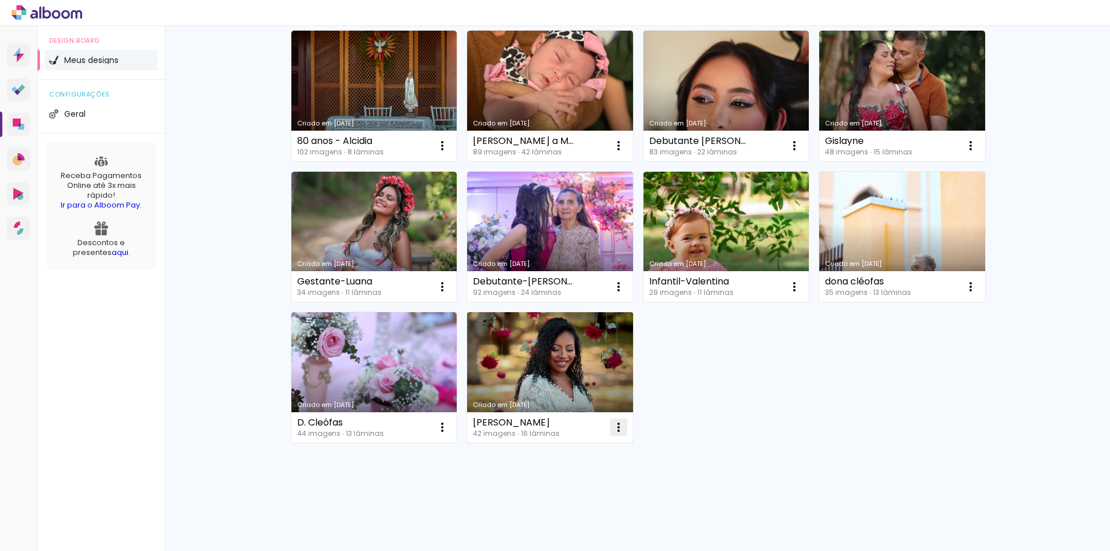
click at [449, 153] on iron-icon at bounding box center [442, 146] width 14 height 14
click at [564, 493] on paper-item "Excluir" at bounding box center [568, 503] width 114 height 23
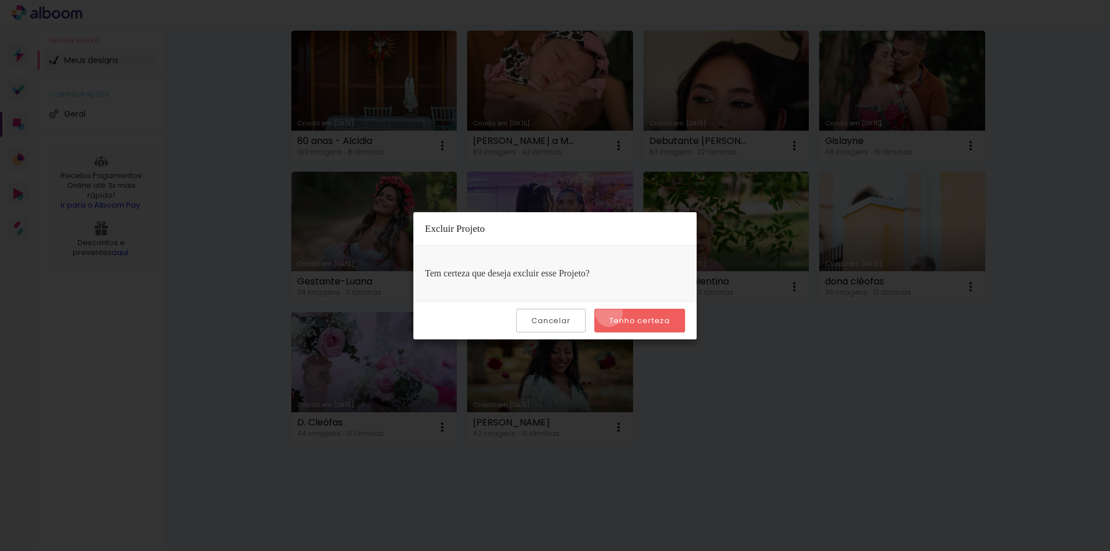
click at [611, 313] on paper-button "Tenho certeza" at bounding box center [639, 321] width 91 height 24
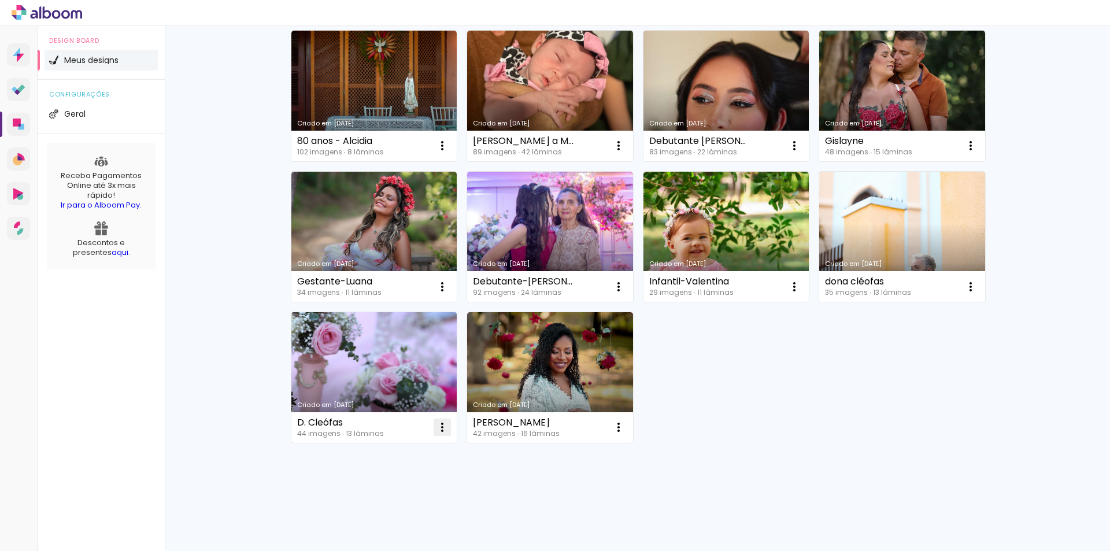
click at [438, 153] on iron-icon at bounding box center [442, 146] width 14 height 14
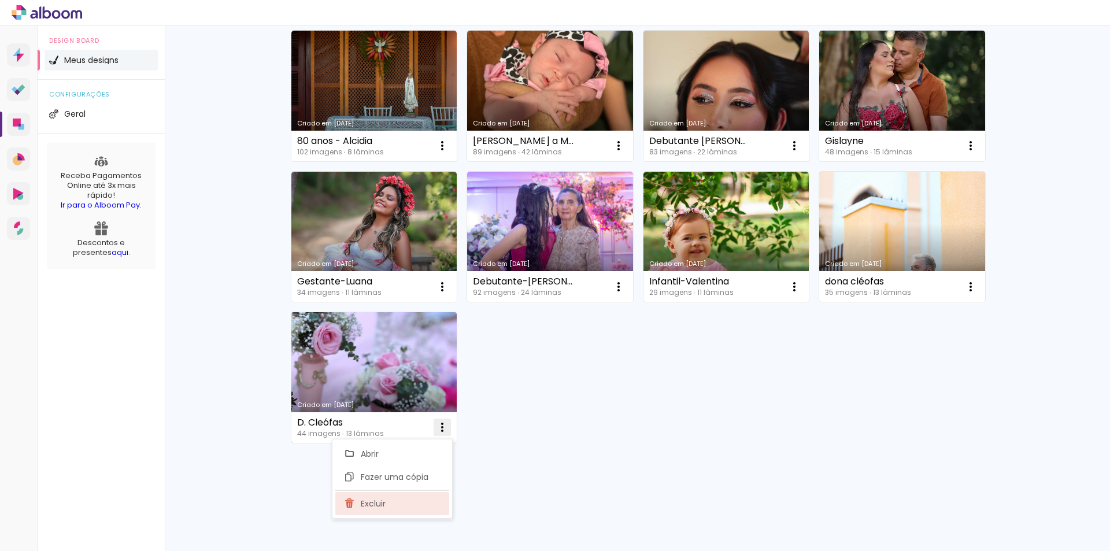
click at [395, 504] on paper-item "Excluir" at bounding box center [392, 503] width 114 height 23
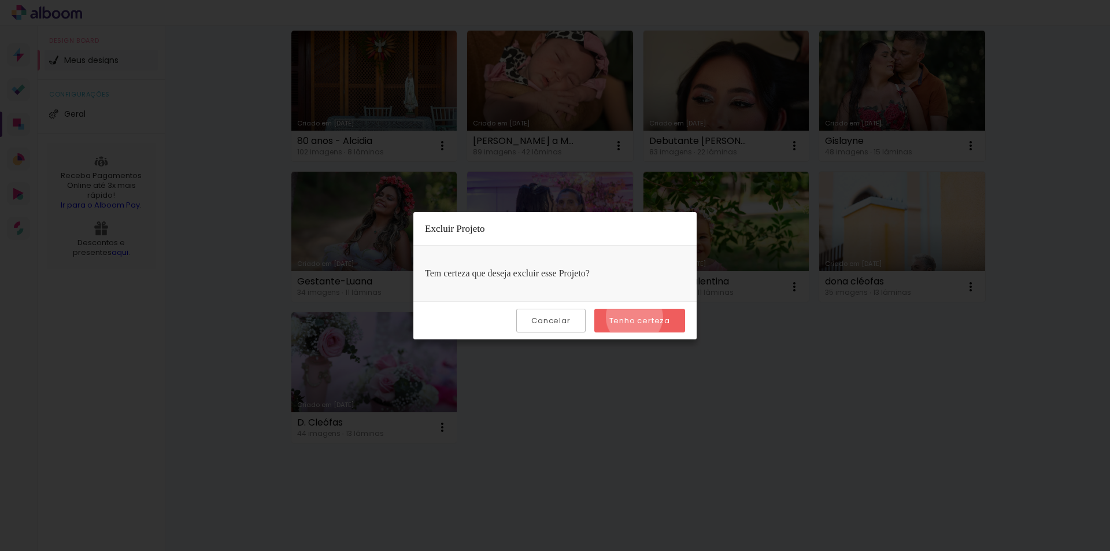
click at [0, 0] on slot "Tenho certeza" at bounding box center [0, 0] width 0 height 0
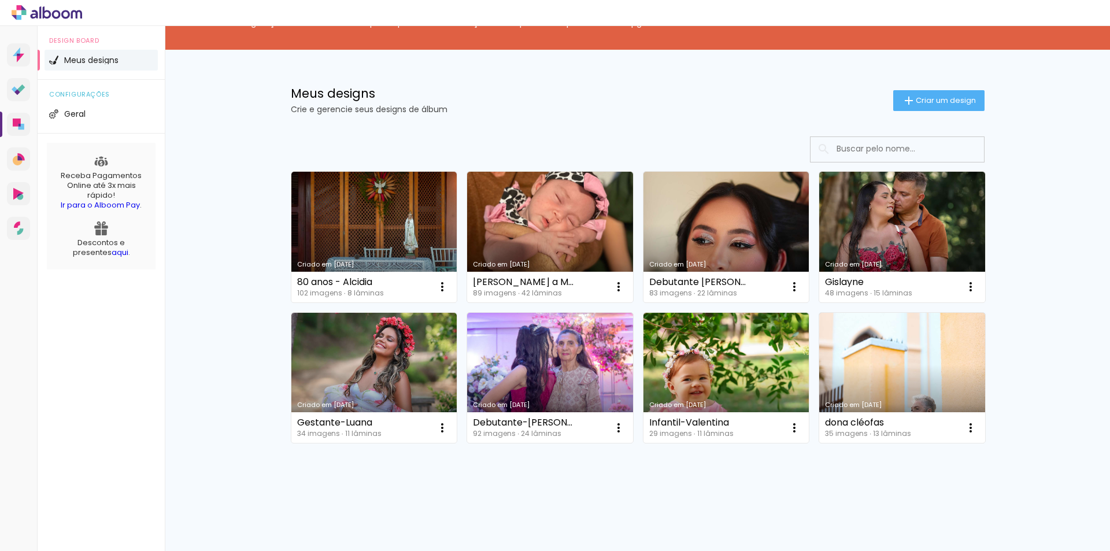
scroll to position [44, 0]
click at [449, 294] on iron-icon at bounding box center [442, 287] width 14 height 14
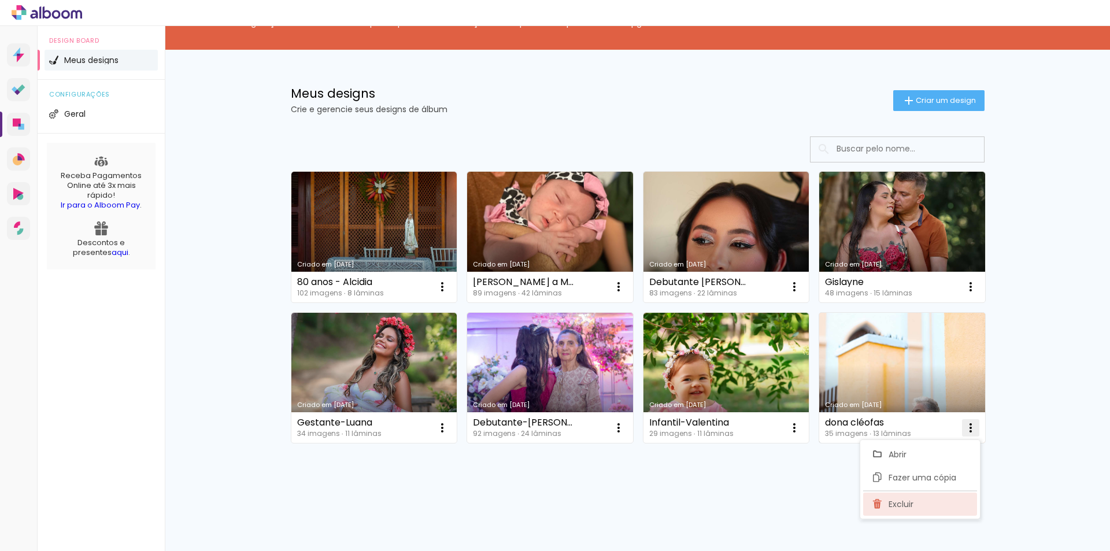
click at [884, 508] on paper-item "Excluir" at bounding box center [920, 504] width 114 height 23
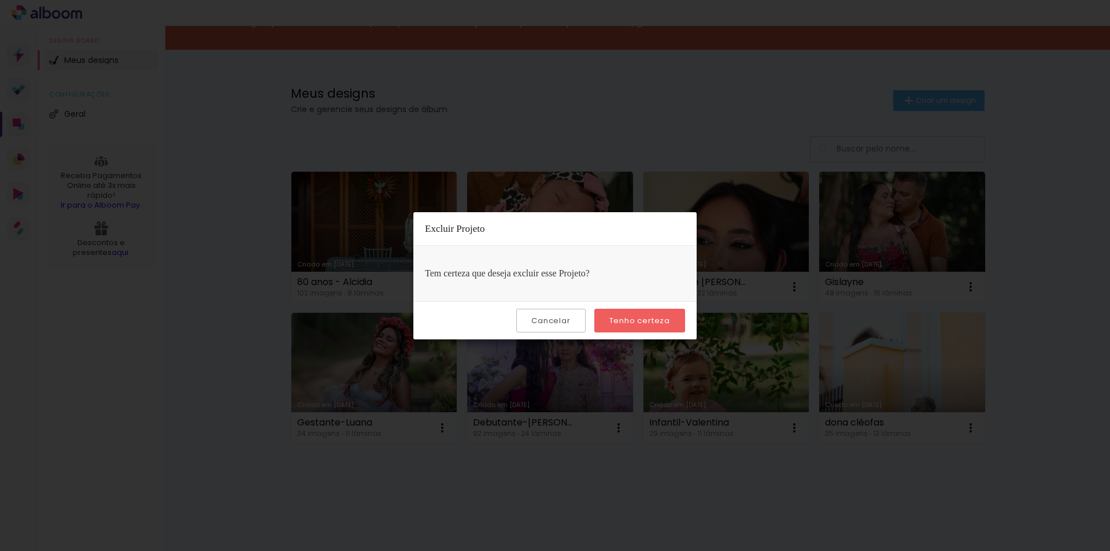
click at [0, 0] on slot "Tenho certeza" at bounding box center [0, 0] width 0 height 0
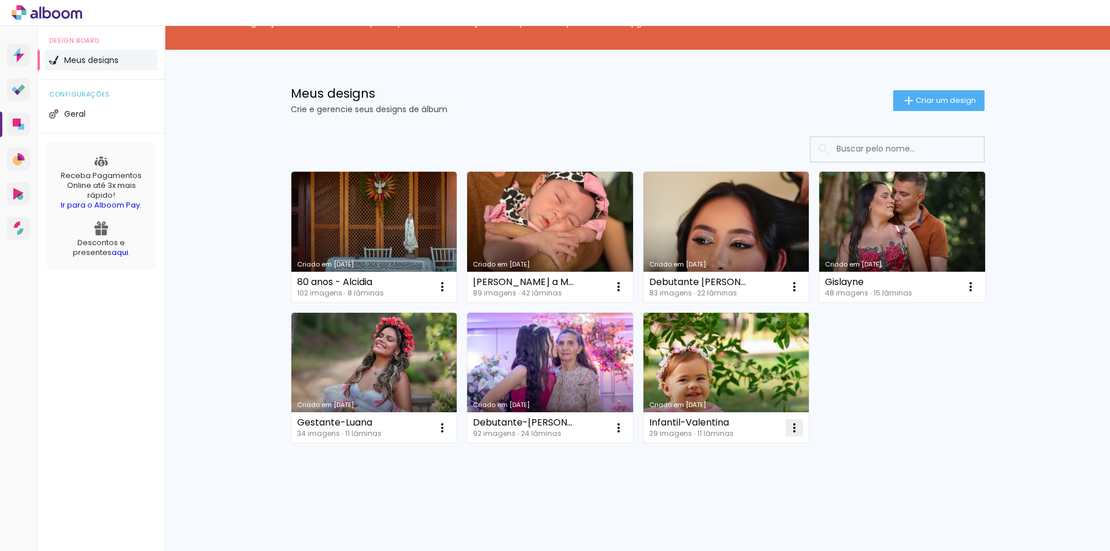
click at [449, 294] on iron-icon at bounding box center [442, 287] width 14 height 14
click at [726, 505] on span "Excluir" at bounding box center [725, 504] width 25 height 8
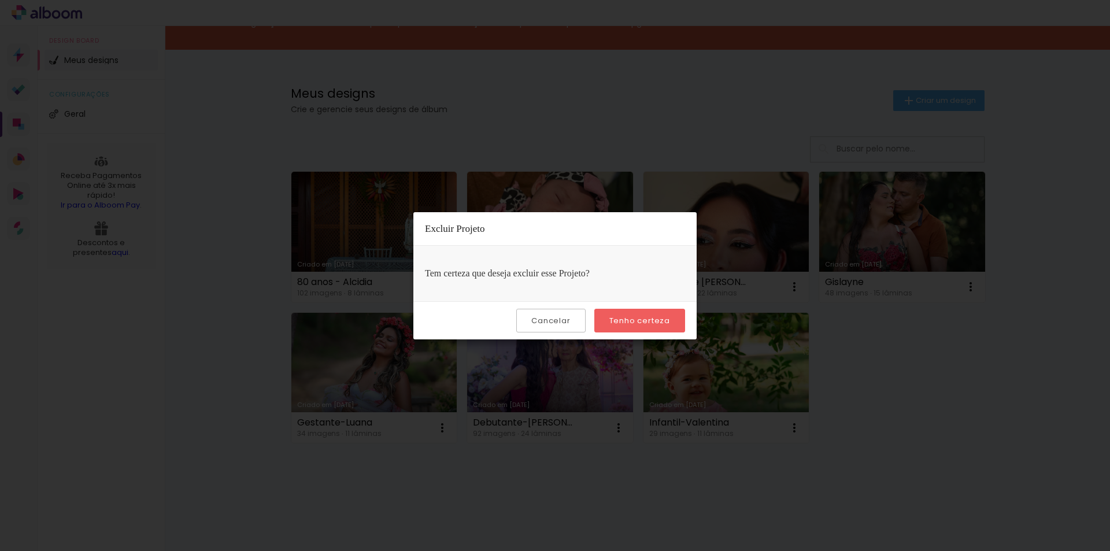
click at [633, 329] on paper-button "Tenho certeza" at bounding box center [639, 321] width 91 height 24
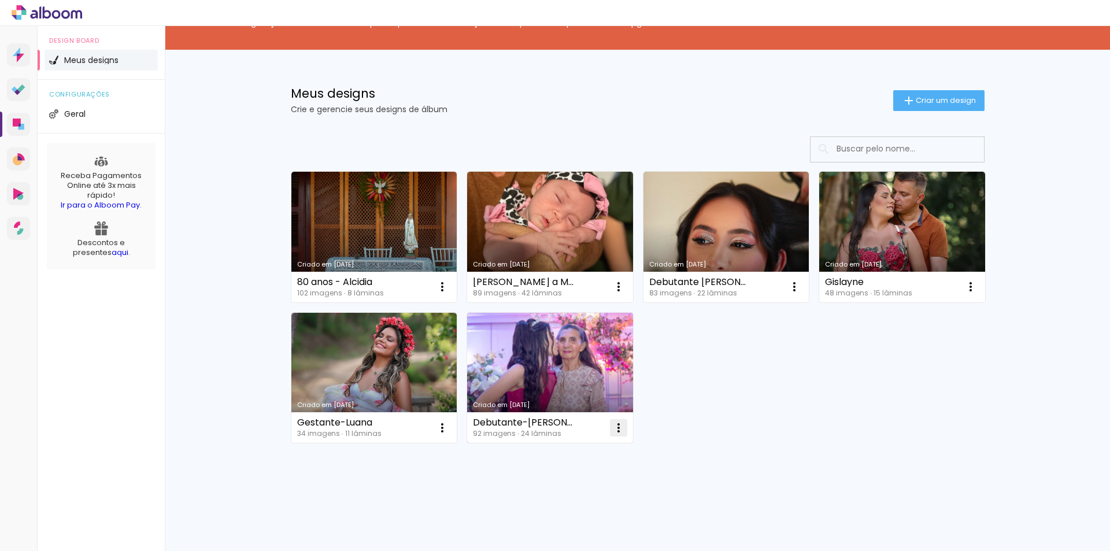
click at [449, 294] on iron-icon at bounding box center [442, 287] width 14 height 14
click at [531, 501] on paper-item "Excluir" at bounding box center [568, 504] width 114 height 23
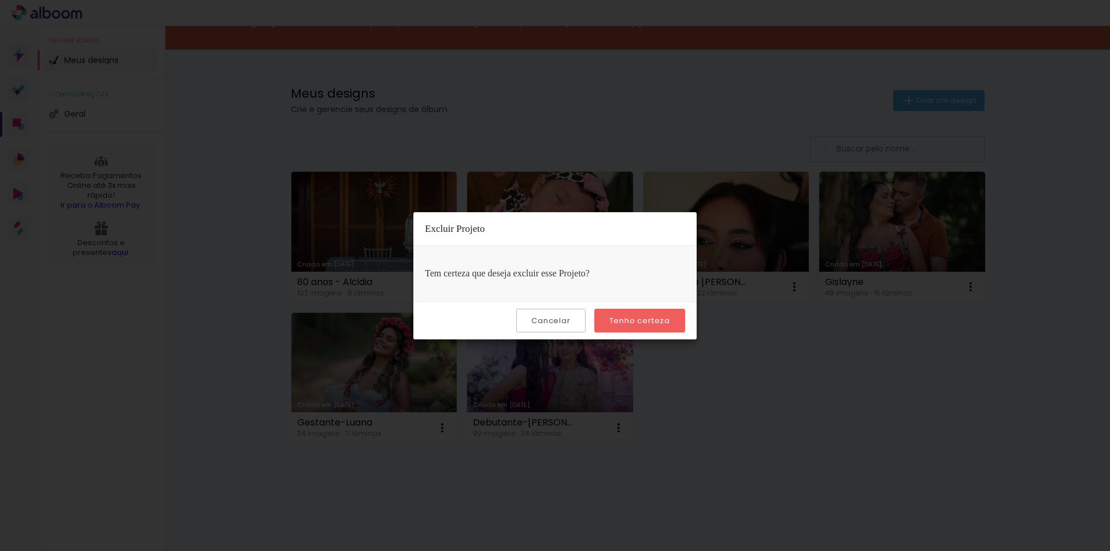
click at [0, 0] on slot "Tenho certeza" at bounding box center [0, 0] width 0 height 0
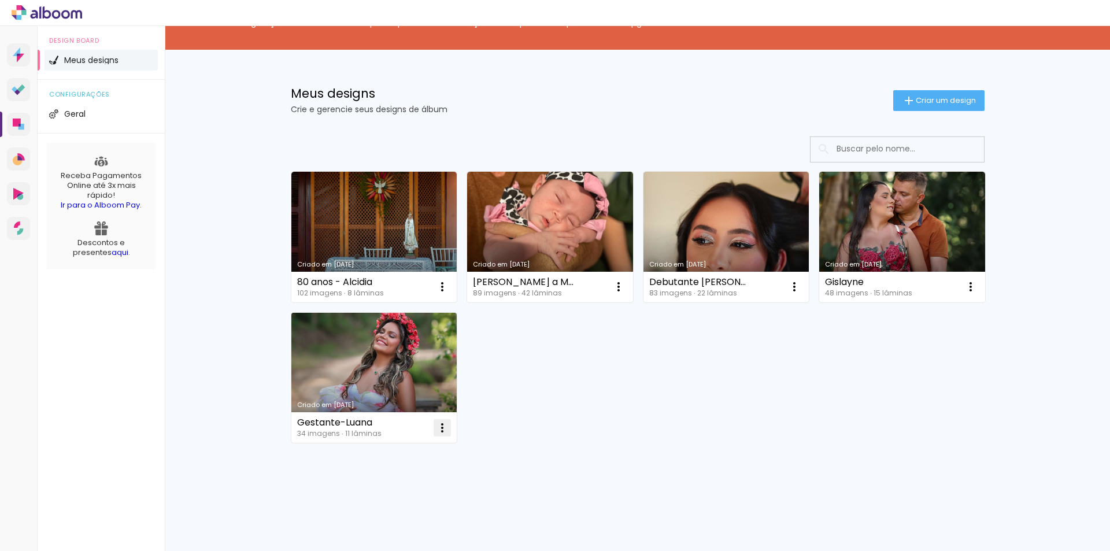
drag, startPoint x: 433, startPoint y: 424, endPoint x: 432, endPoint y: 435, distance: 11.0
click at [435, 294] on iron-icon at bounding box center [442, 287] width 14 height 14
click at [390, 514] on paper-item "Excluir" at bounding box center [392, 504] width 114 height 23
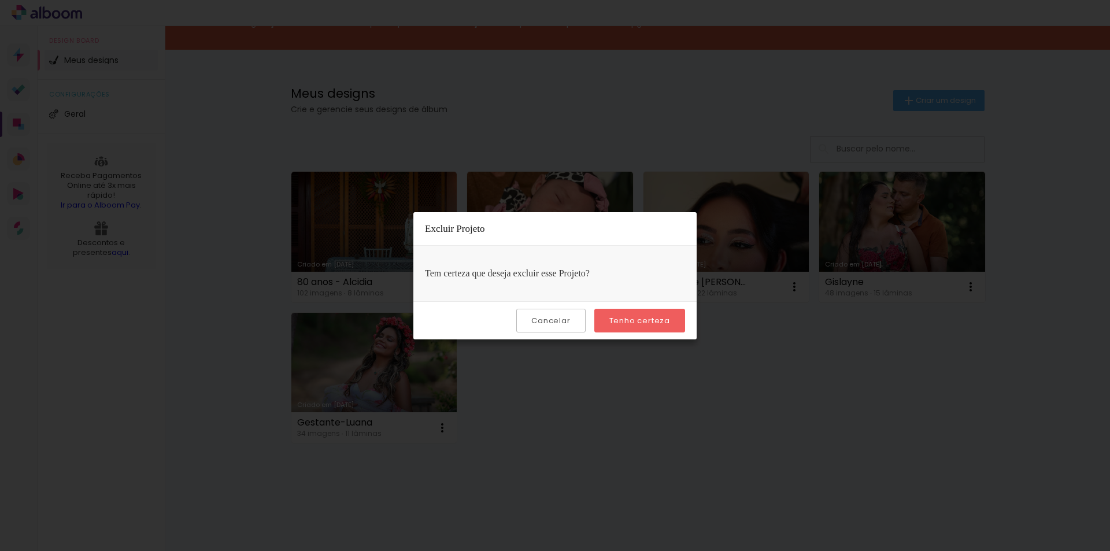
click at [0, 0] on slot "Tenho certeza" at bounding box center [0, 0] width 0 height 0
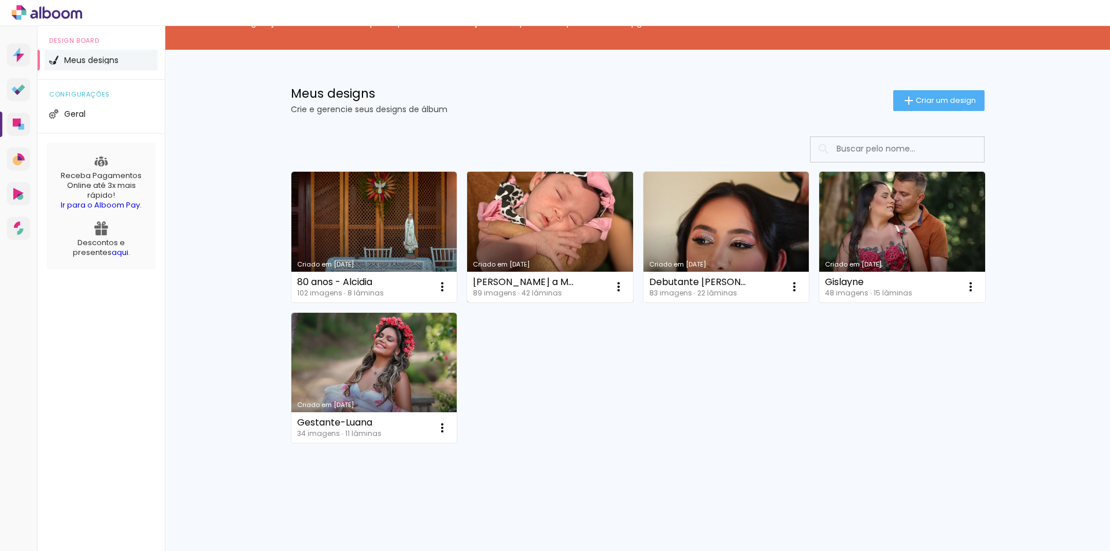
scroll to position [0, 0]
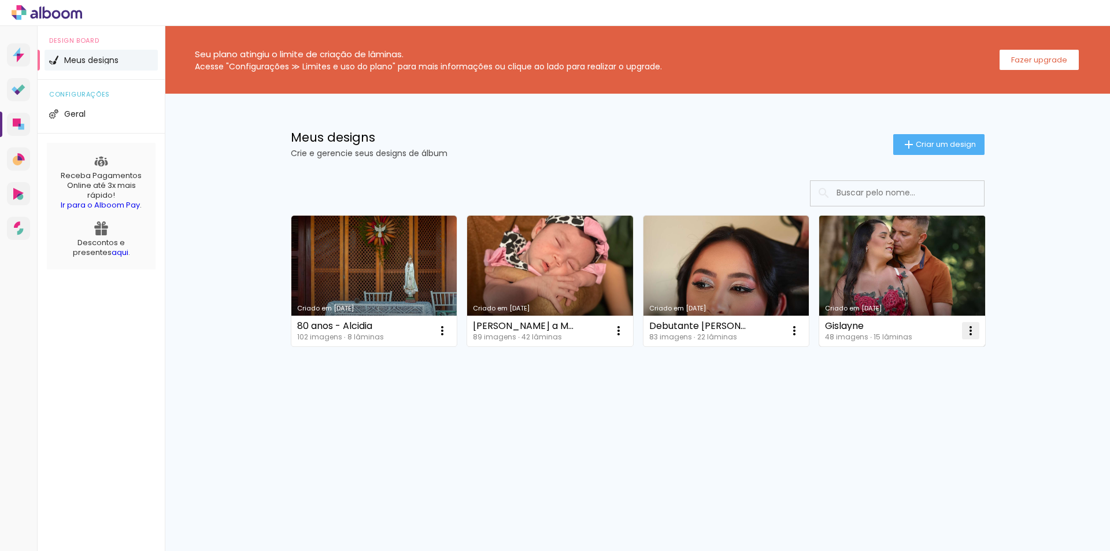
click at [449, 333] on iron-icon at bounding box center [442, 331] width 14 height 14
click at [892, 405] on paper-item "Excluir" at bounding box center [925, 406] width 114 height 23
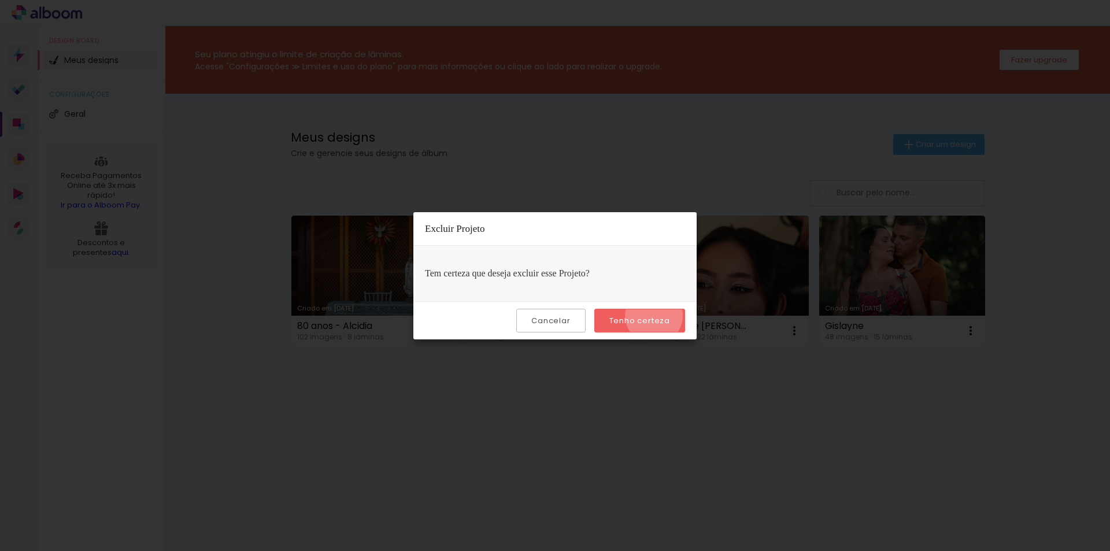
click at [0, 0] on slot "Tenho certeza" at bounding box center [0, 0] width 0 height 0
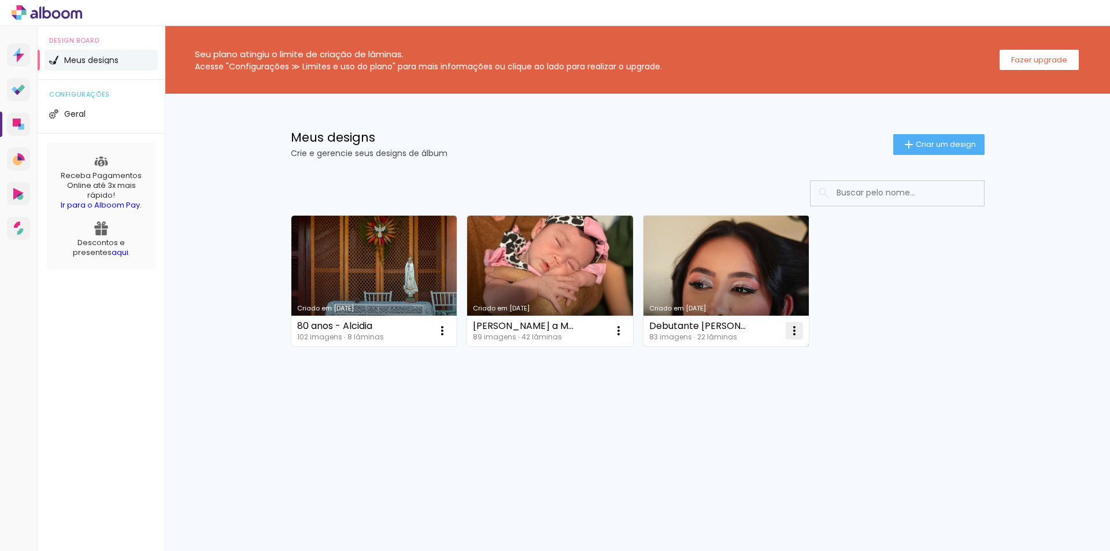
click at [449, 332] on iron-icon at bounding box center [442, 331] width 14 height 14
click at [748, 408] on paper-item "Excluir" at bounding box center [749, 406] width 114 height 23
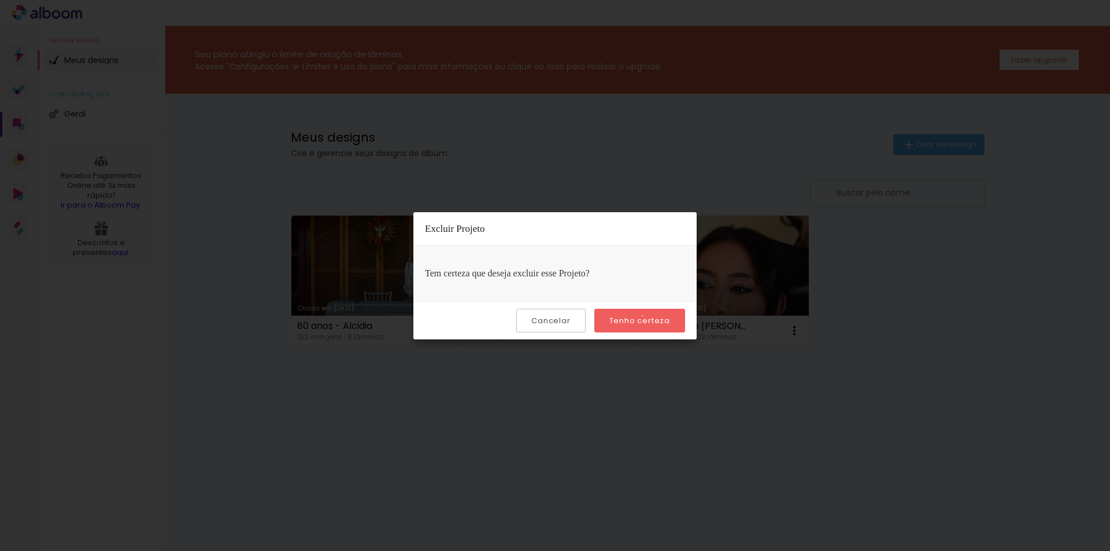
click at [0, 0] on slot "Tenho certeza" at bounding box center [0, 0] width 0 height 0
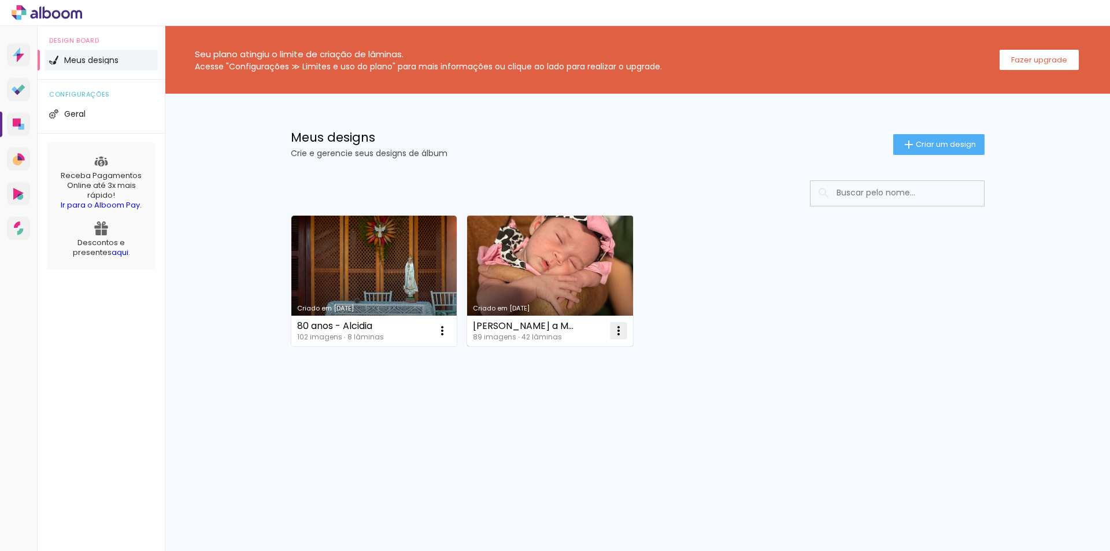
click at [613, 322] on paper-icon-button at bounding box center [618, 330] width 23 height 23
click at [535, 399] on paper-item "Excluir" at bounding box center [573, 406] width 114 height 23
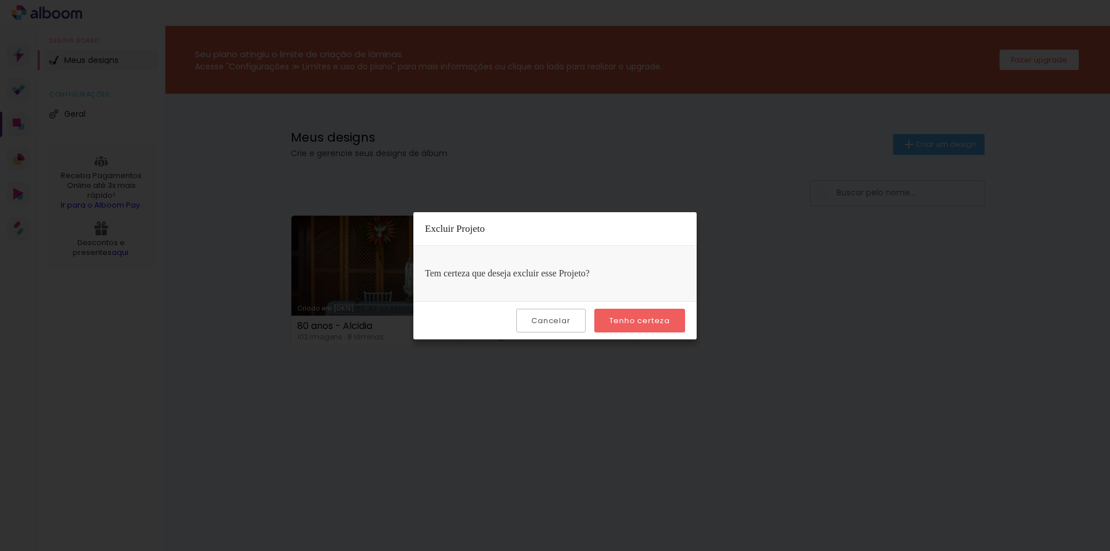
click at [629, 306] on div "Cancelar Tenho certeza" at bounding box center [554, 320] width 283 height 38
click at [0, 0] on slot "Tenho certeza" at bounding box center [0, 0] width 0 height 0
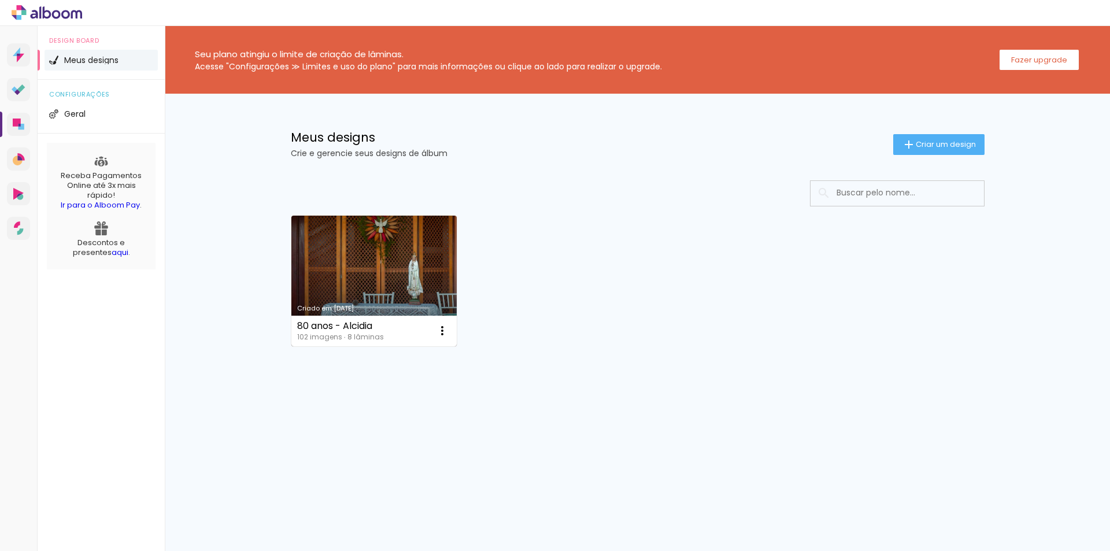
click at [388, 247] on link "Criado em [DATE]" at bounding box center [374, 281] width 166 height 131
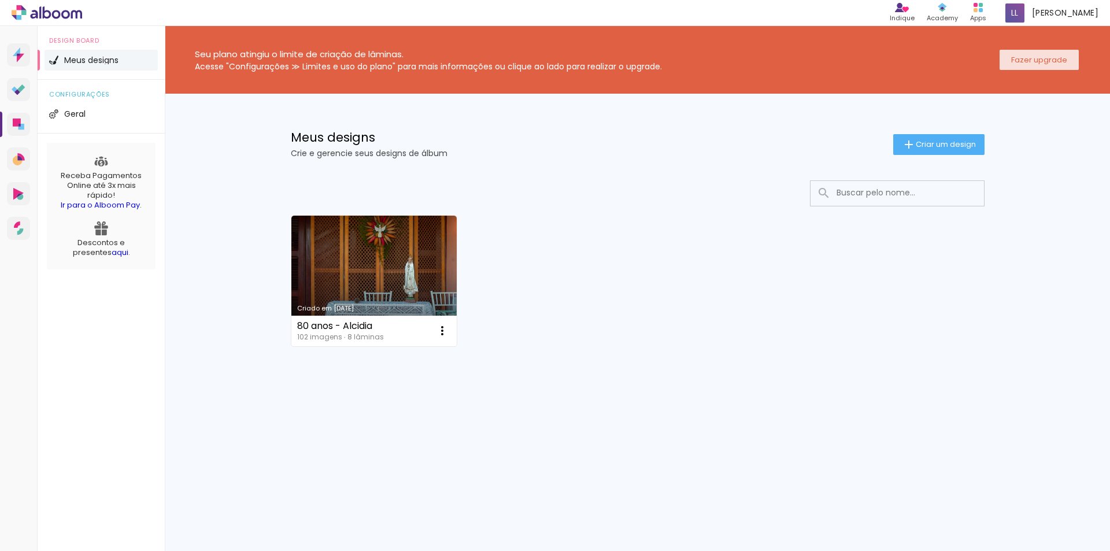
click at [0, 0] on slot "Fazer upgrade" at bounding box center [0, 0] width 0 height 0
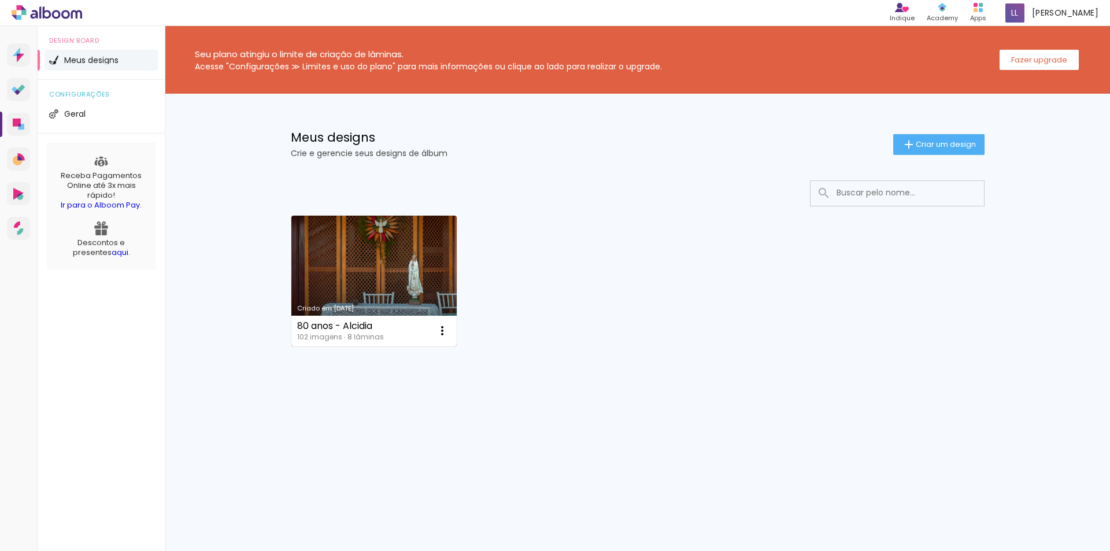
click at [401, 270] on link "Criado em [DATE]" at bounding box center [374, 281] width 166 height 131
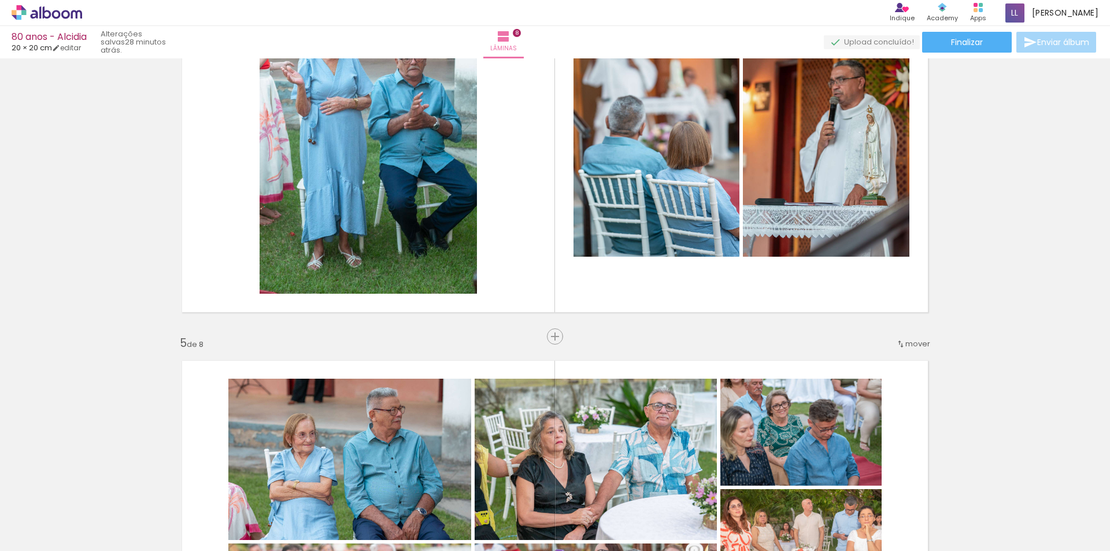
scroll to position [1445, 0]
